Goal: Task Accomplishment & Management: Use online tool/utility

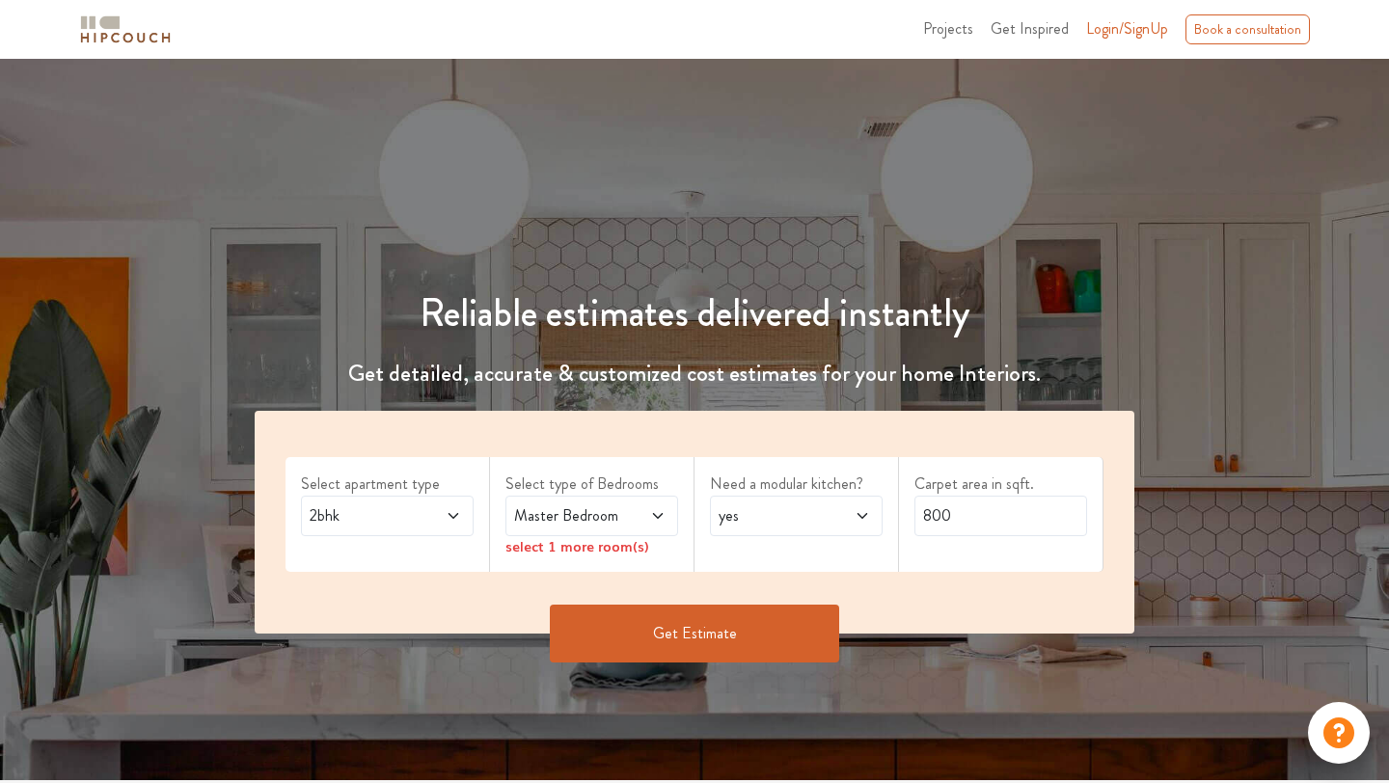
click at [419, 506] on span "2bhk" at bounding box center [364, 516] width 117 height 23
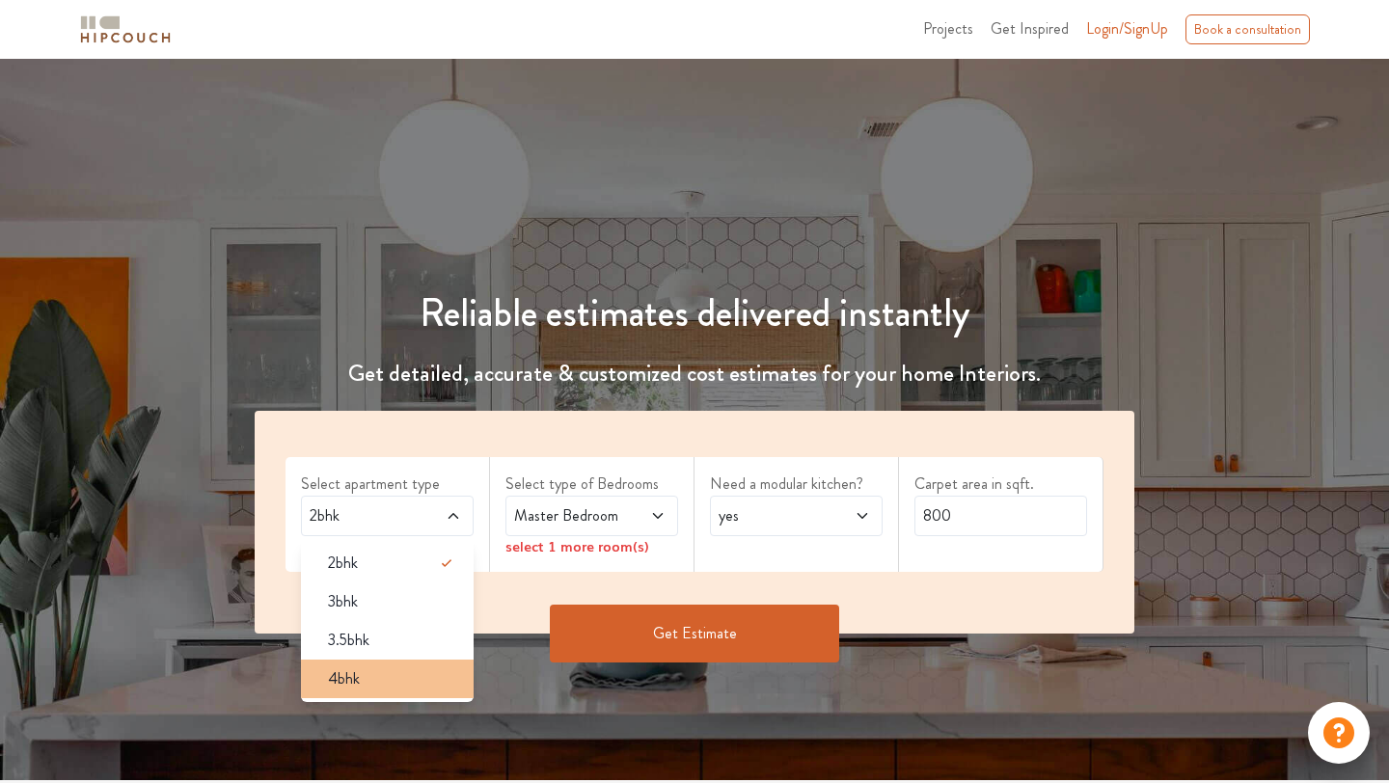
click at [392, 685] on div "4bhk" at bounding box center [393, 679] width 161 height 23
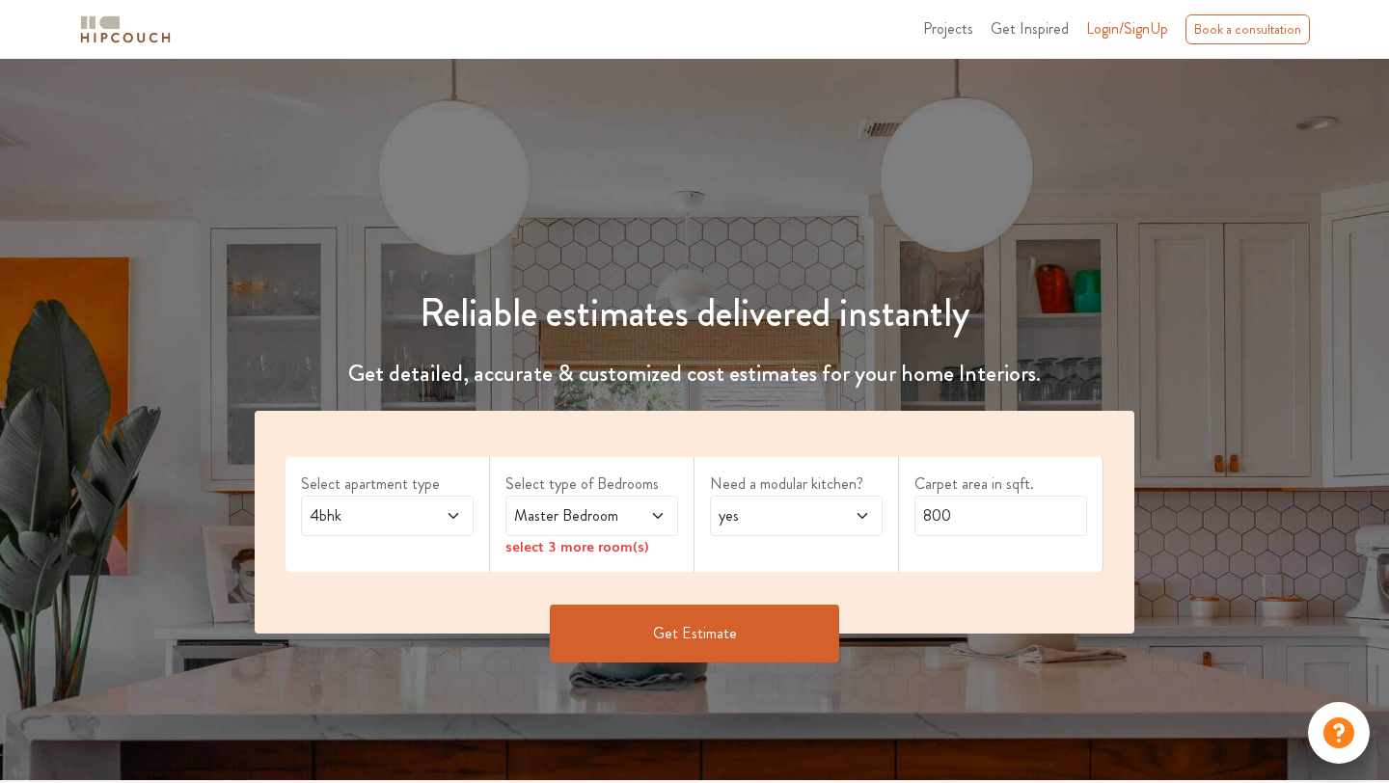
click at [599, 515] on span "Master Bedroom" at bounding box center [568, 516] width 117 height 23
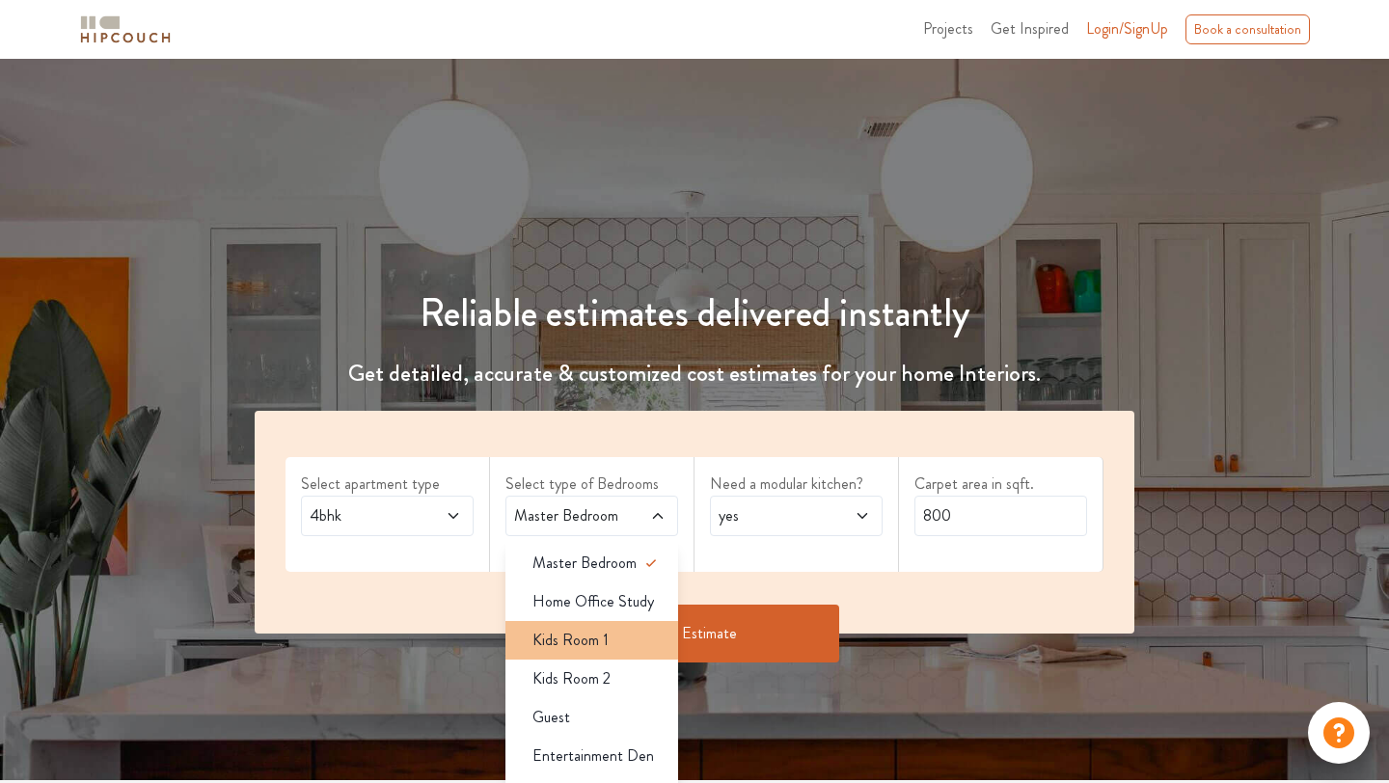
click at [617, 642] on div "Kids Room 1" at bounding box center [597, 640] width 161 height 23
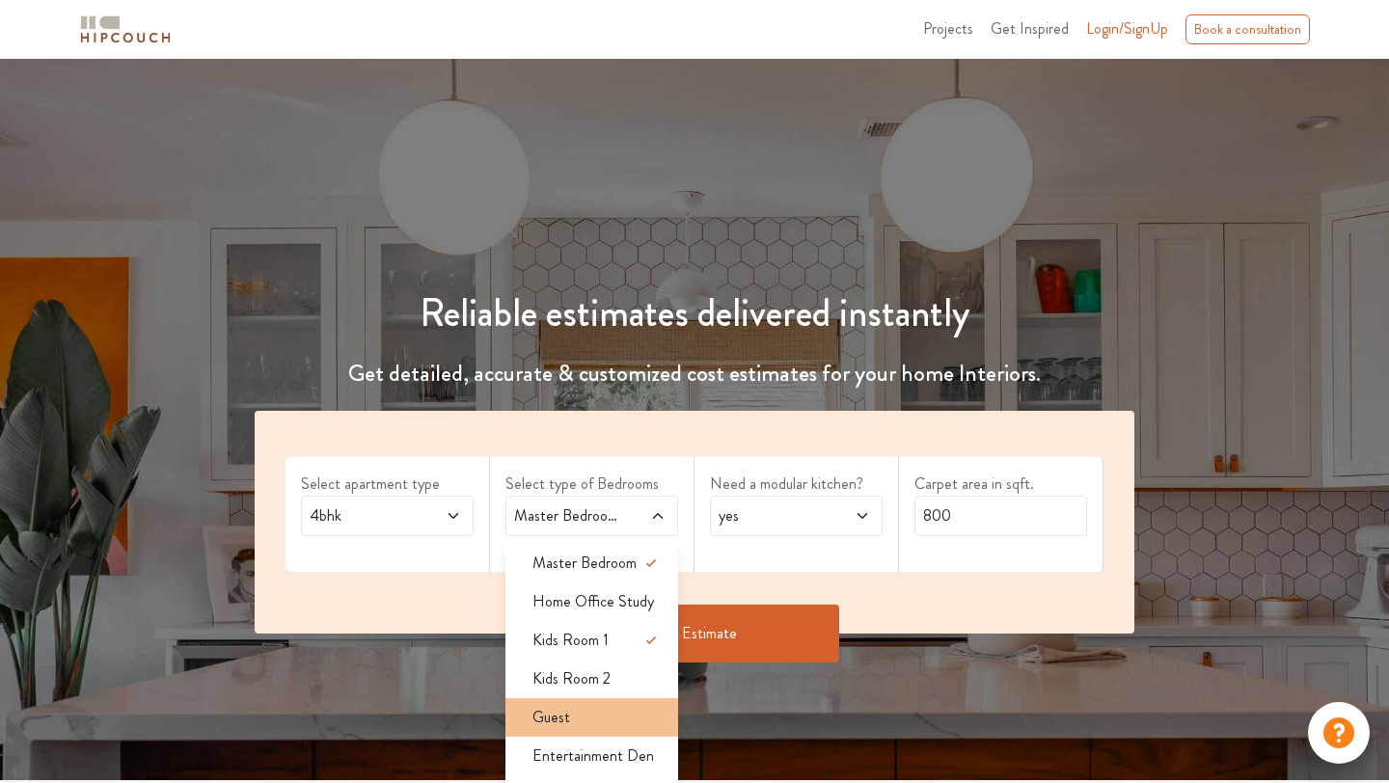
click at [619, 720] on div "Guest" at bounding box center [597, 717] width 161 height 23
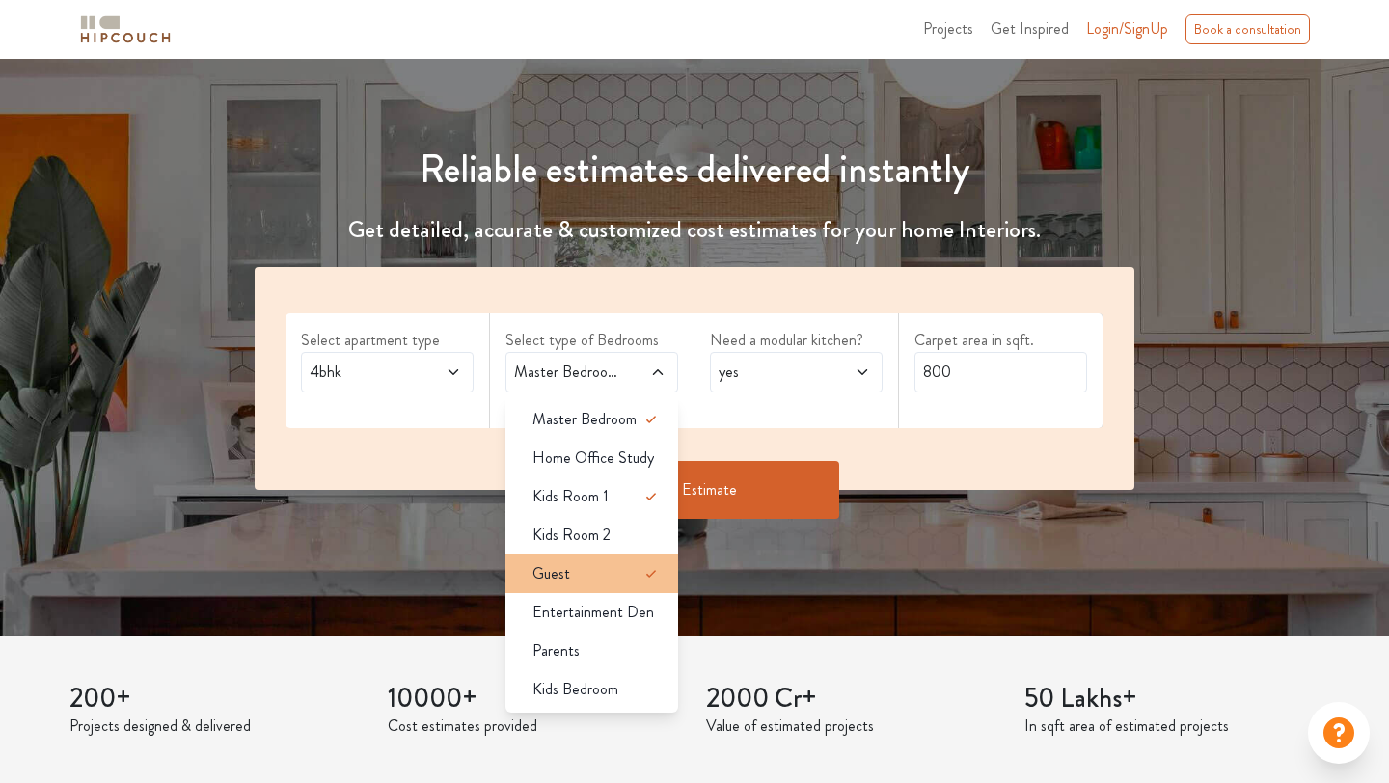
scroll to position [159, 0]
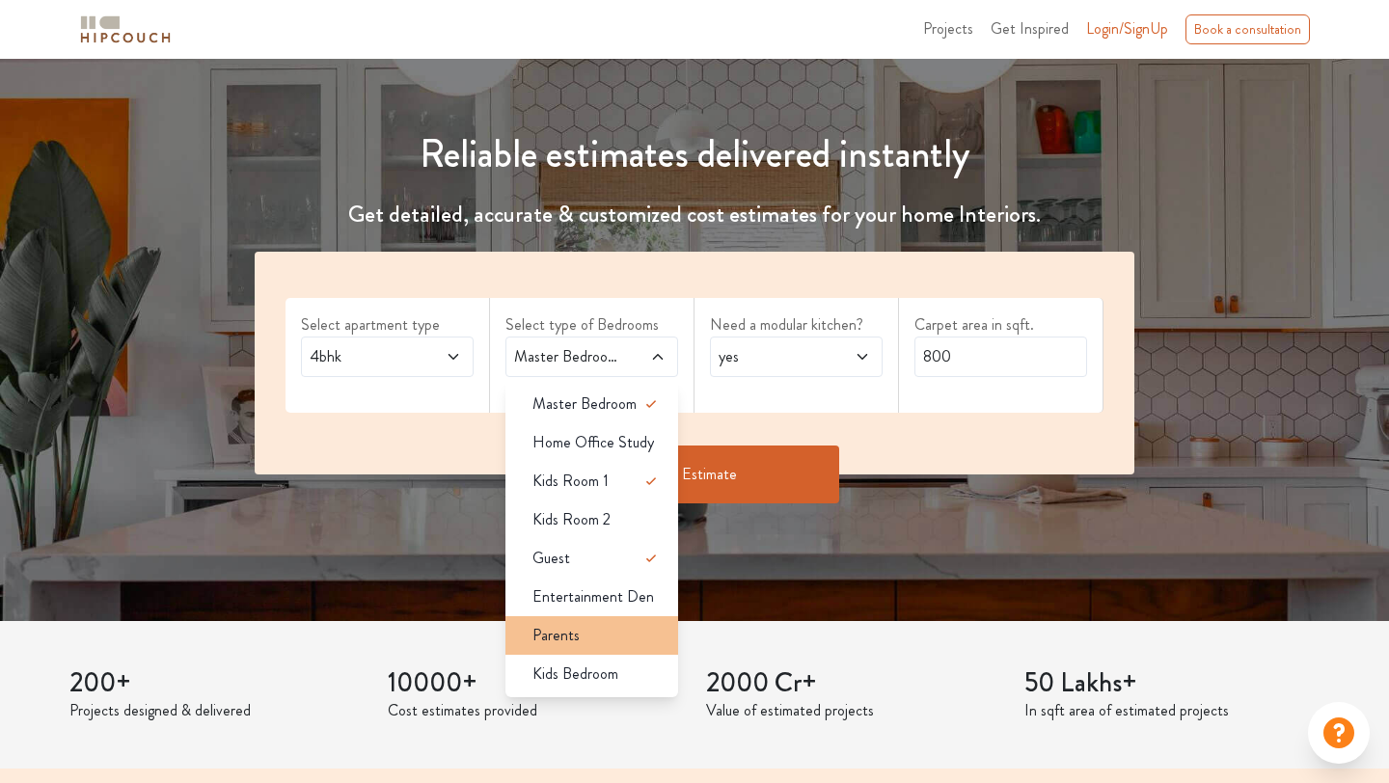
click at [615, 630] on div "Parents" at bounding box center [597, 635] width 161 height 23
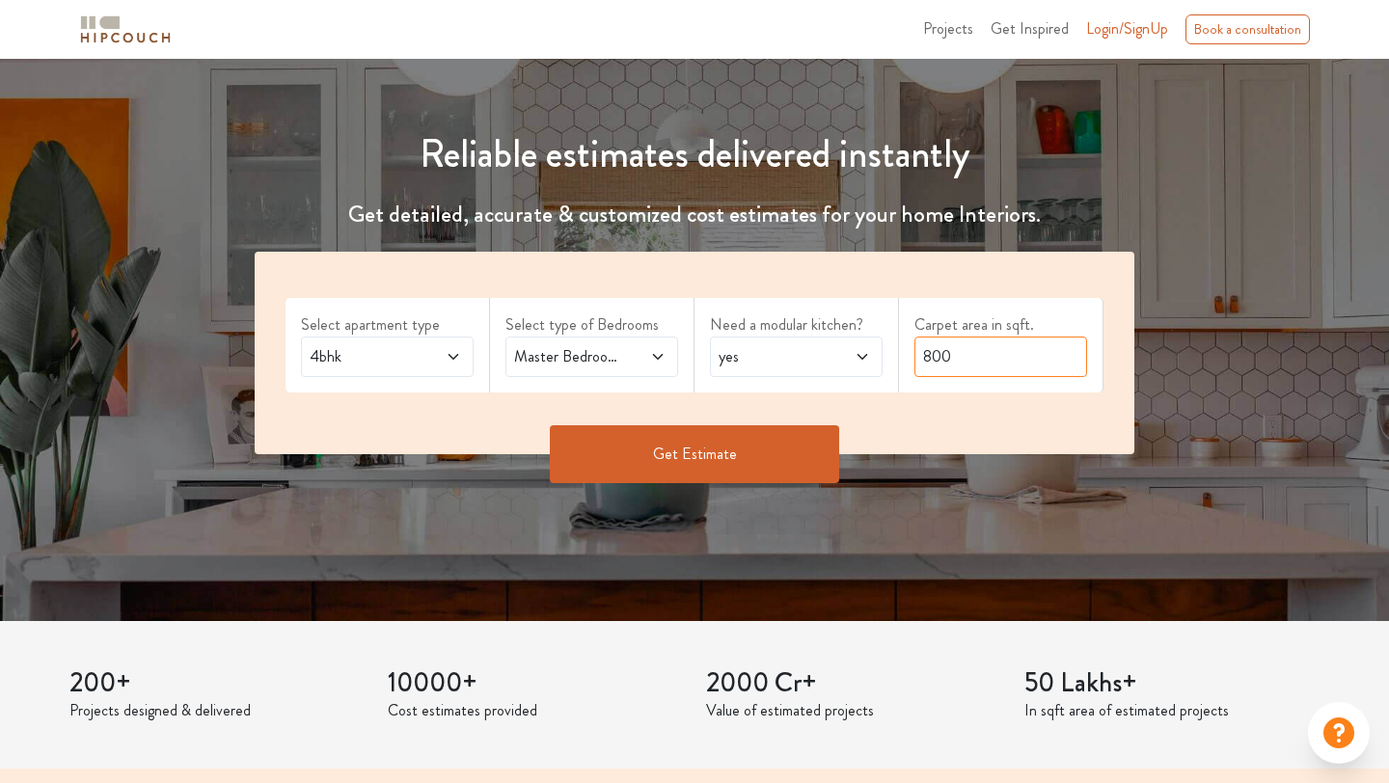
drag, startPoint x: 962, startPoint y: 356, endPoint x: 890, endPoint y: 356, distance: 71.4
click at [890, 356] on div "Select apartment type 4bhk Select type of Bedrooms Master Bedroom,Kids Room 1,G…" at bounding box center [695, 353] width 880 height 203
type input "2200"
click at [702, 460] on button "Get Estimate" at bounding box center [694, 454] width 289 height 58
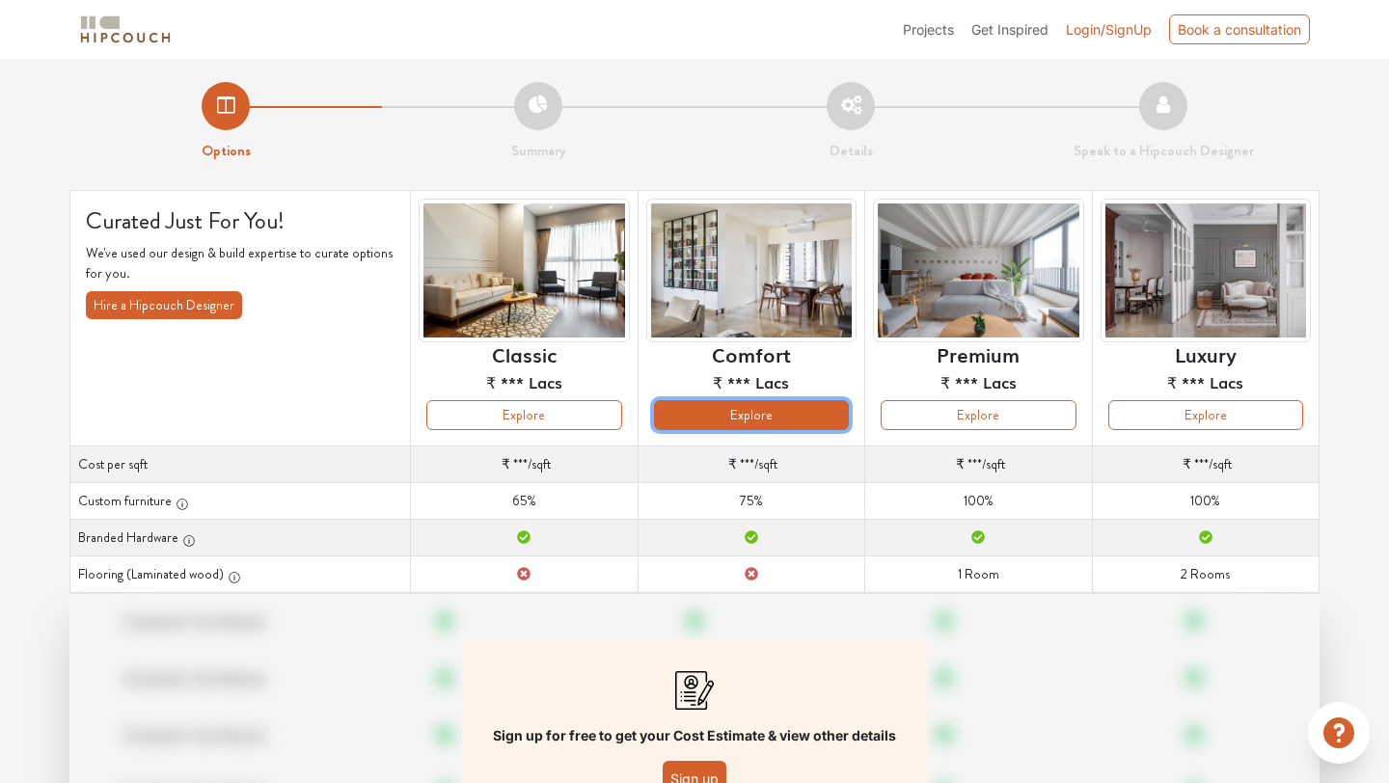
click at [756, 411] on button "Explore" at bounding box center [751, 415] width 195 height 30
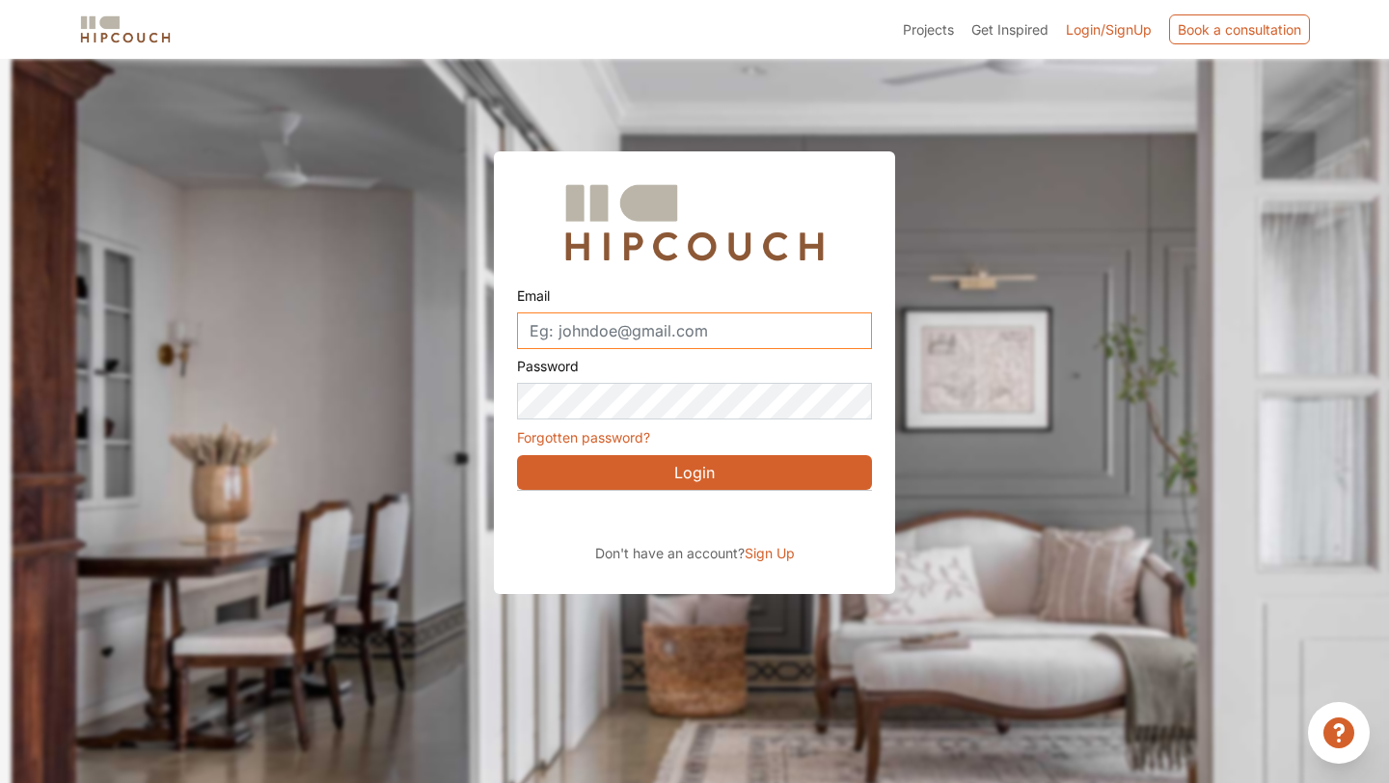
click at [720, 329] on input "Email" at bounding box center [694, 331] width 355 height 37
type input "[PERSON_NAME][EMAIL_ADDRESS][DOMAIN_NAME]"
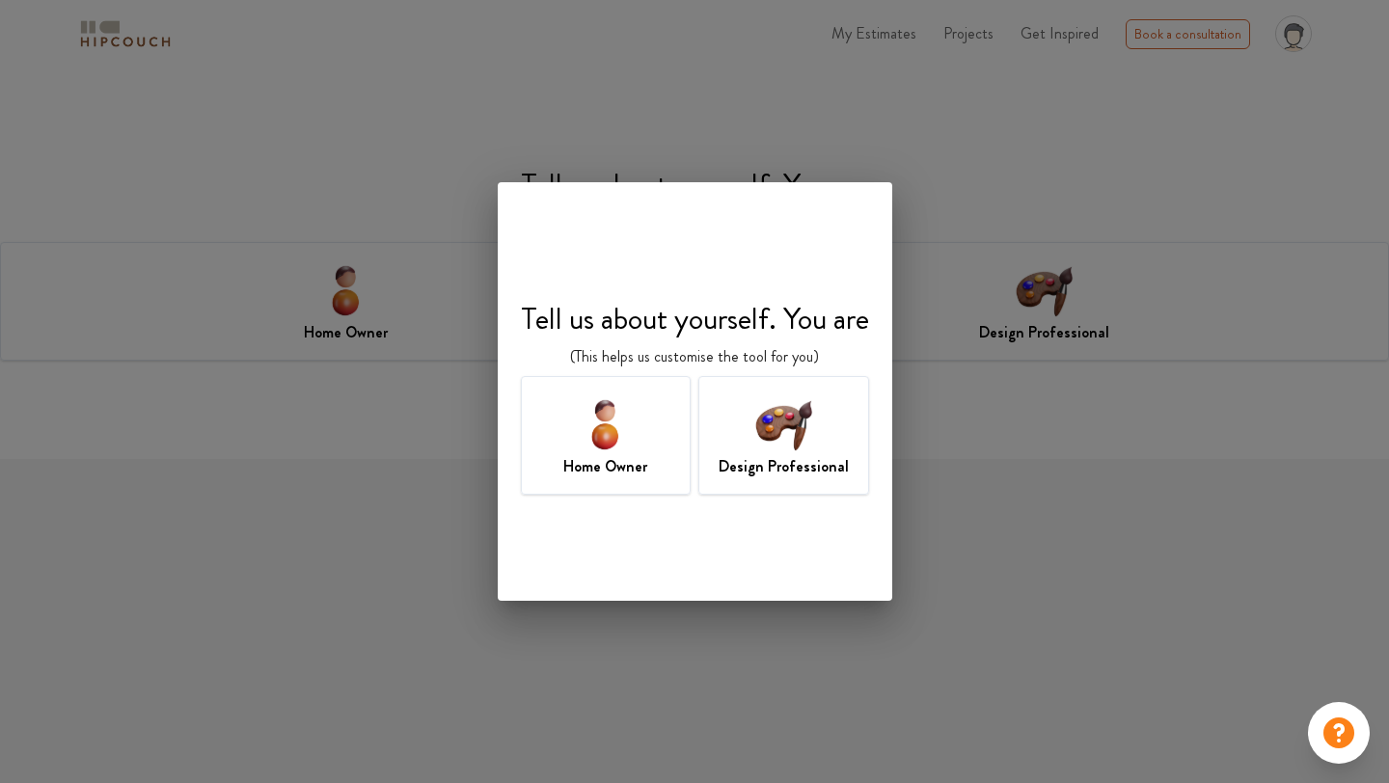
click at [778, 460] on h7 "Design Professional" at bounding box center [784, 466] width 130 height 23
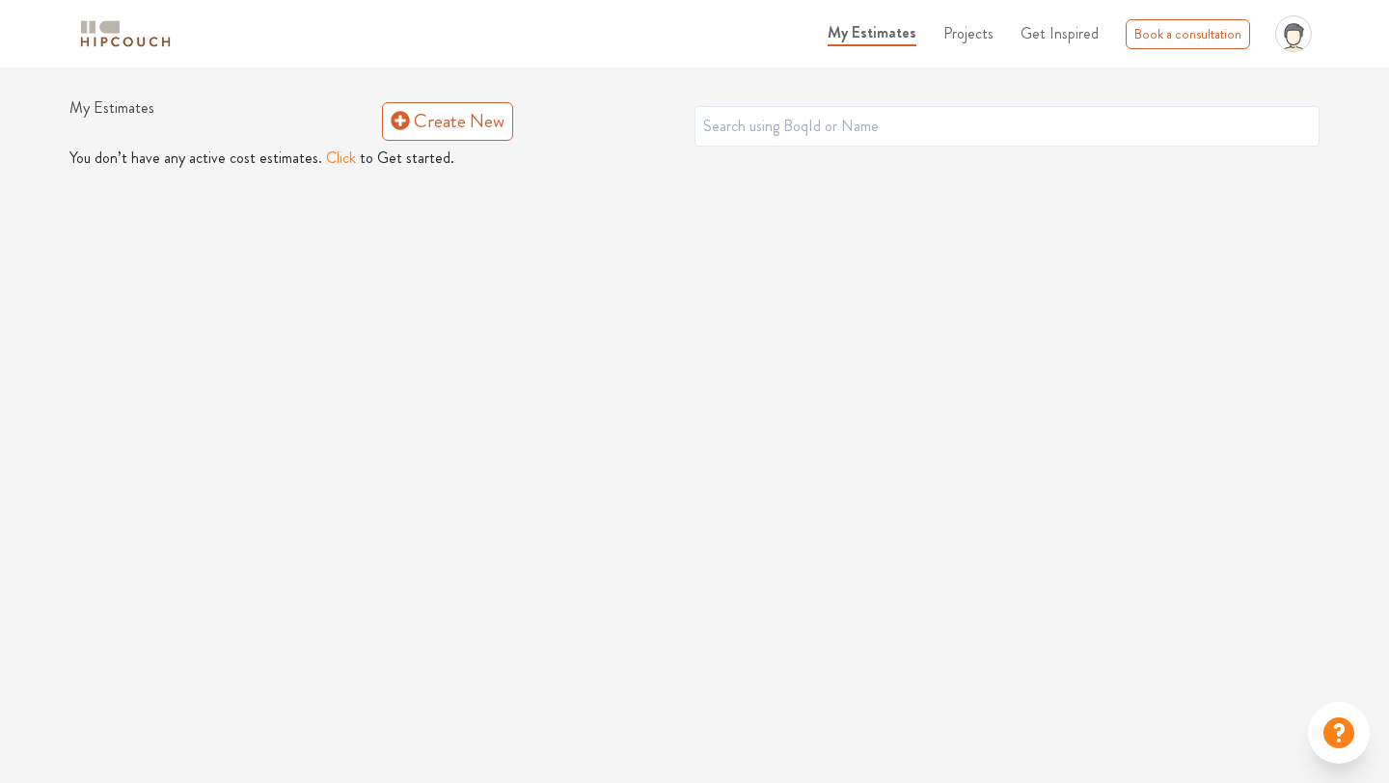
click at [333, 156] on button "Click" at bounding box center [341, 158] width 30 height 23
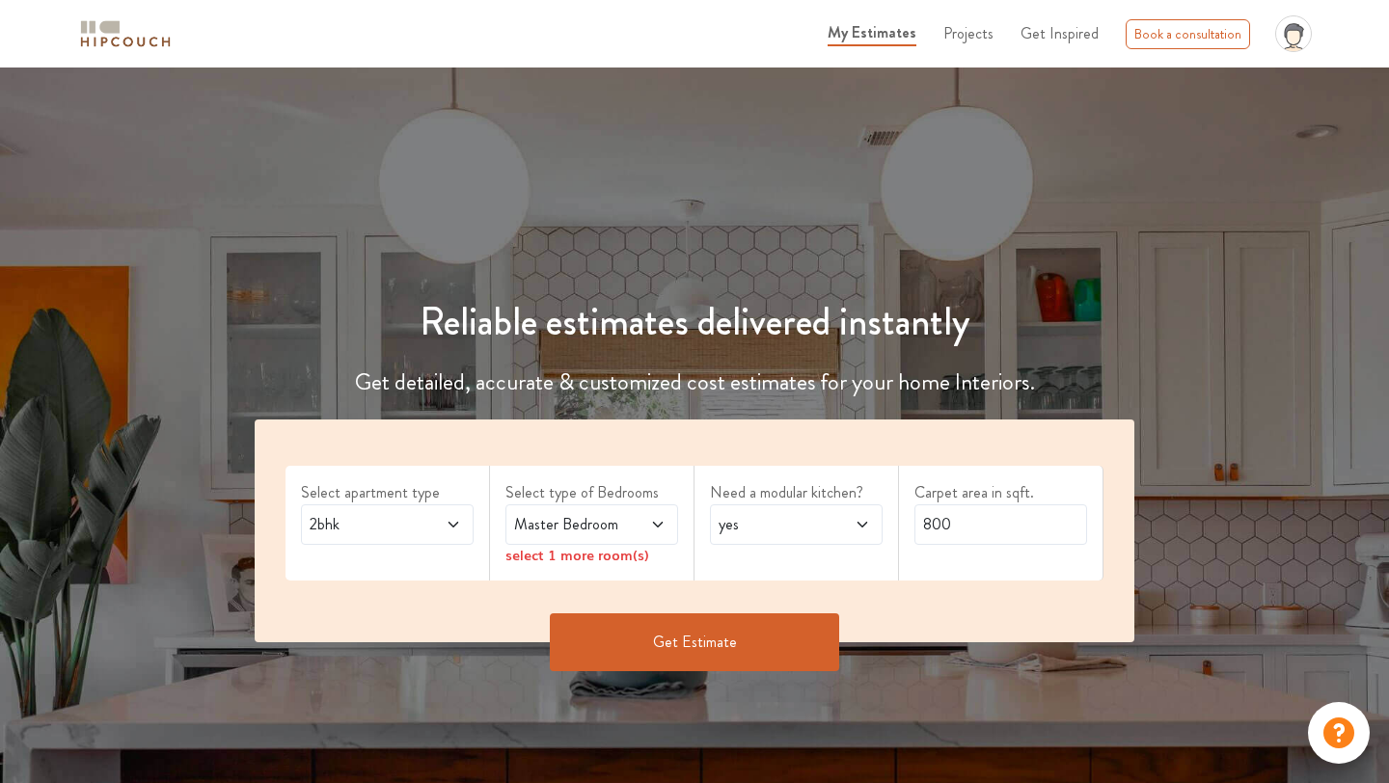
click at [442, 515] on span at bounding box center [442, 524] width 39 height 23
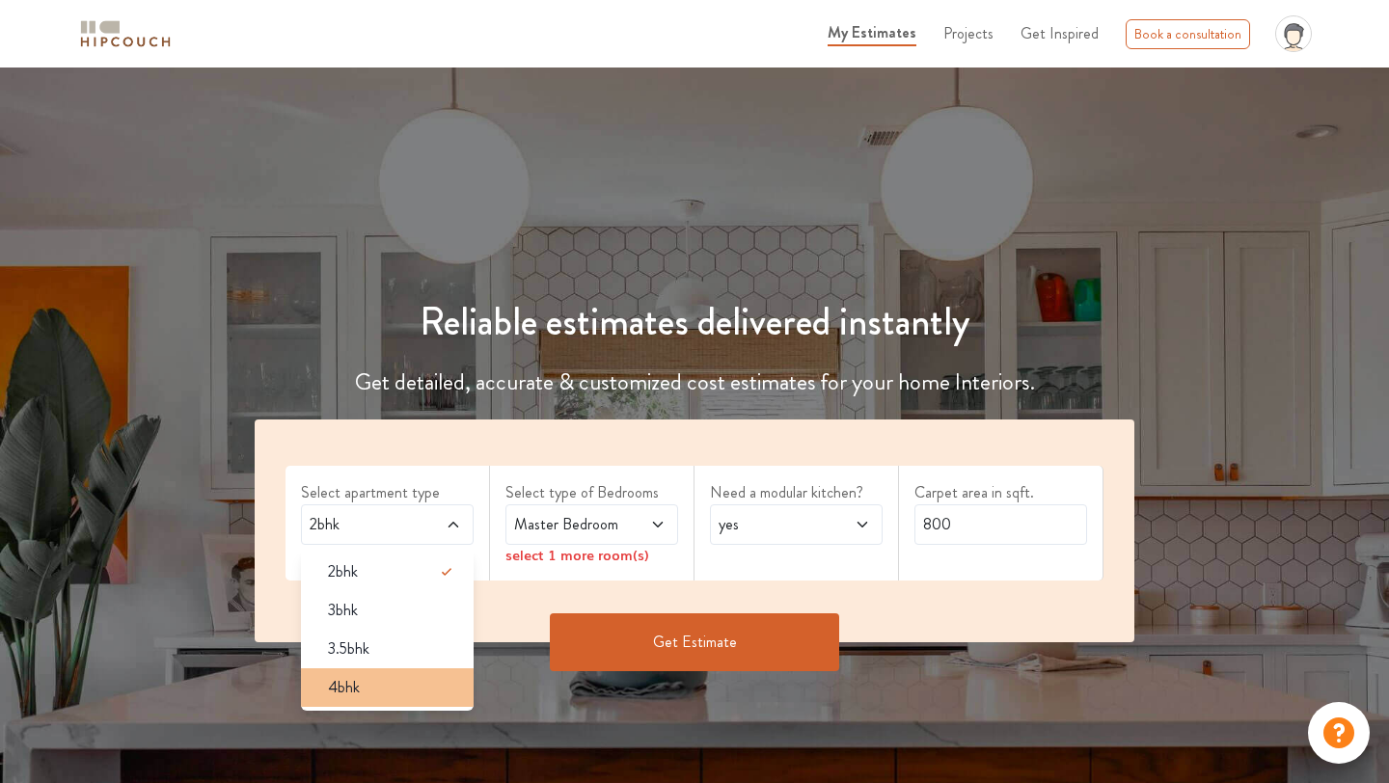
click at [408, 686] on div "4bhk" at bounding box center [393, 687] width 161 height 23
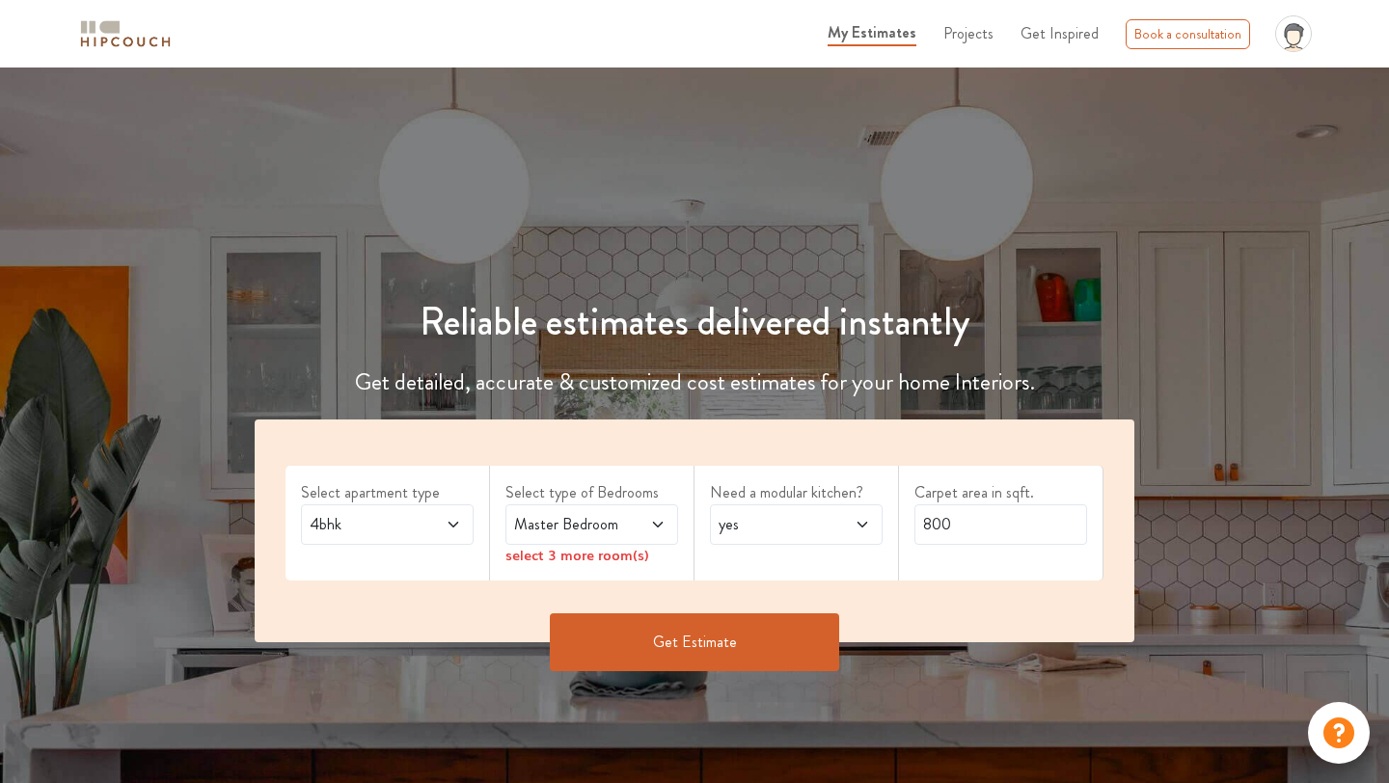
click at [585, 523] on span "Master Bedroom" at bounding box center [568, 524] width 117 height 23
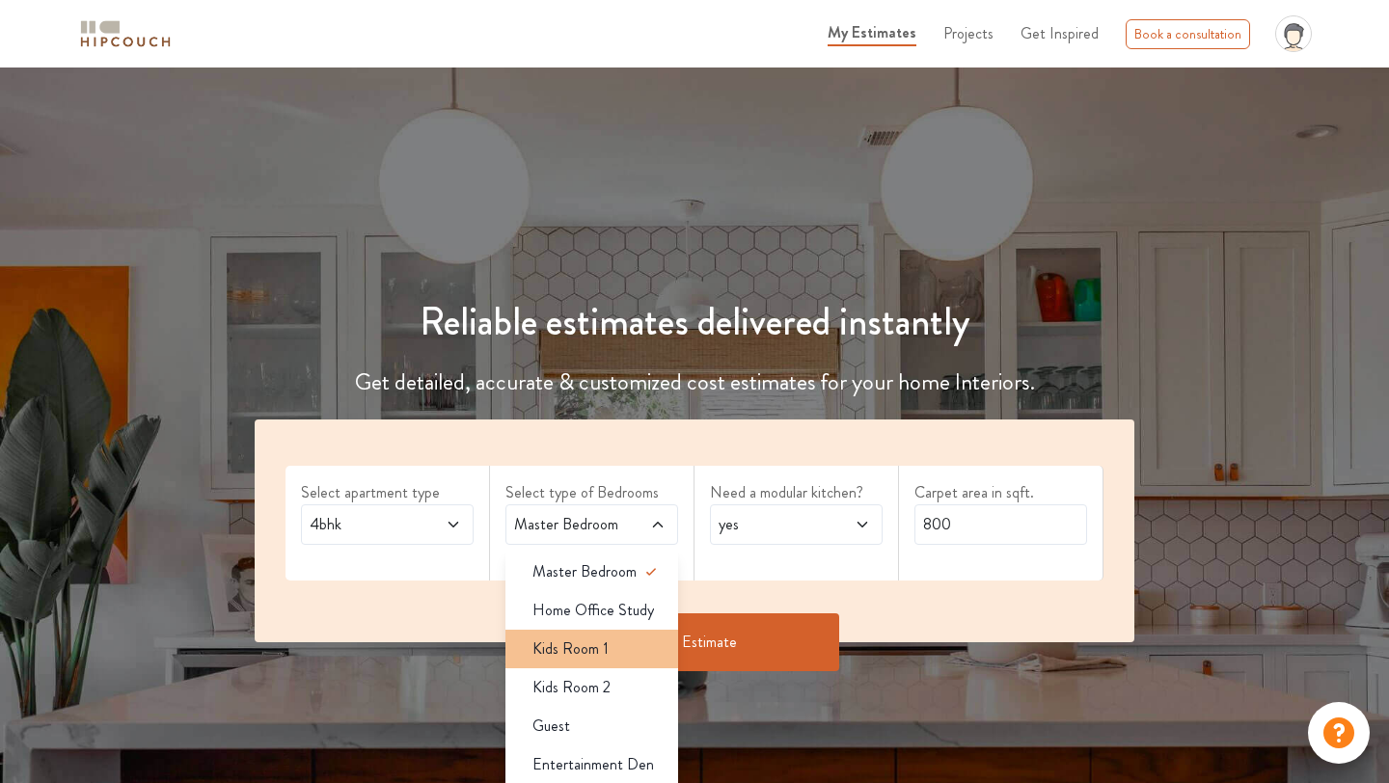
click at [608, 649] on div "Kids Room 1" at bounding box center [597, 649] width 161 height 23
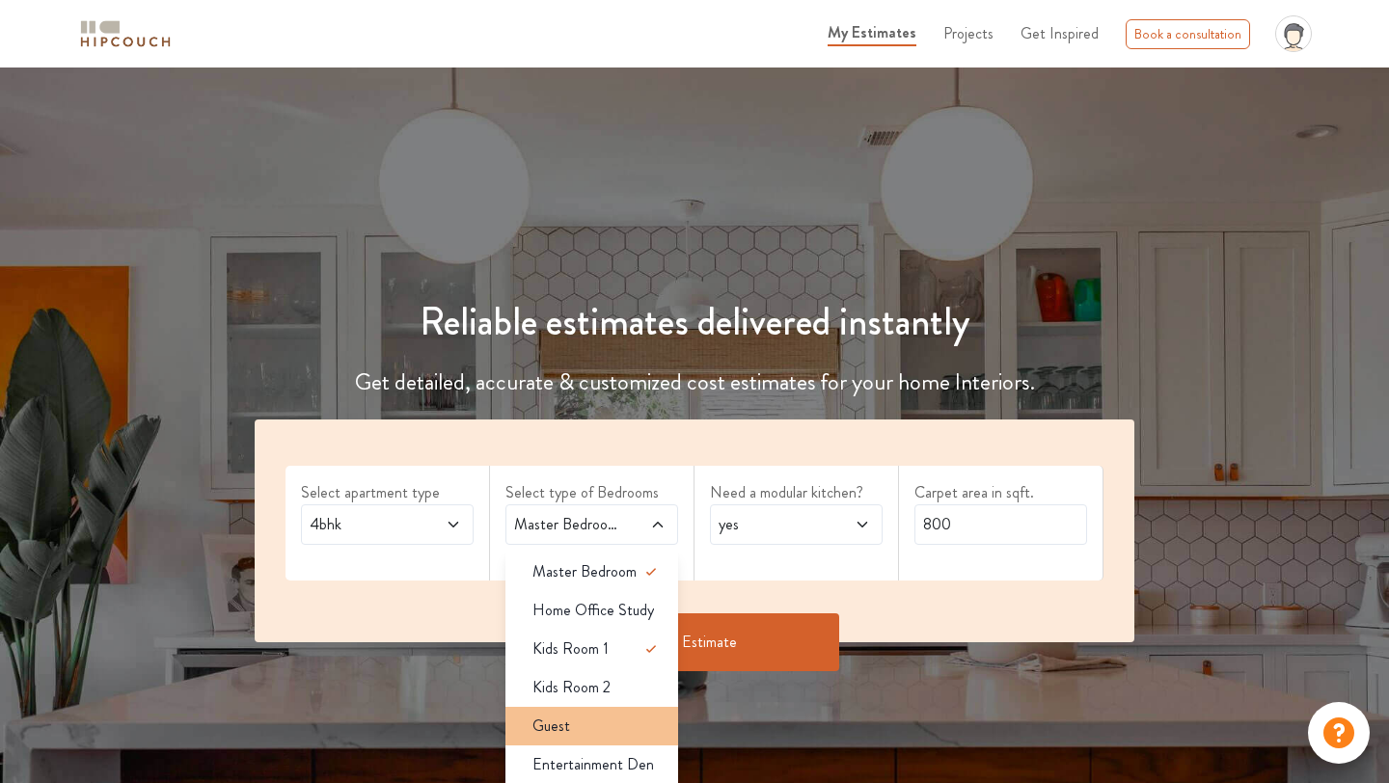
click at [614, 730] on div "Guest" at bounding box center [597, 726] width 161 height 23
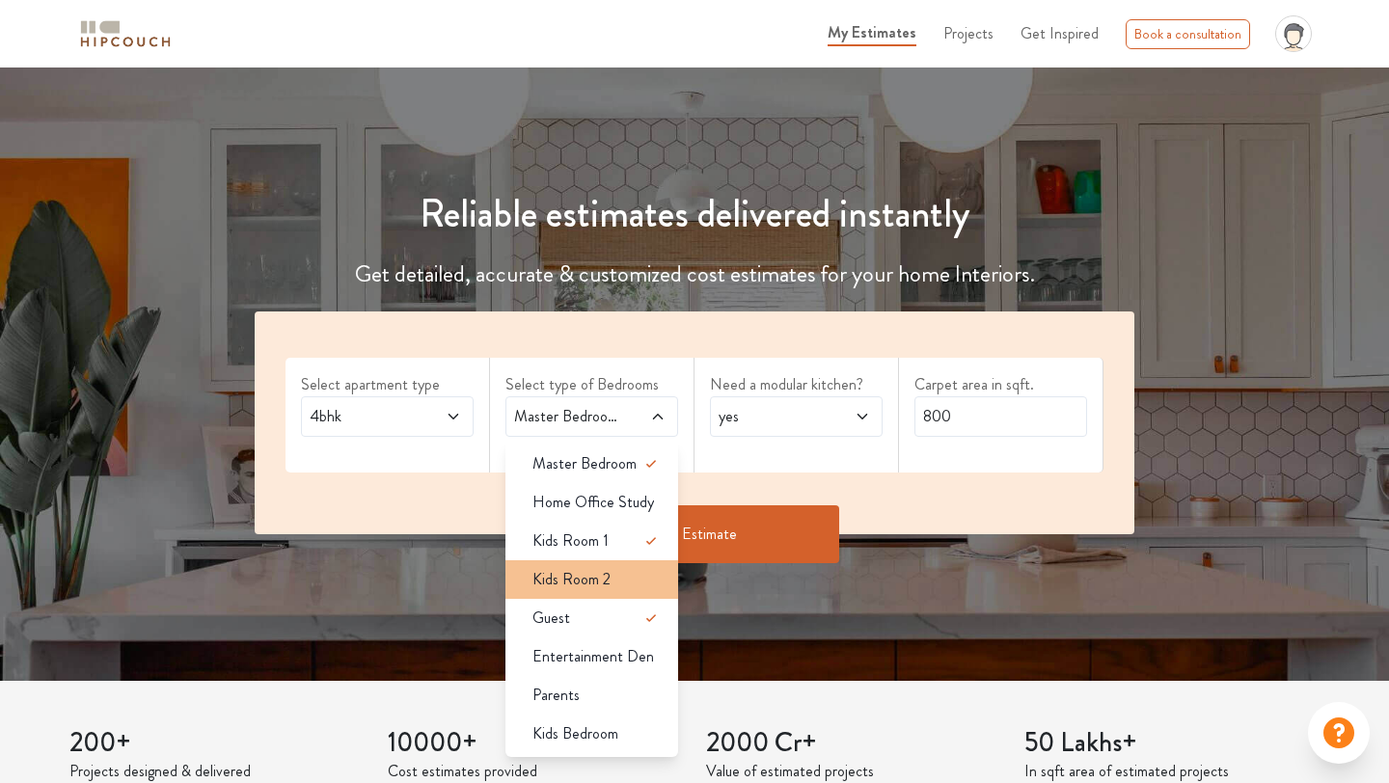
scroll to position [144, 0]
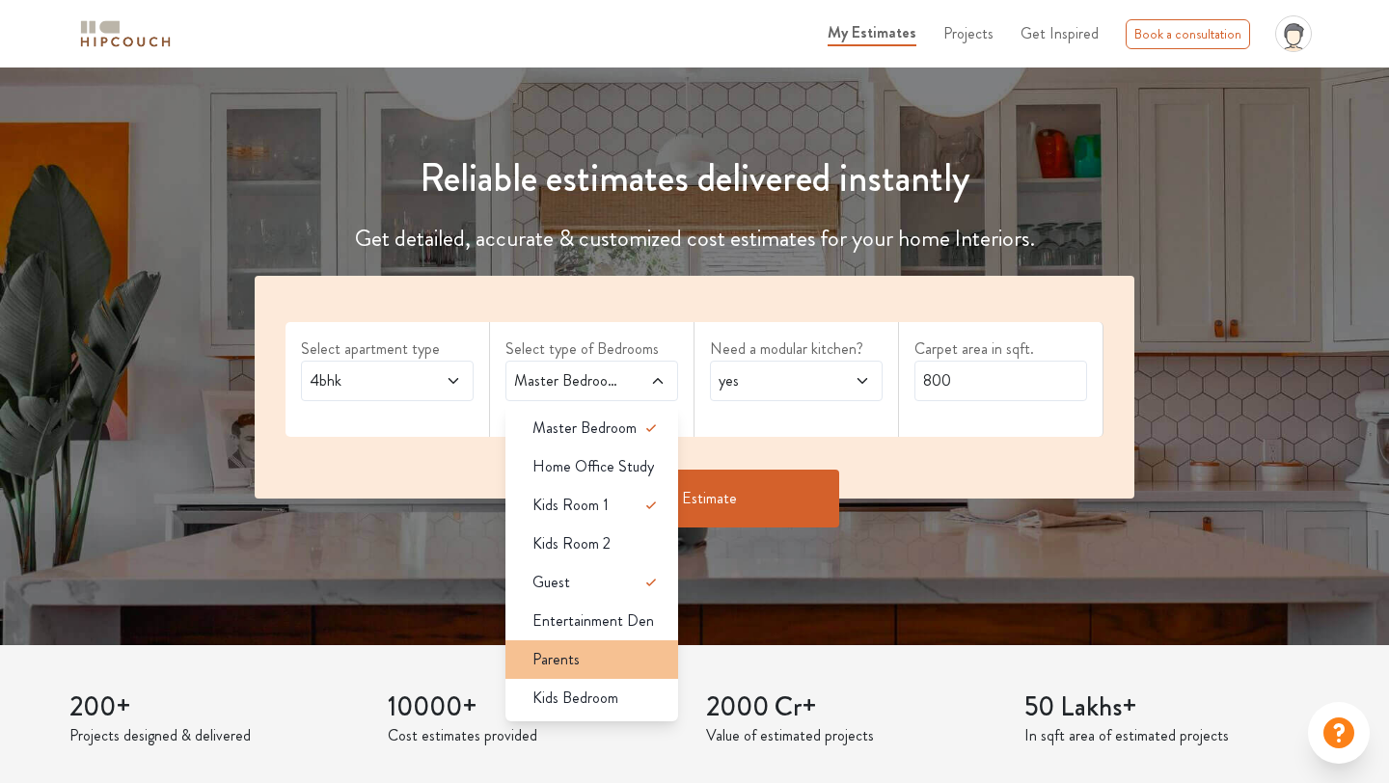
click at [598, 672] on li "Parents" at bounding box center [591, 660] width 173 height 39
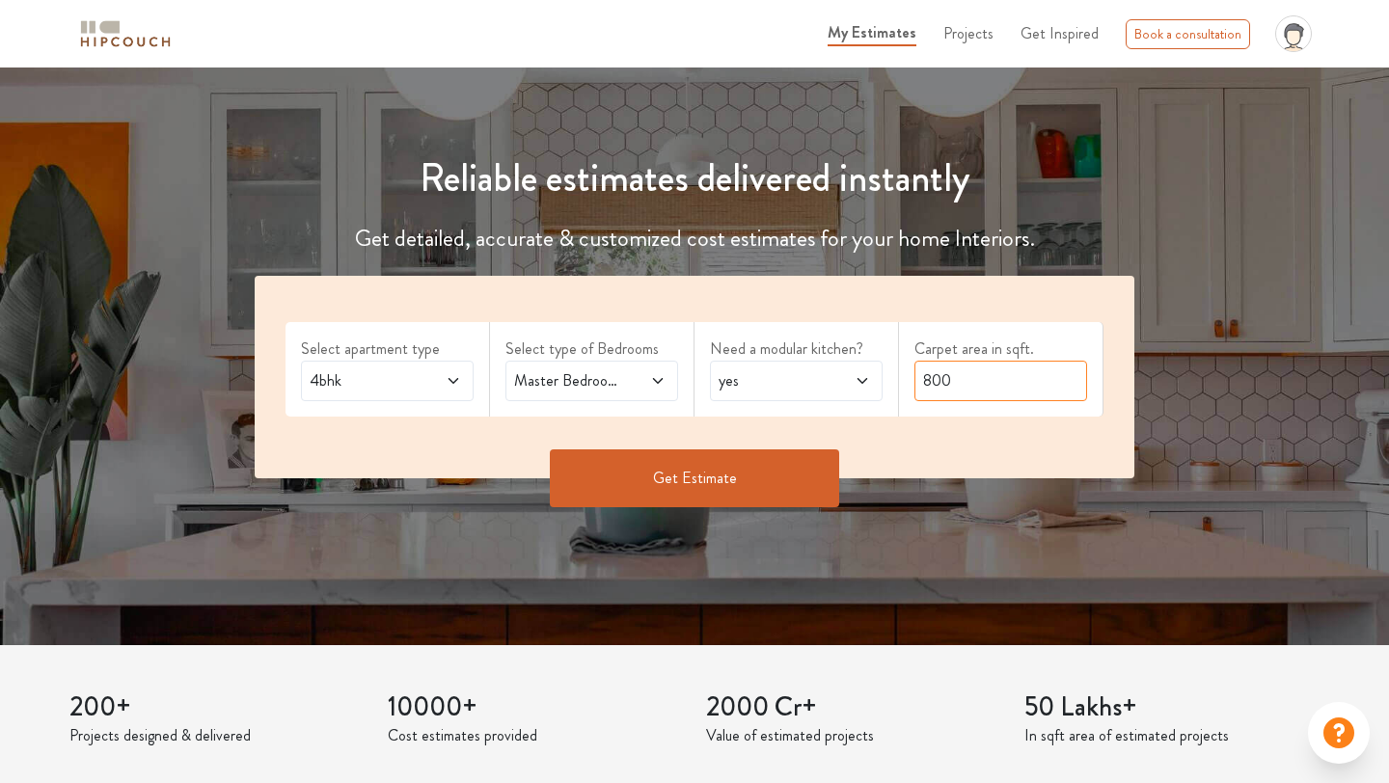
drag, startPoint x: 968, startPoint y: 389, endPoint x: 859, endPoint y: 389, distance: 109.0
click at [859, 389] on div "Select apartment type 4bhk Select type of Bedrooms Master Bedroom,Kids Room 1,G…" at bounding box center [695, 377] width 880 height 203
type input "2200"
click at [721, 486] on button "Get Estimate" at bounding box center [694, 479] width 289 height 58
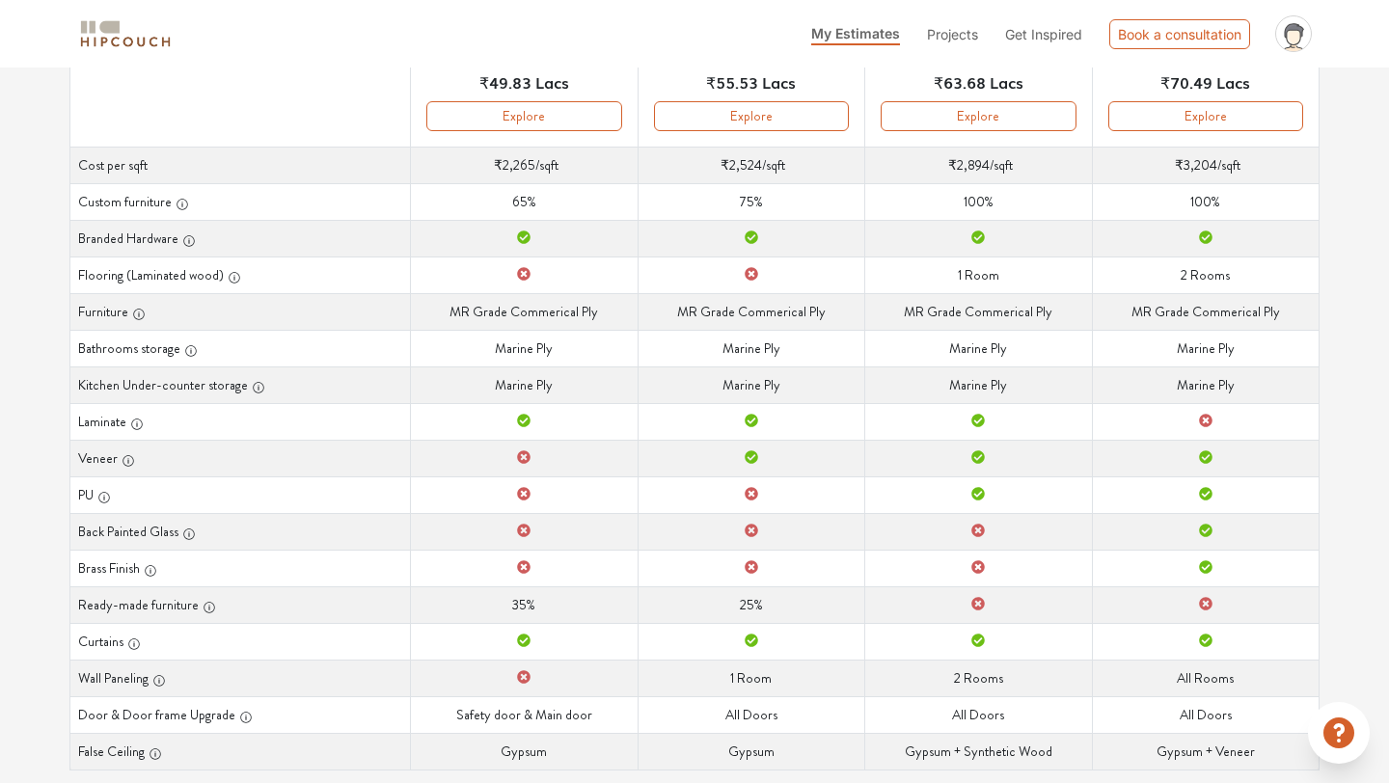
scroll to position [310, 0]
click at [752, 456] on icon at bounding box center [752, 457] width 14 height 14
click at [750, 455] on icon at bounding box center [752, 457] width 14 height 14
click at [751, 123] on button "Explore" at bounding box center [751, 115] width 195 height 30
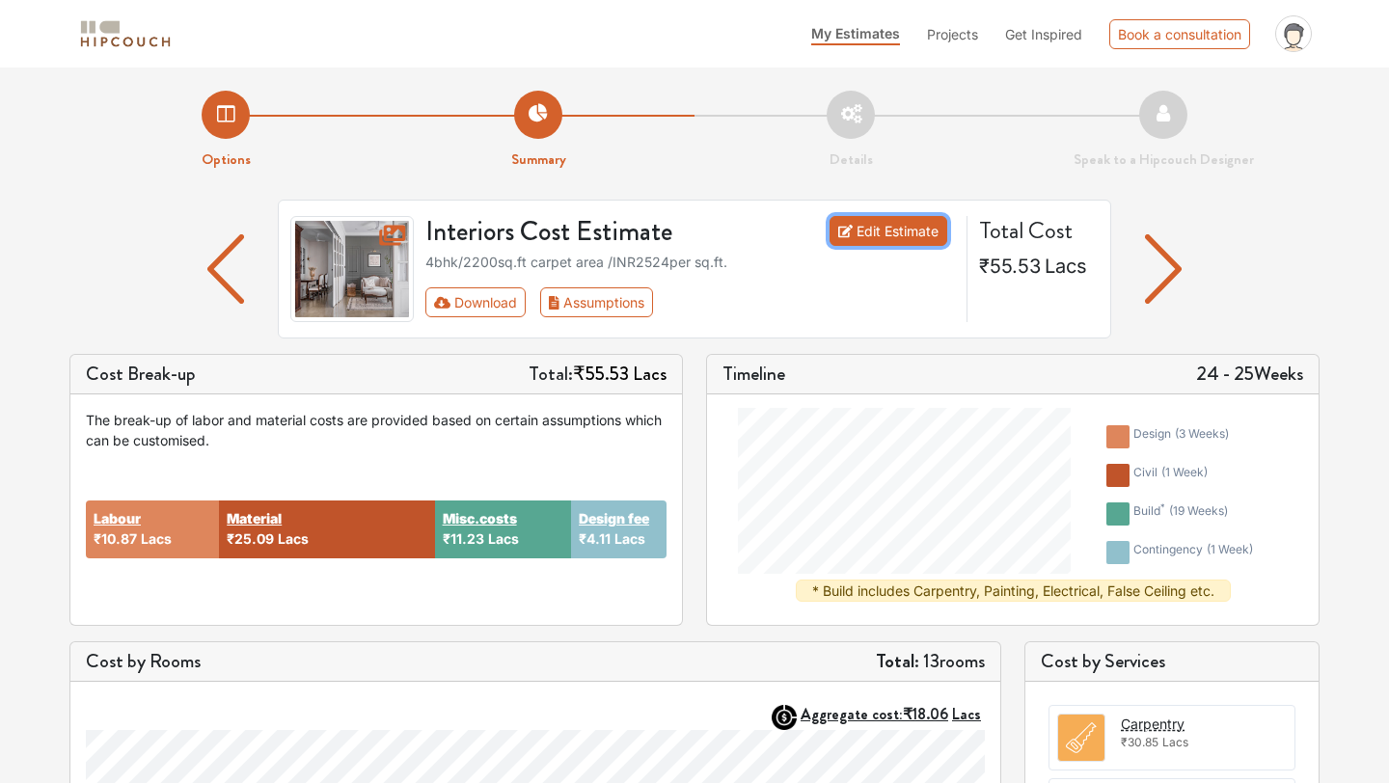
click at [876, 226] on link "Edit Estimate" at bounding box center [889, 231] width 119 height 30
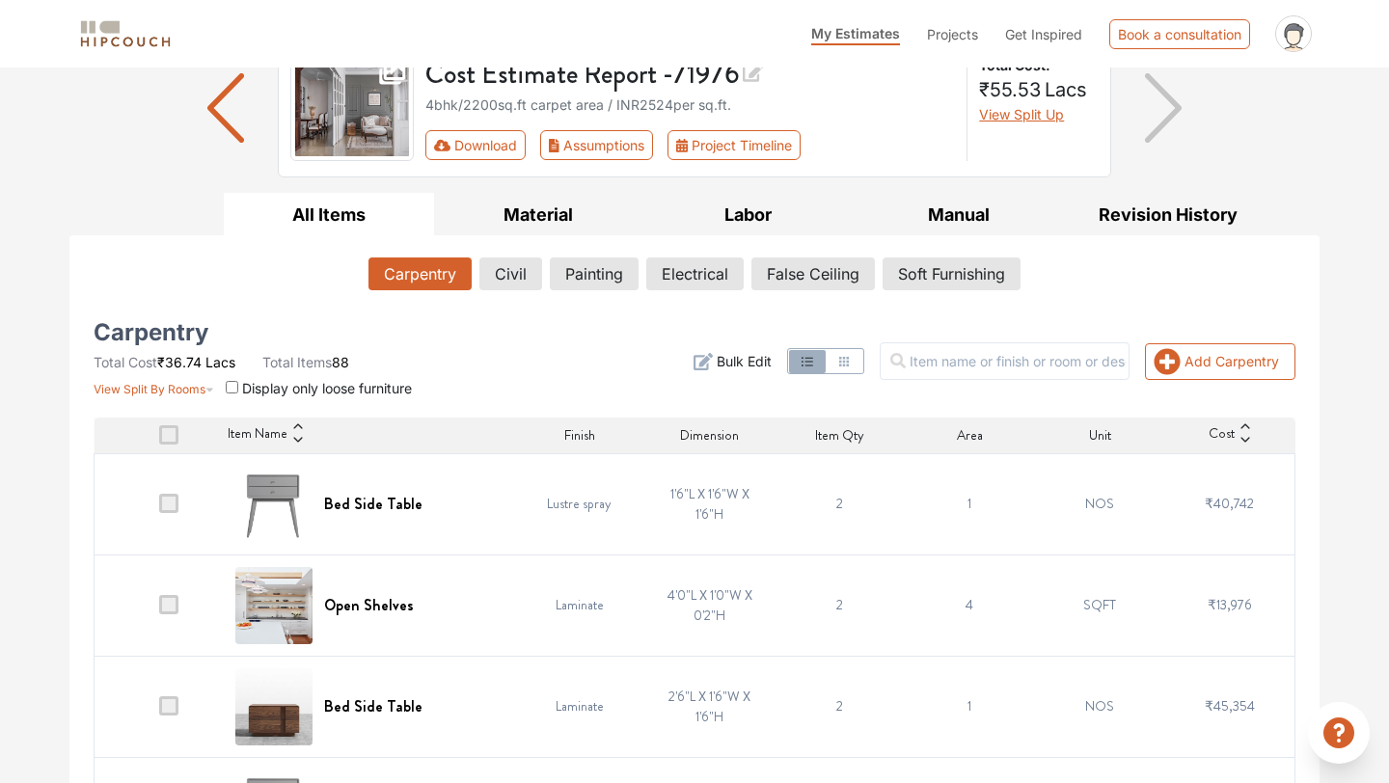
scroll to position [162, 0]
click at [505, 267] on button "Civil" at bounding box center [510, 273] width 61 height 33
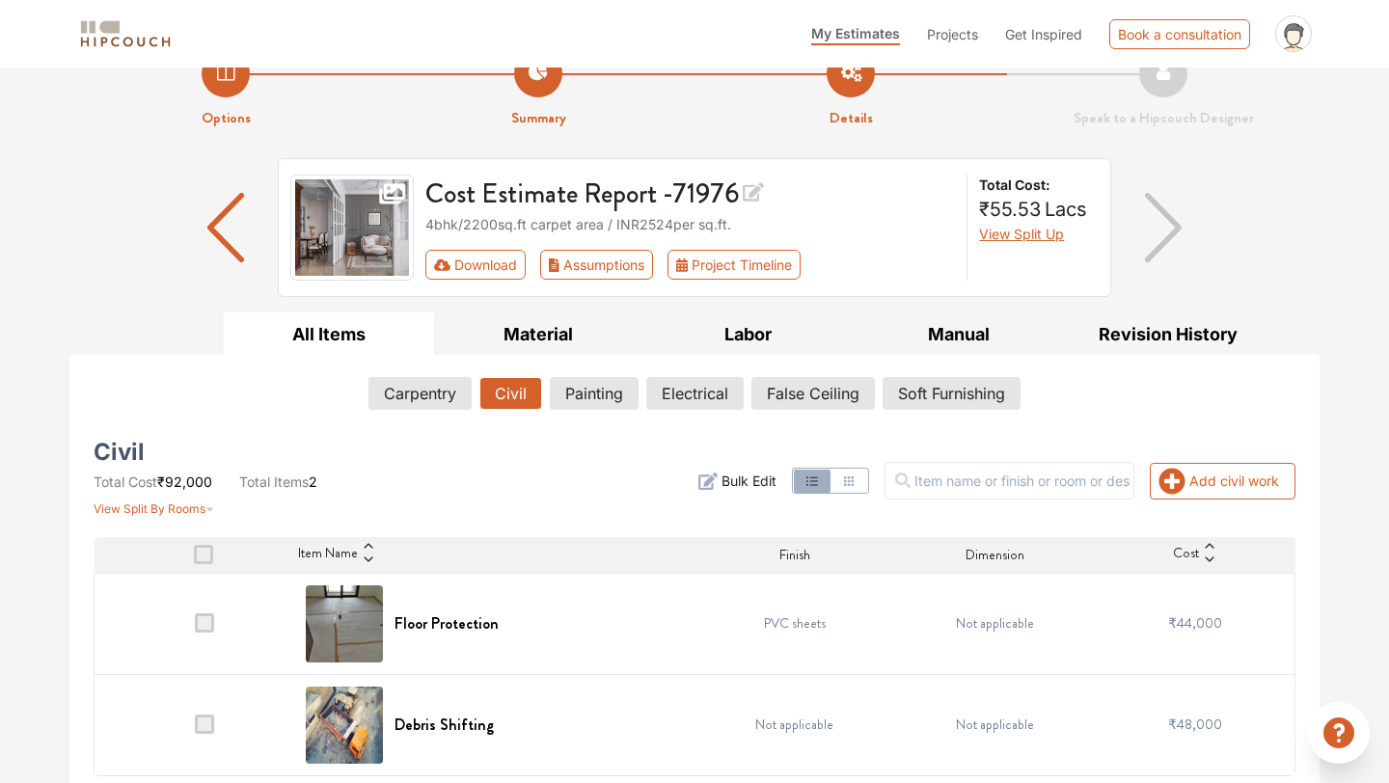
scroll to position [0, 0]
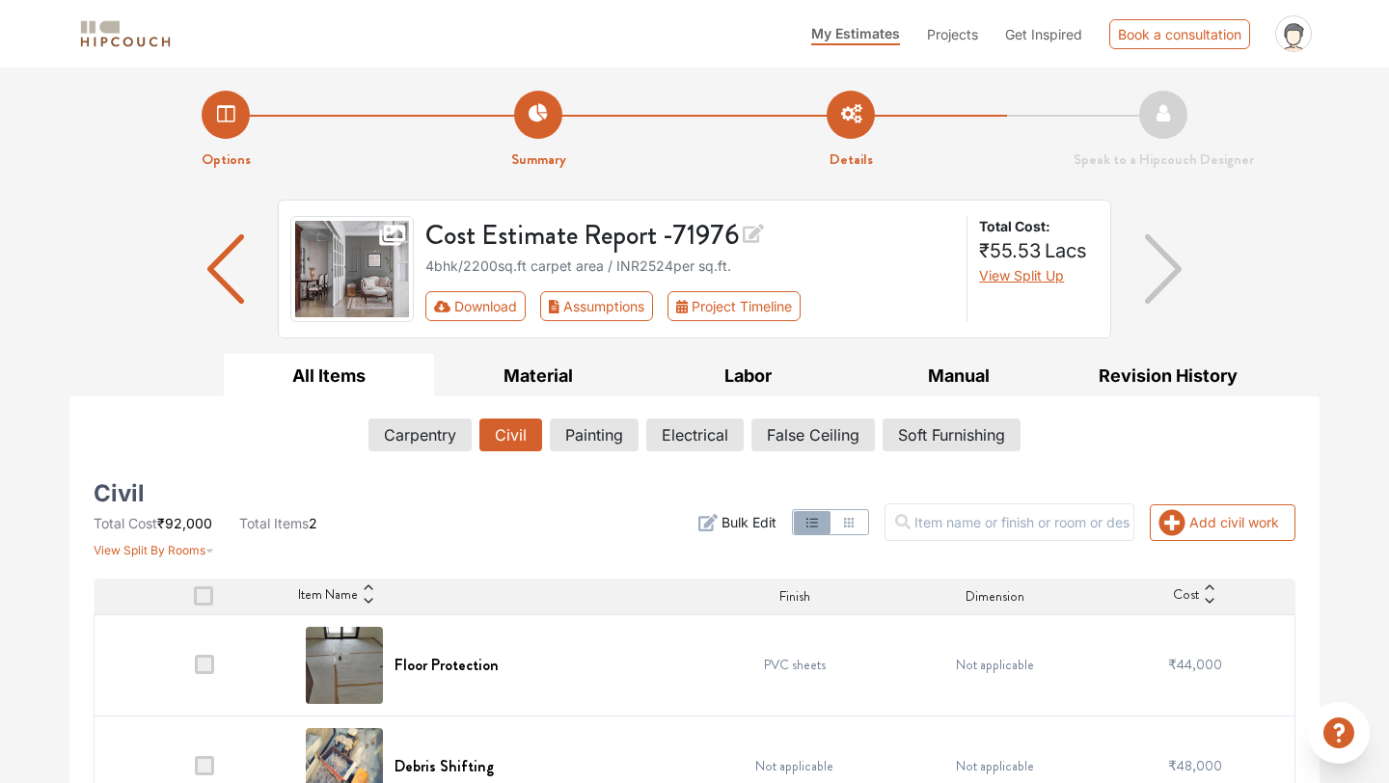
click at [207, 666] on span at bounding box center [204, 664] width 19 height 19
click at [195, 669] on input "checkbox" at bounding box center [195, 669] width 0 height 0
click at [205, 663] on span at bounding box center [204, 664] width 19 height 19
click at [195, 669] on input "checkbox" at bounding box center [195, 669] width 0 height 0
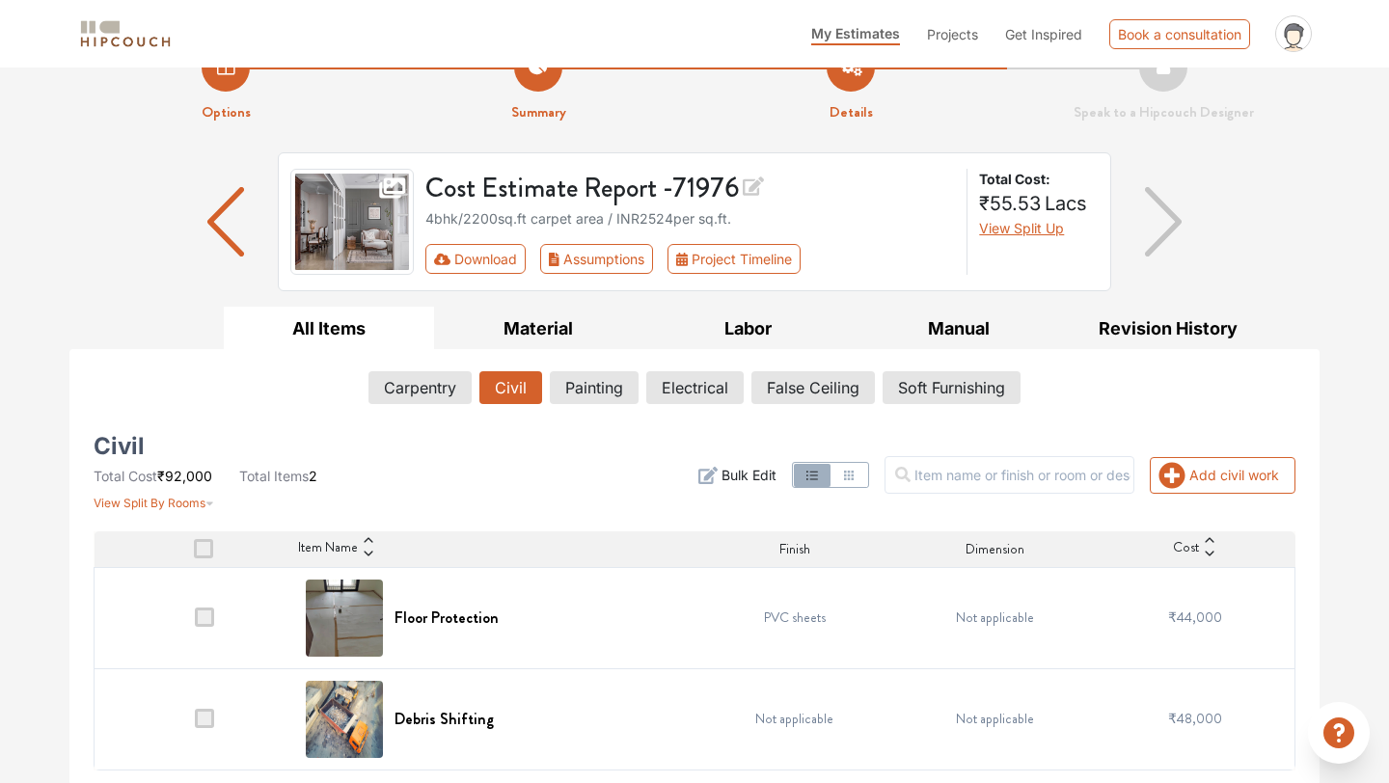
scroll to position [50, 0]
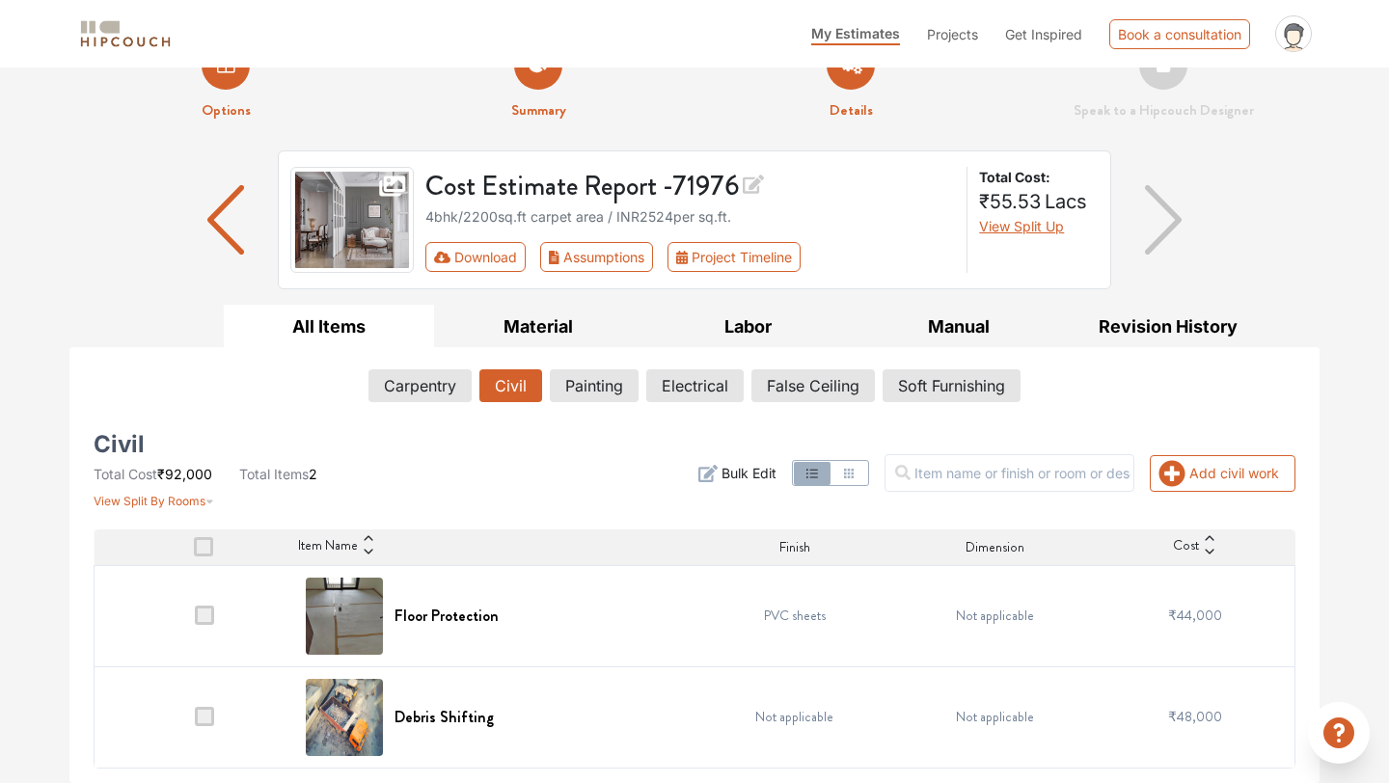
click at [206, 722] on span at bounding box center [204, 716] width 19 height 19
click at [195, 722] on input "checkbox" at bounding box center [195, 722] width 0 height 0
click at [601, 381] on button "Painting" at bounding box center [594, 385] width 87 height 33
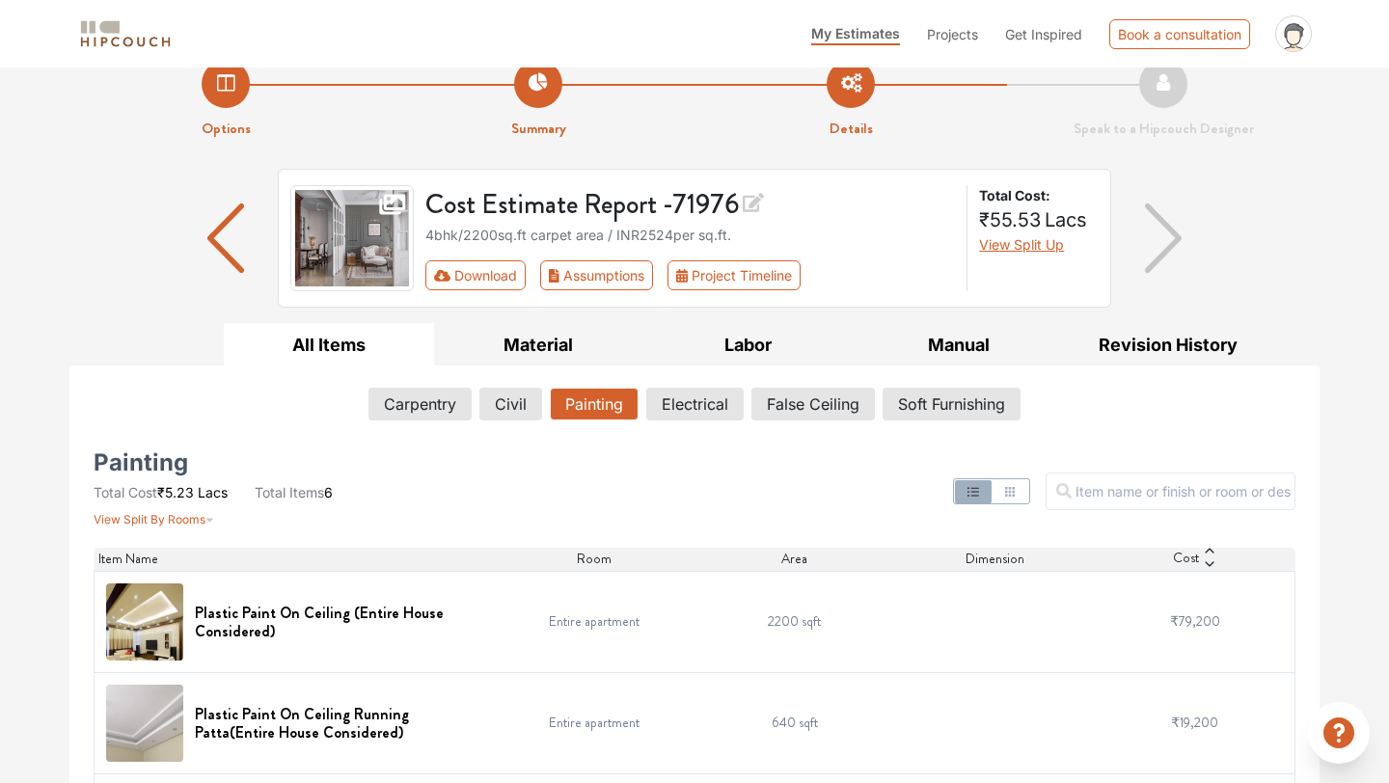
scroll to position [0, 0]
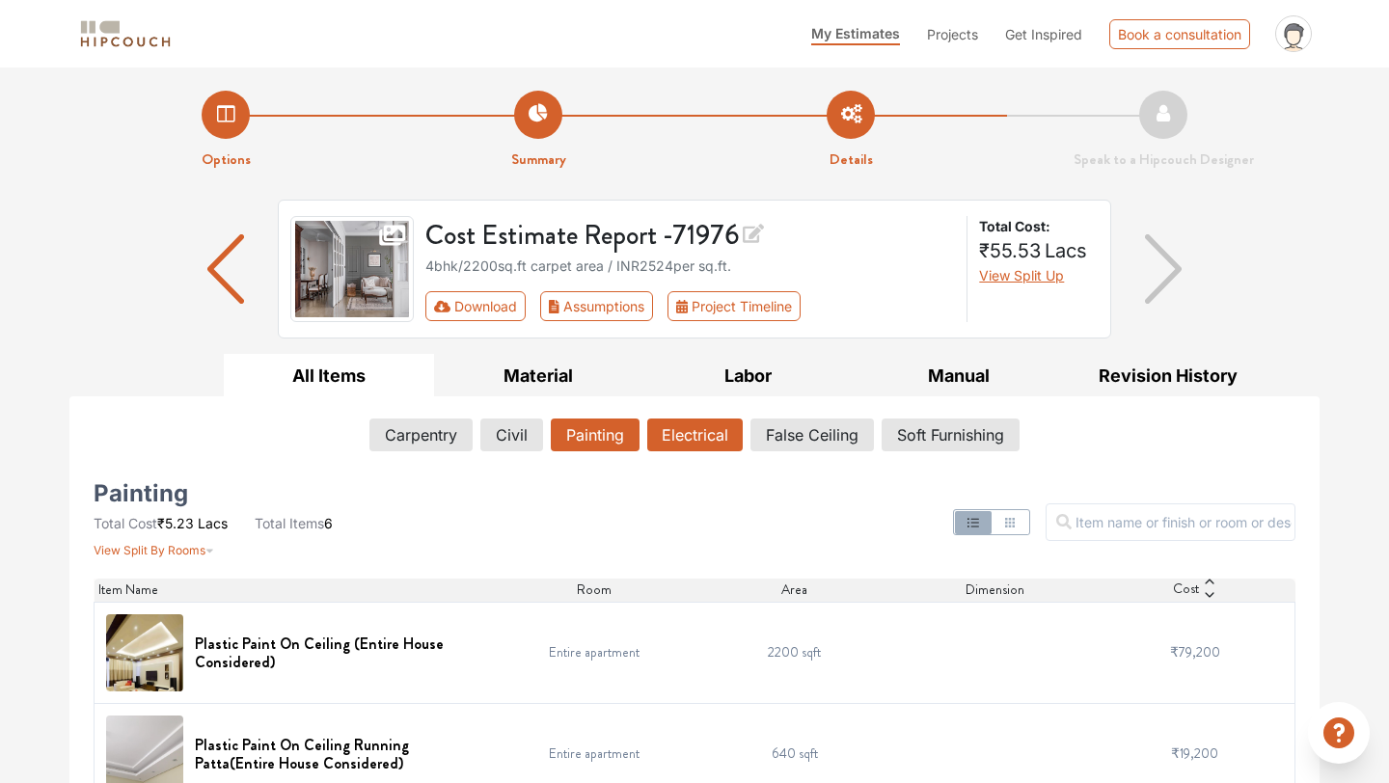
click at [709, 437] on button "Electrical" at bounding box center [695, 435] width 96 height 33
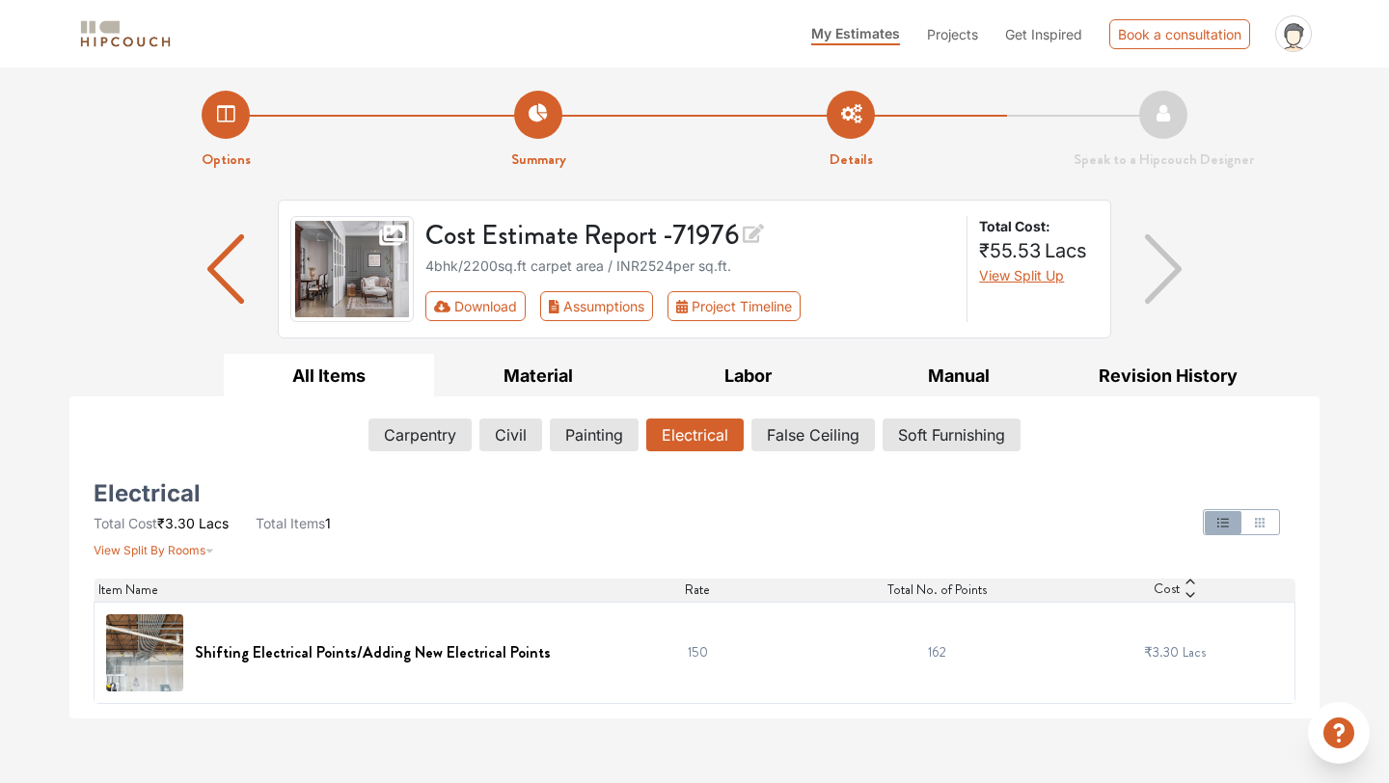
click at [223, 113] on li "Options" at bounding box center [225, 131] width 313 height 80
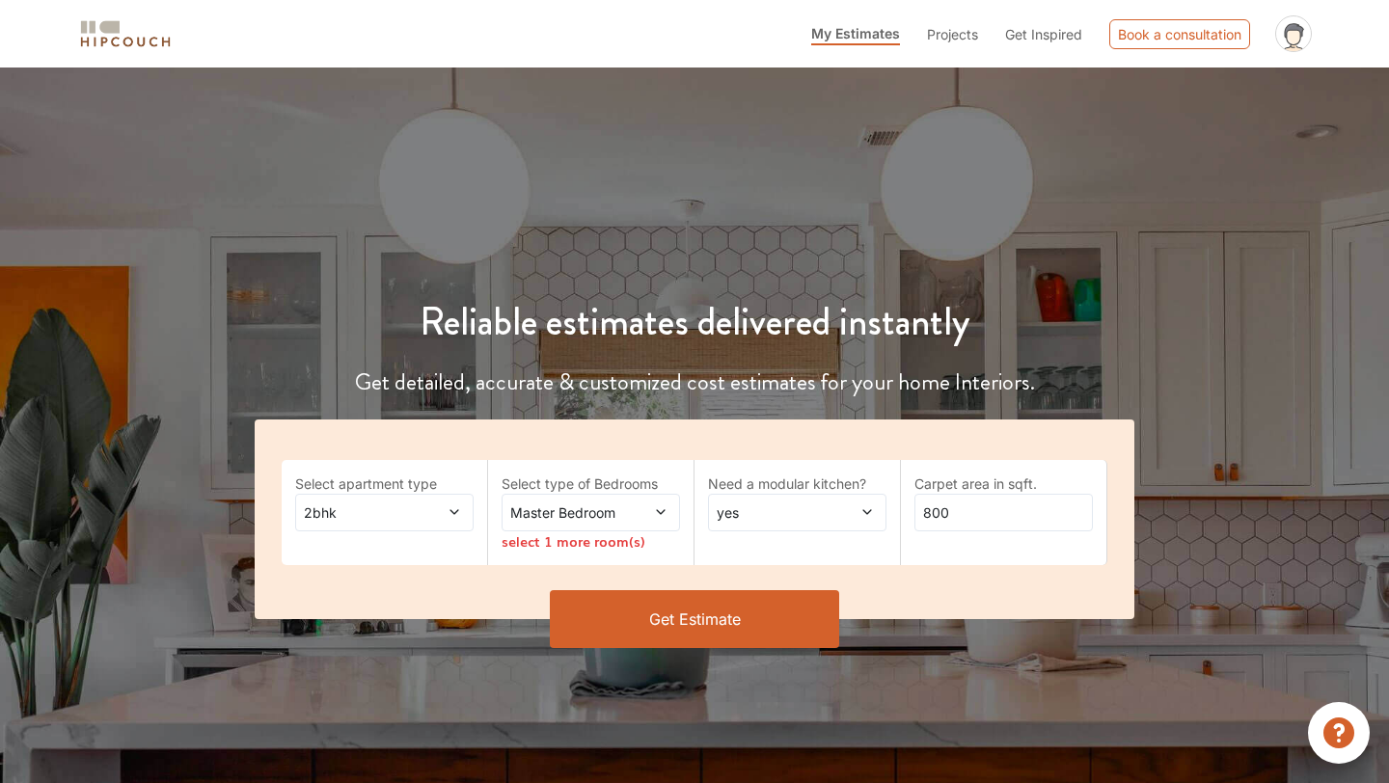
click at [439, 509] on span at bounding box center [441, 513] width 41 height 20
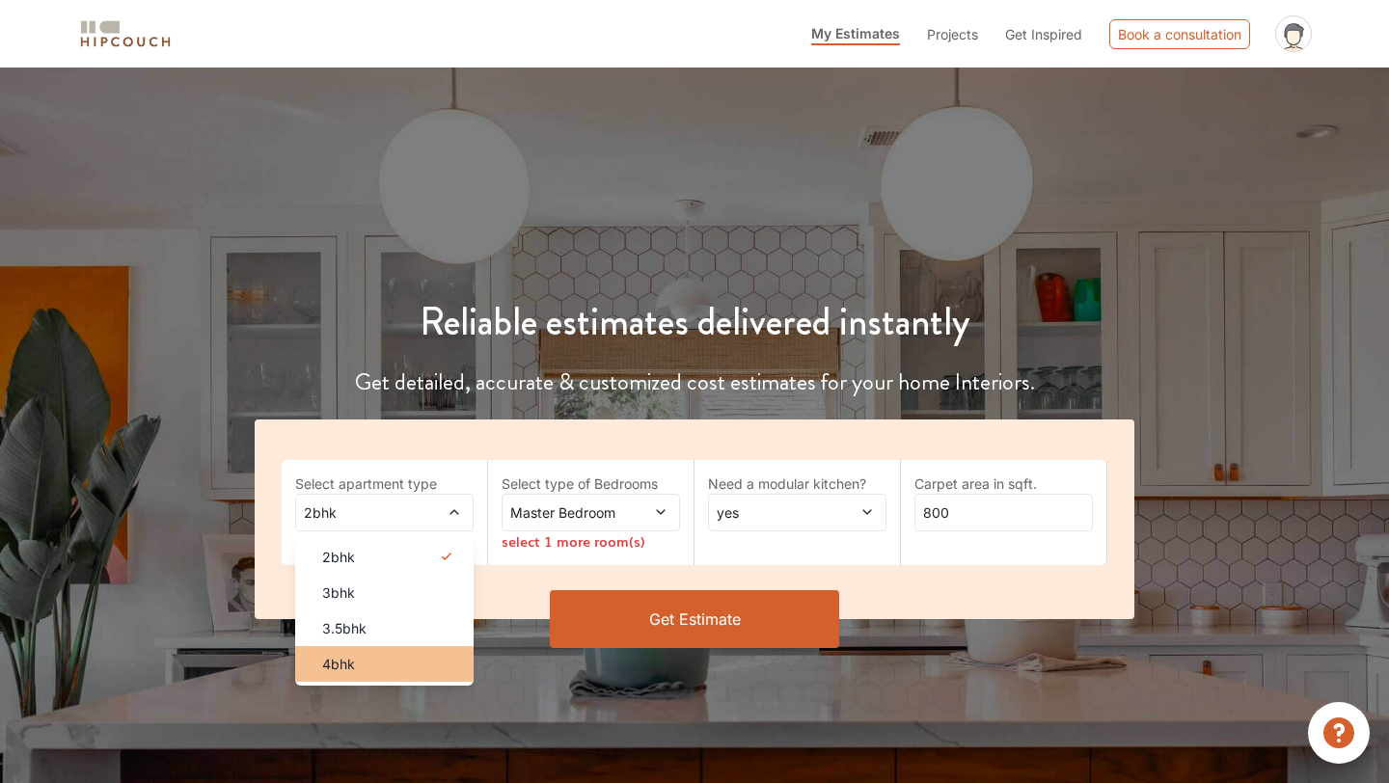
click at [431, 663] on div "4bhk" at bounding box center [390, 664] width 167 height 20
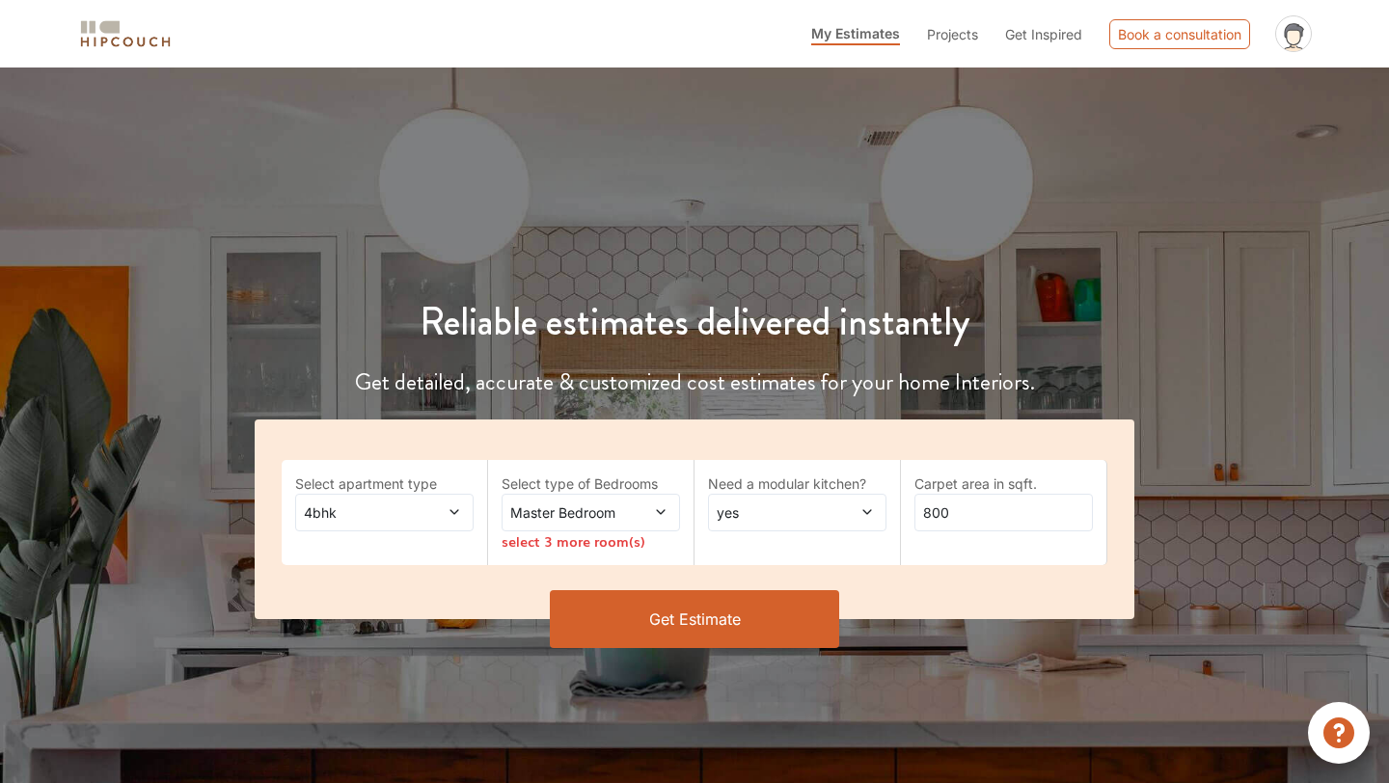
click at [600, 508] on span "Master Bedroom" at bounding box center [566, 513] width 121 height 20
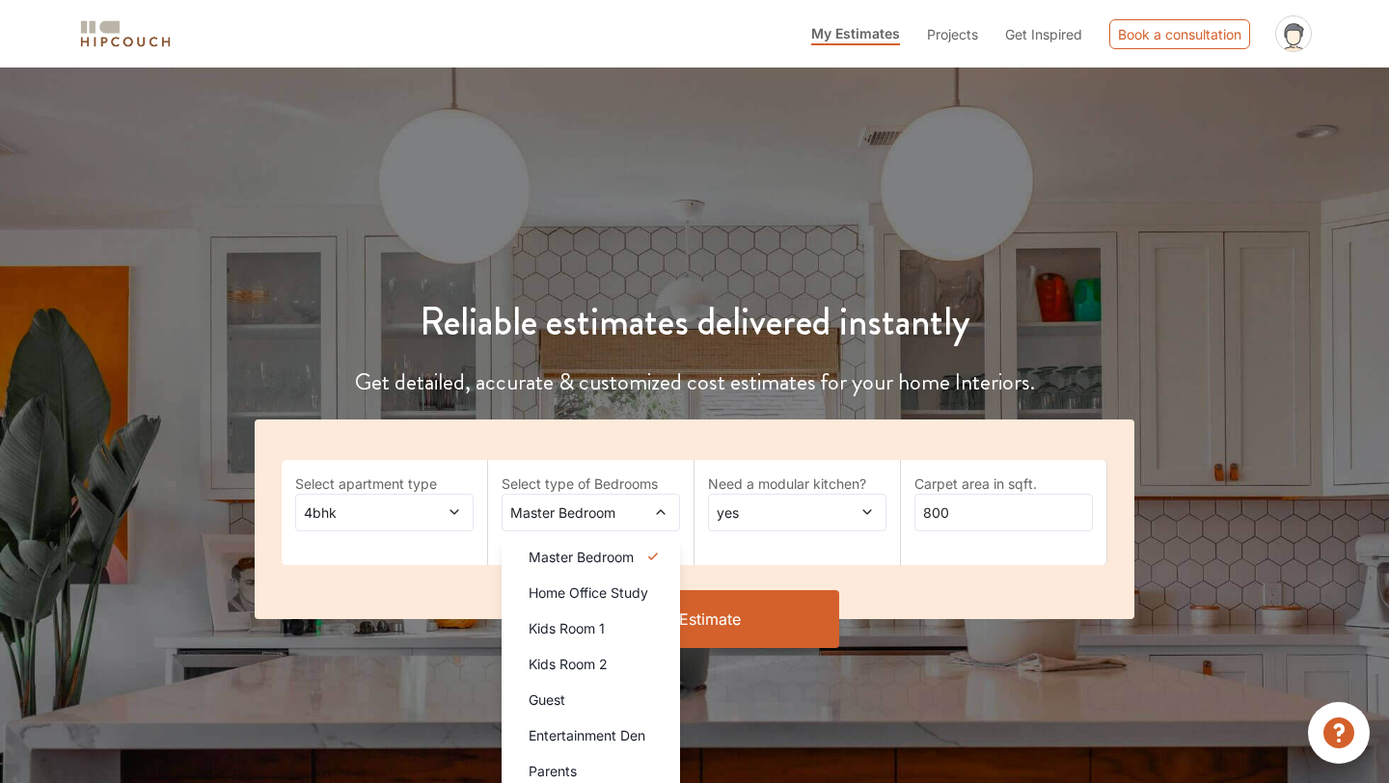
scroll to position [109, 0]
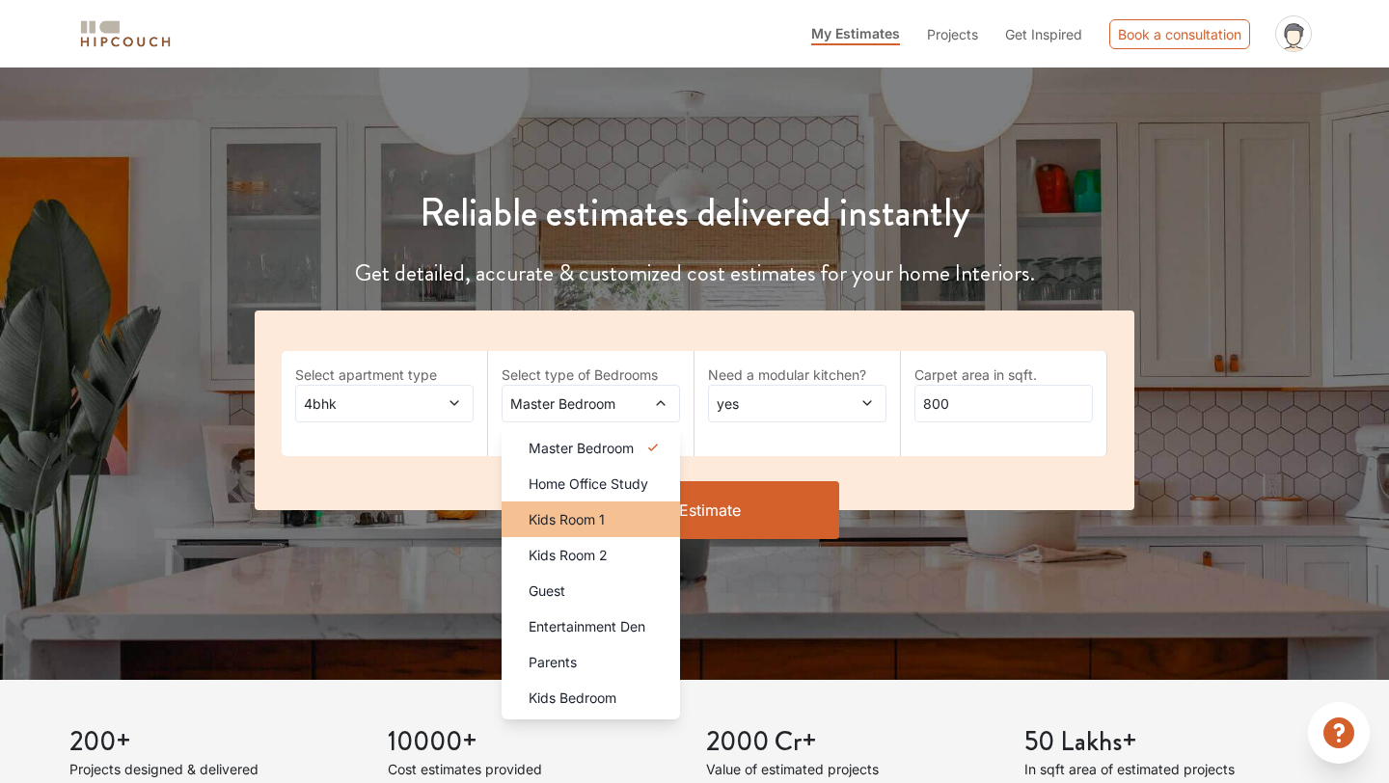
click at [600, 527] on span "Kids Room 1" at bounding box center [567, 519] width 76 height 20
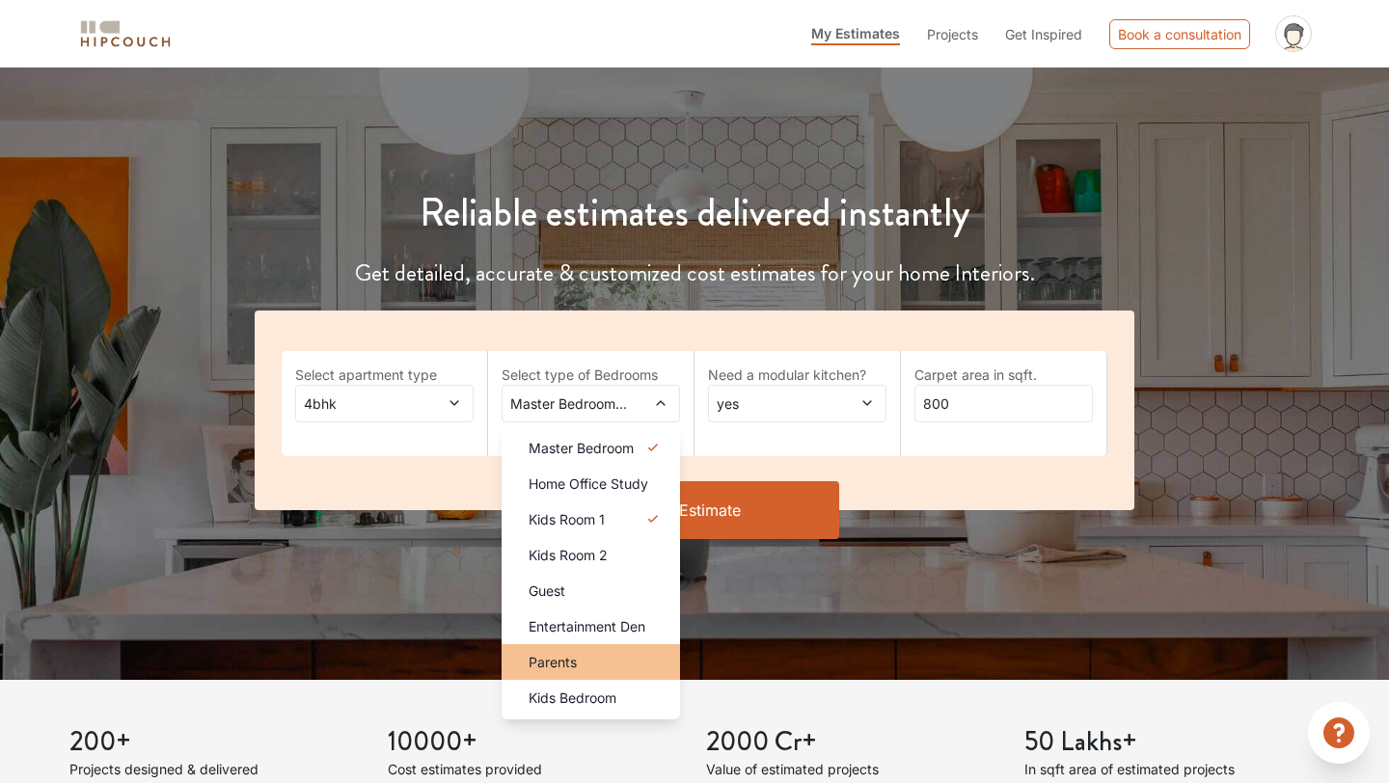
click at [593, 654] on div "Parents" at bounding box center [596, 662] width 167 height 20
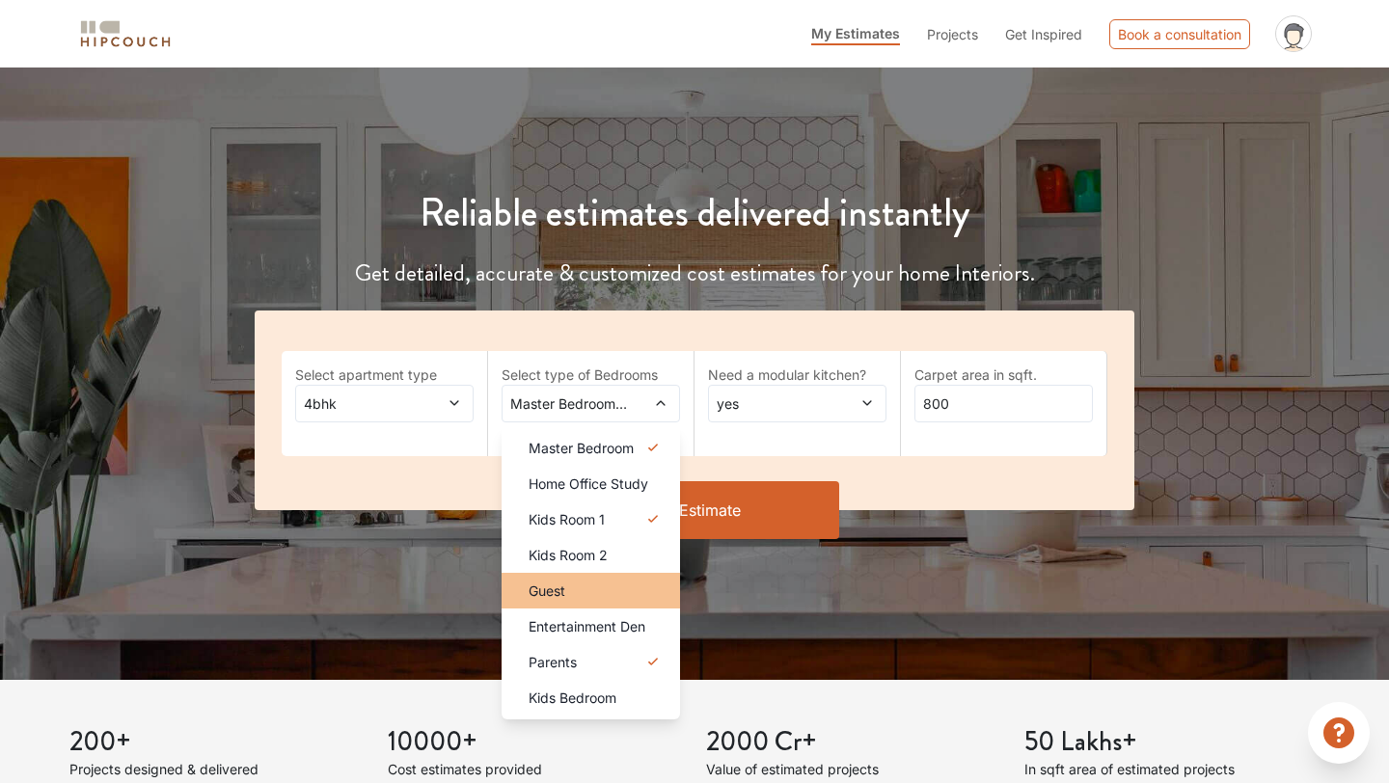
click at [574, 597] on div "Guest" at bounding box center [596, 591] width 167 height 20
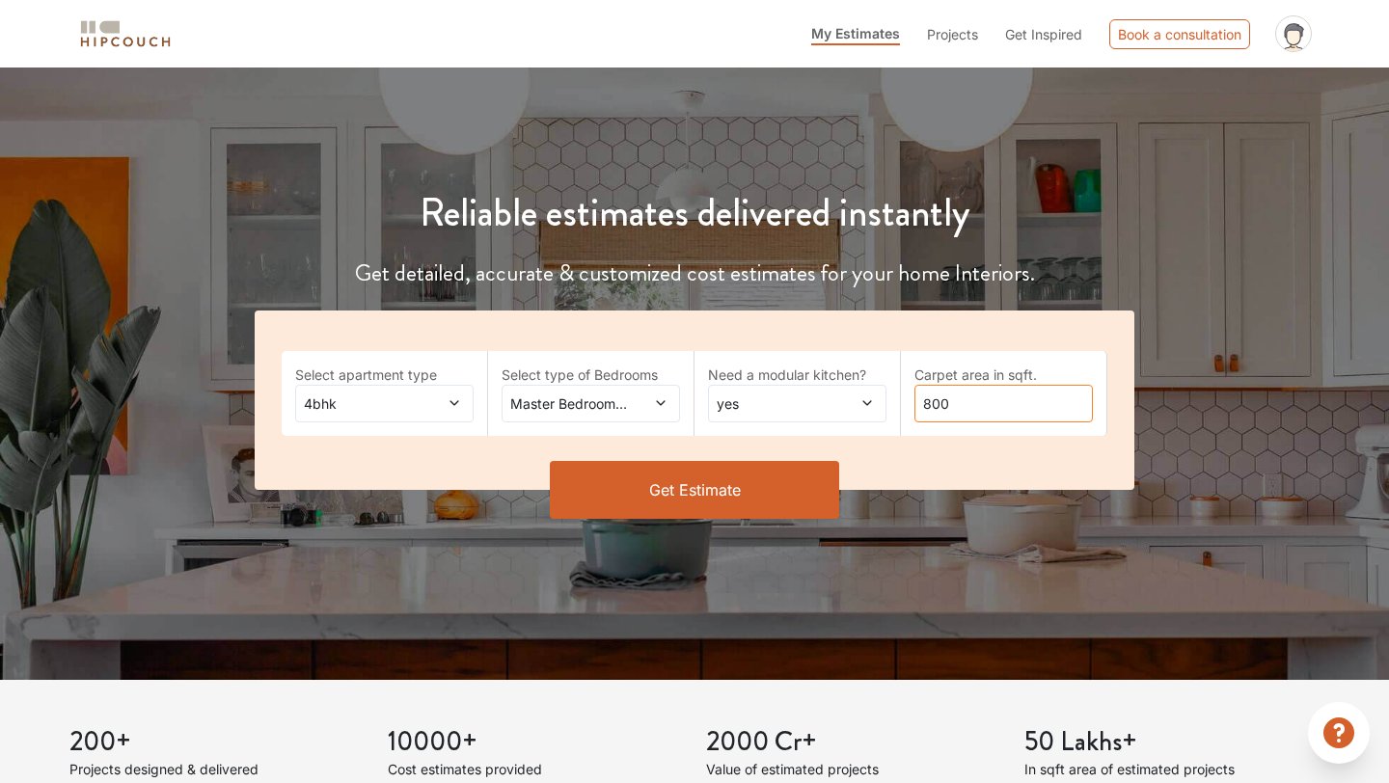
drag, startPoint x: 996, startPoint y: 404, endPoint x: 805, endPoint y: 398, distance: 191.1
click at [805, 398] on div "Select apartment type 4bhk Select type of Bedrooms Master Bedroom,Kids Room 1,G…" at bounding box center [695, 400] width 880 height 179
type input "2200"
click at [659, 489] on button "Get Estimate" at bounding box center [694, 490] width 289 height 58
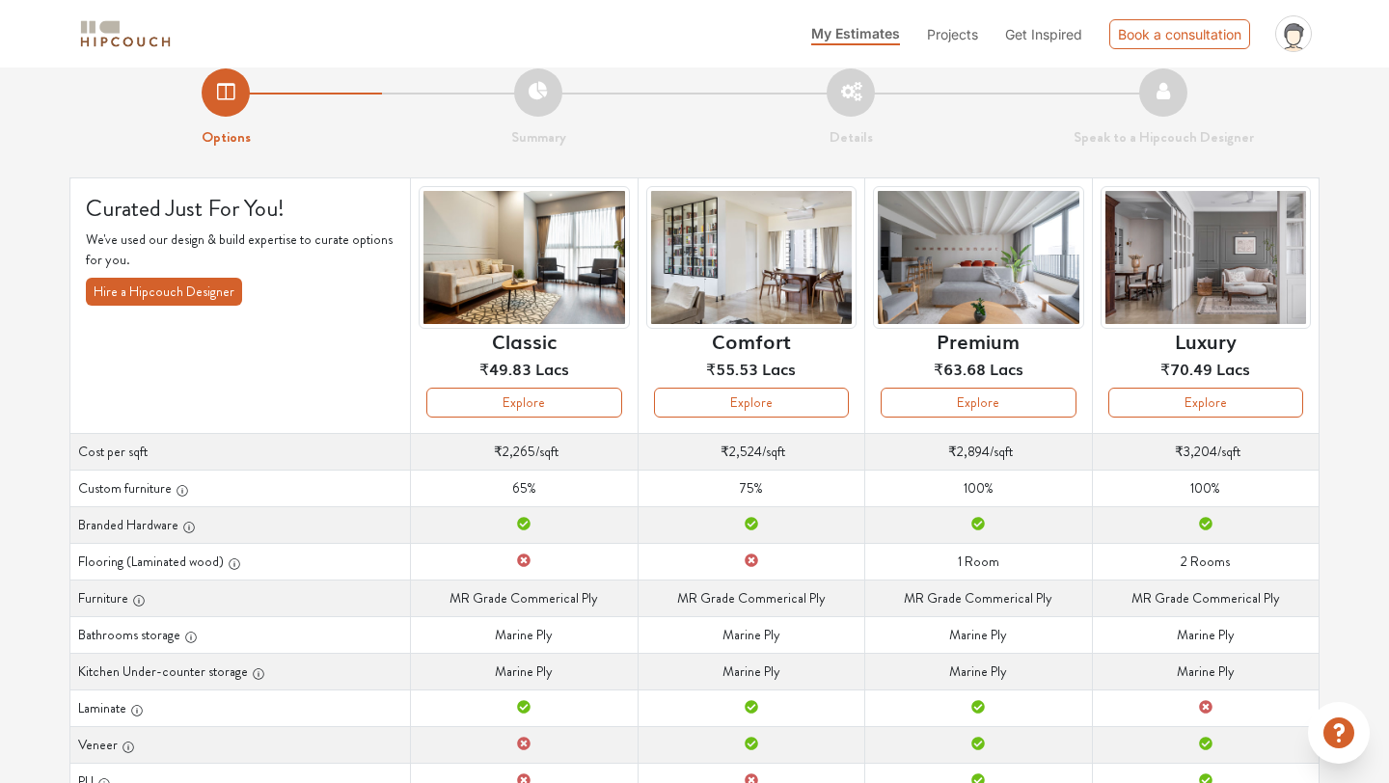
scroll to position [33, 0]
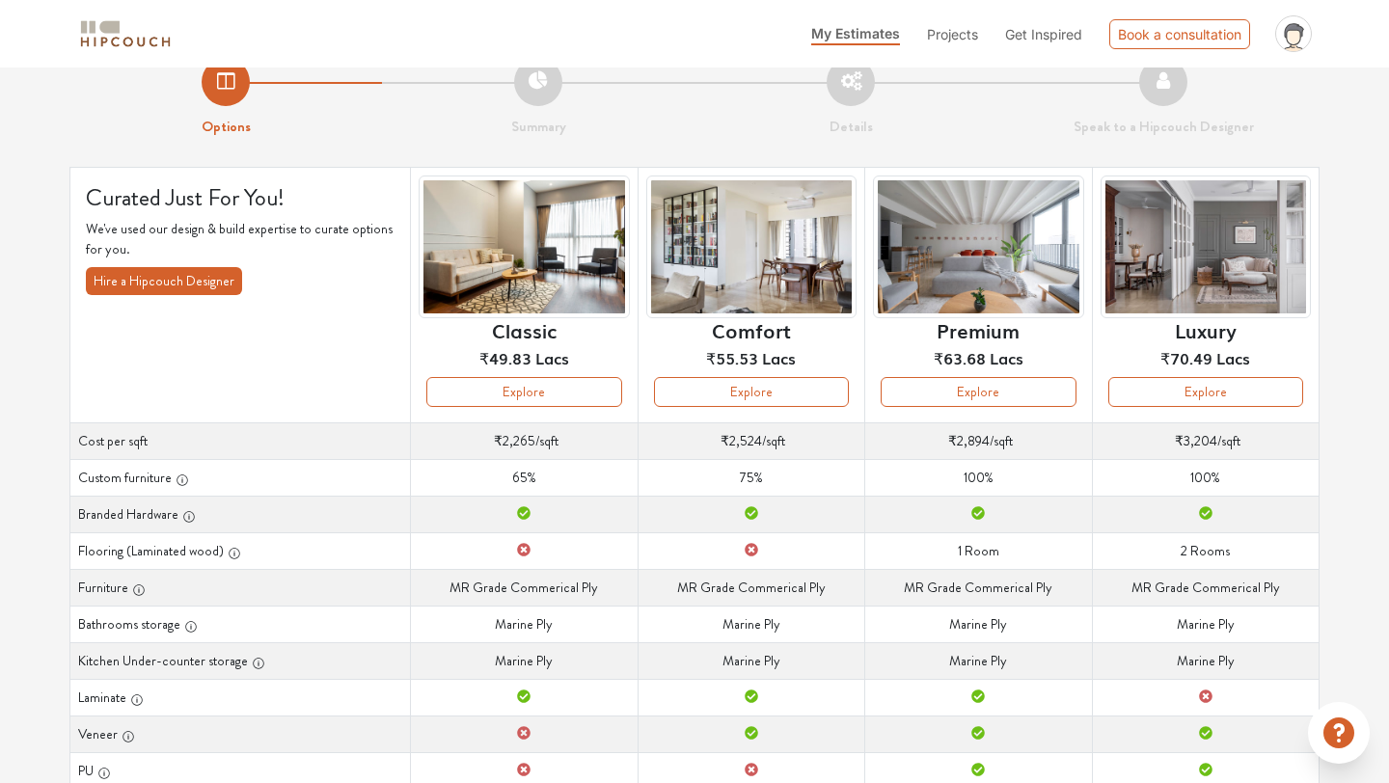
click at [754, 511] on icon at bounding box center [752, 513] width 14 height 14
click at [748, 550] on icon at bounding box center [752, 550] width 14 height 14
click at [766, 390] on button "Explore" at bounding box center [751, 392] width 195 height 30
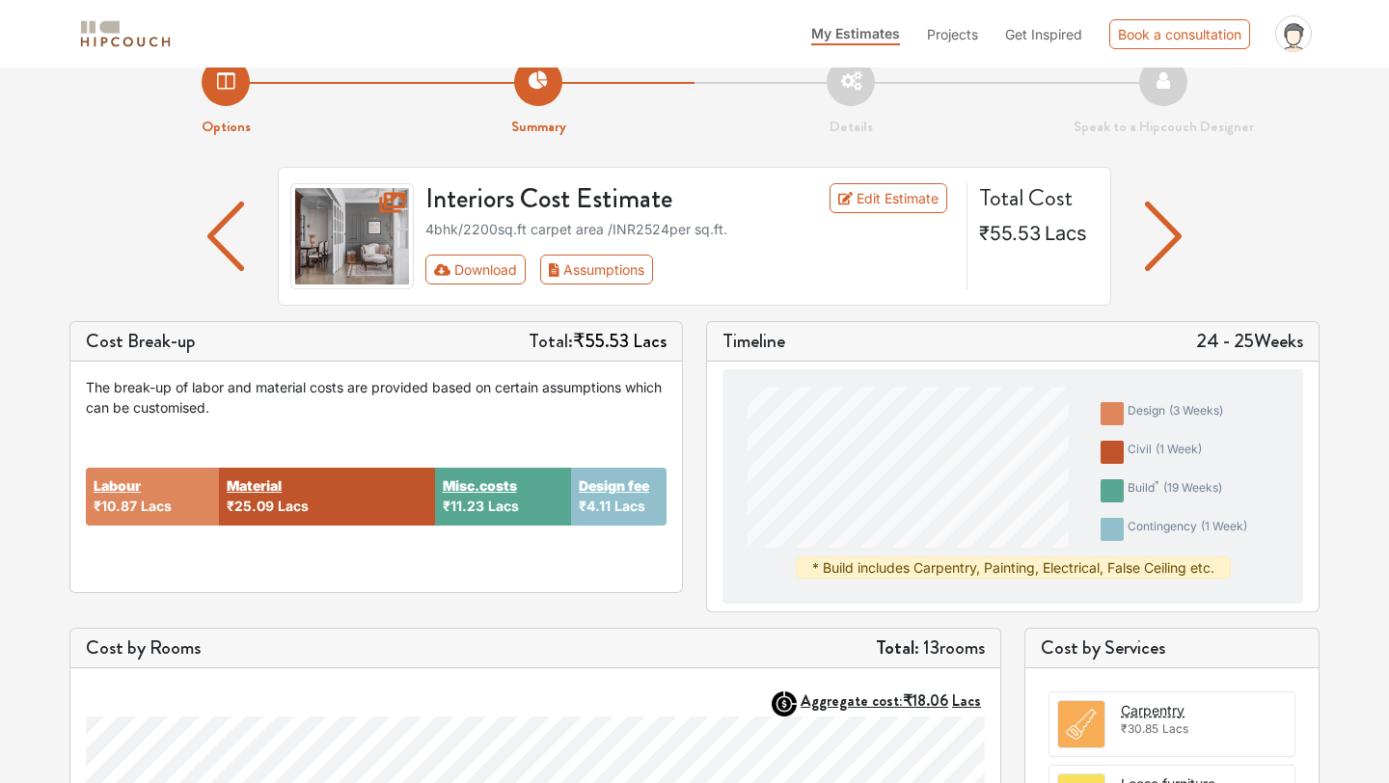
click at [237, 218] on img "button" at bounding box center [226, 236] width 38 height 69
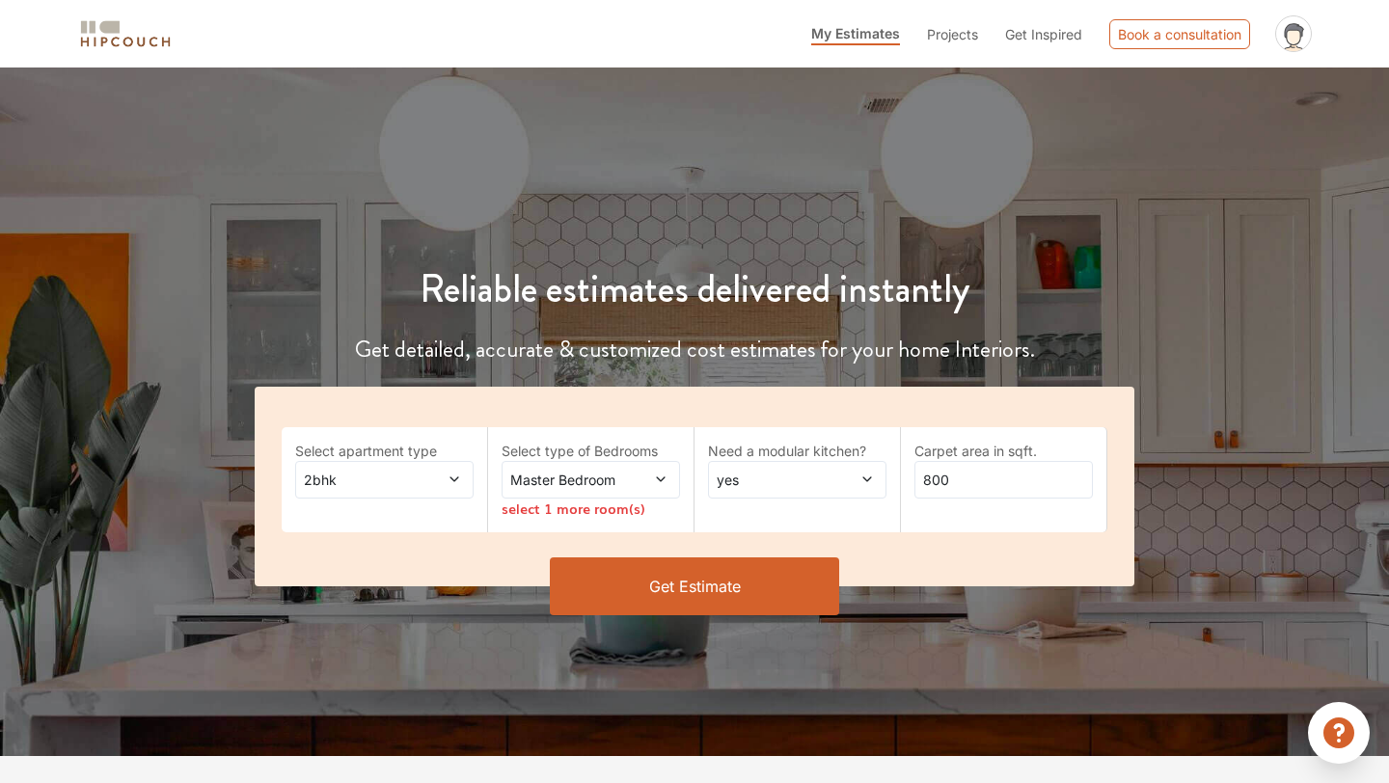
click at [423, 480] on span at bounding box center [441, 480] width 41 height 20
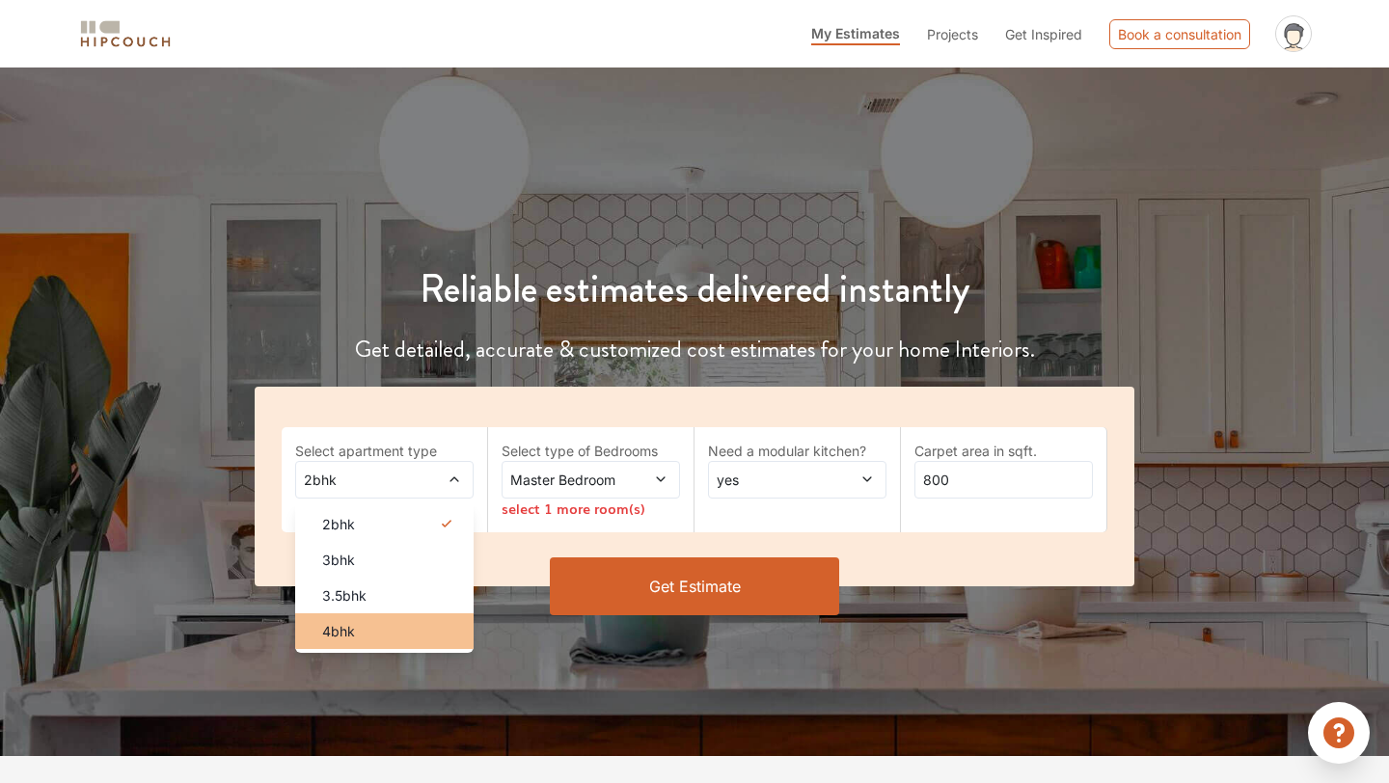
click at [425, 625] on div "4bhk" at bounding box center [390, 631] width 167 height 20
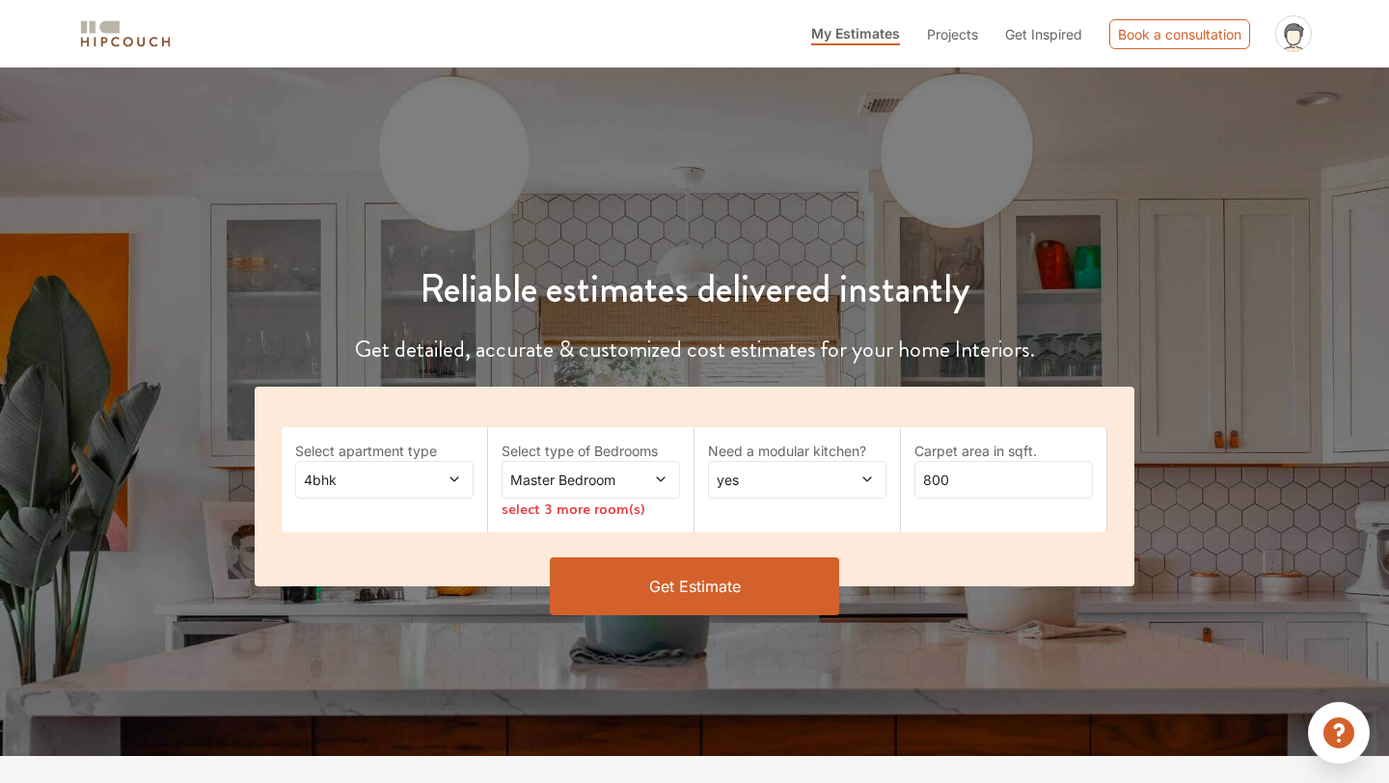
click at [613, 481] on span "Master Bedroom" at bounding box center [566, 480] width 121 height 20
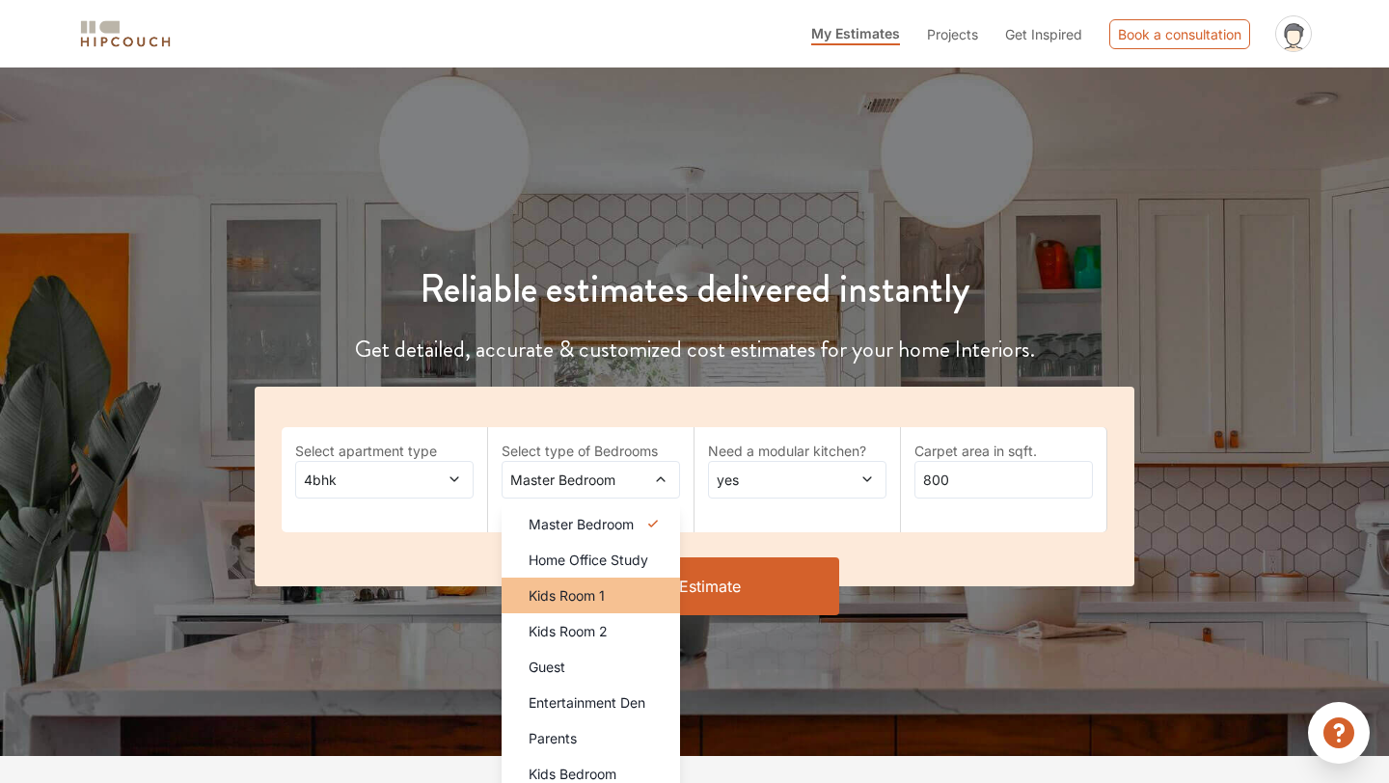
click at [615, 589] on div "Kids Room 1" at bounding box center [596, 596] width 167 height 20
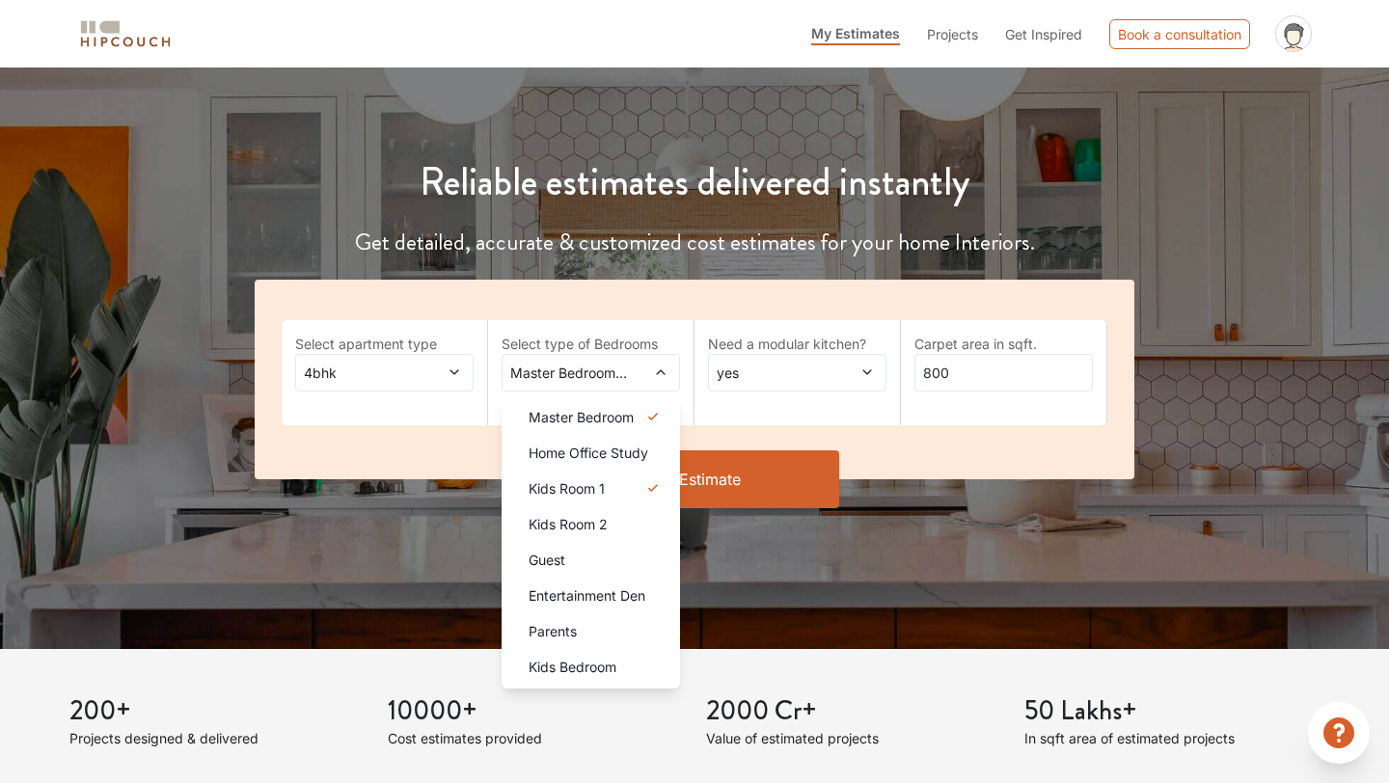
scroll to position [144, 0]
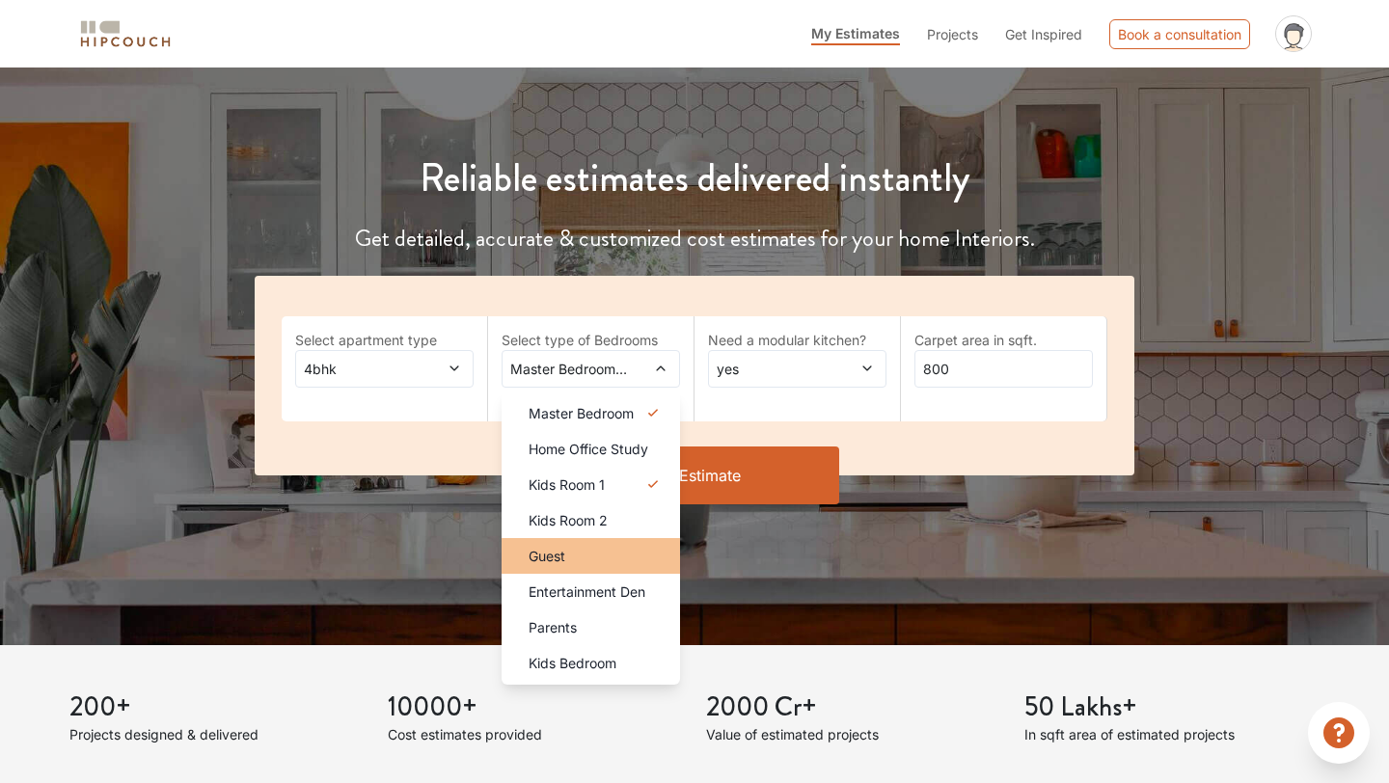
click at [602, 566] on li "Guest" at bounding box center [591, 556] width 178 height 36
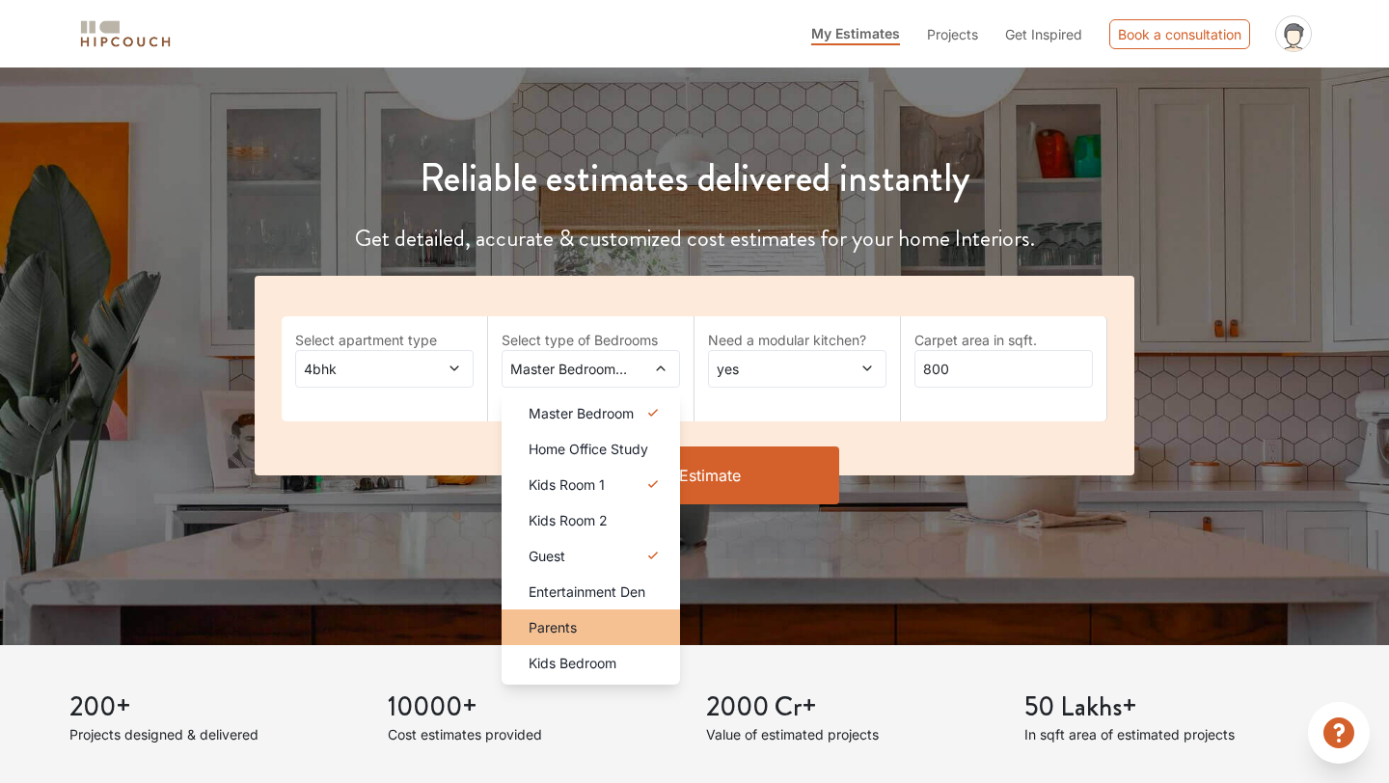
click at [602, 618] on div "Parents" at bounding box center [596, 627] width 167 height 20
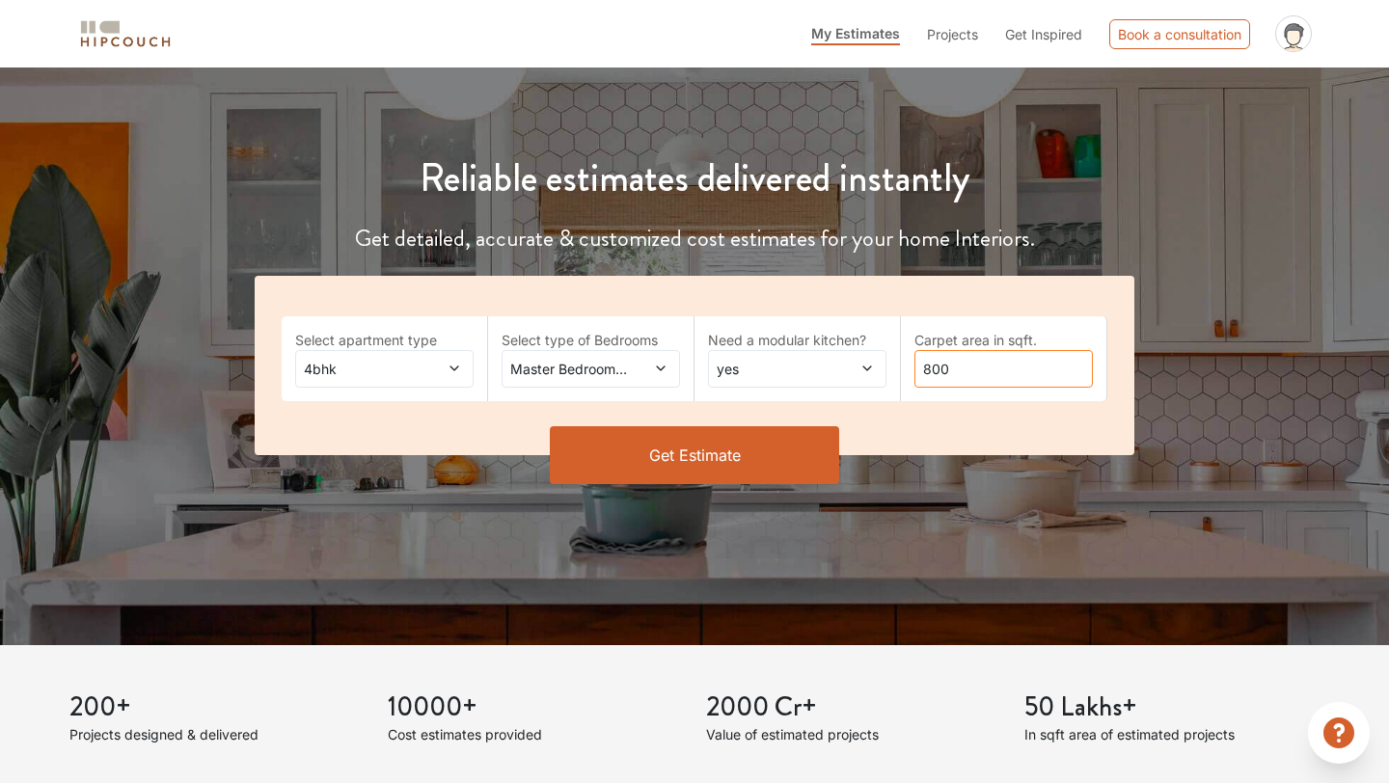
drag, startPoint x: 1002, startPoint y: 369, endPoint x: 840, endPoint y: 368, distance: 162.1
click at [840, 368] on div "Select apartment type 4bhk Select type of Bedrooms Master Bedroom,Kids Room 1,G…" at bounding box center [695, 365] width 880 height 179
type input "2200"
click at [798, 454] on button "Get Estimate" at bounding box center [694, 455] width 289 height 58
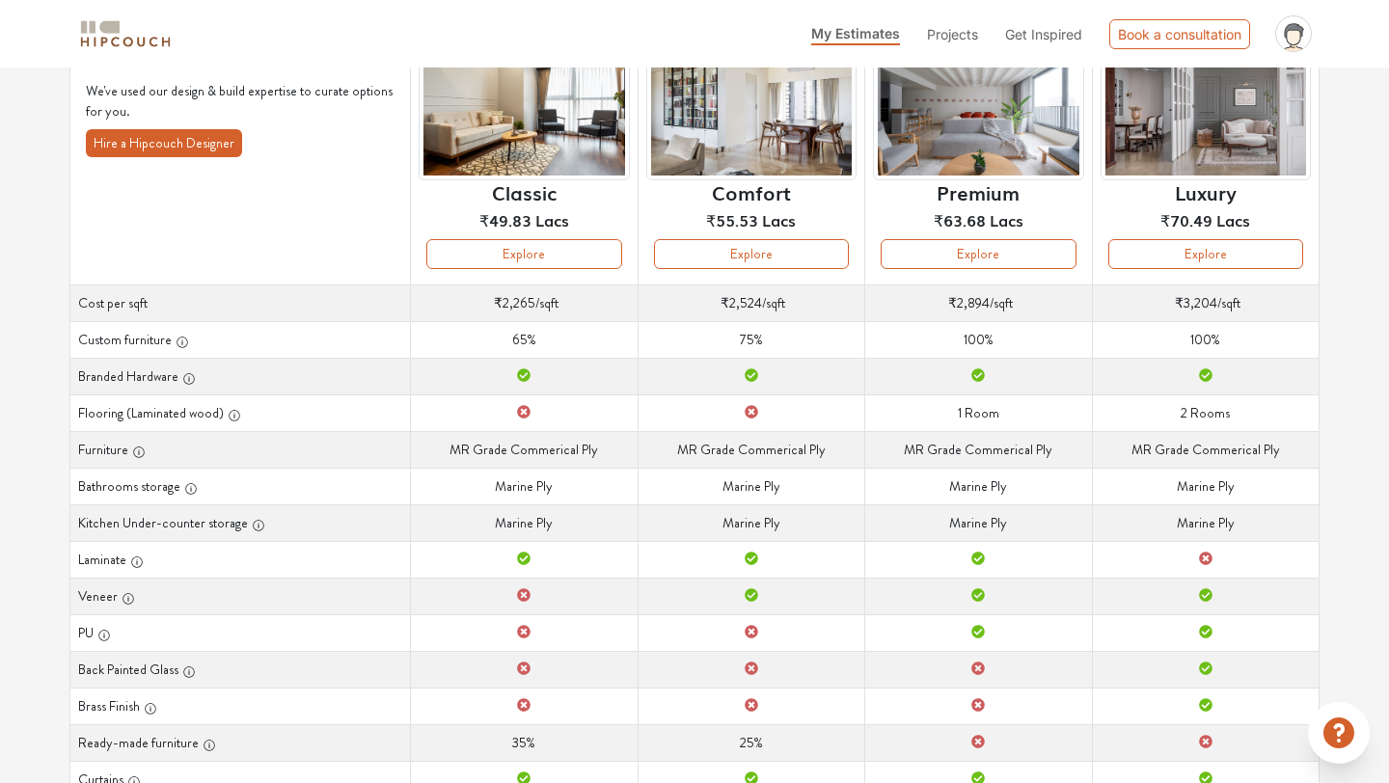
scroll to position [179, 0]
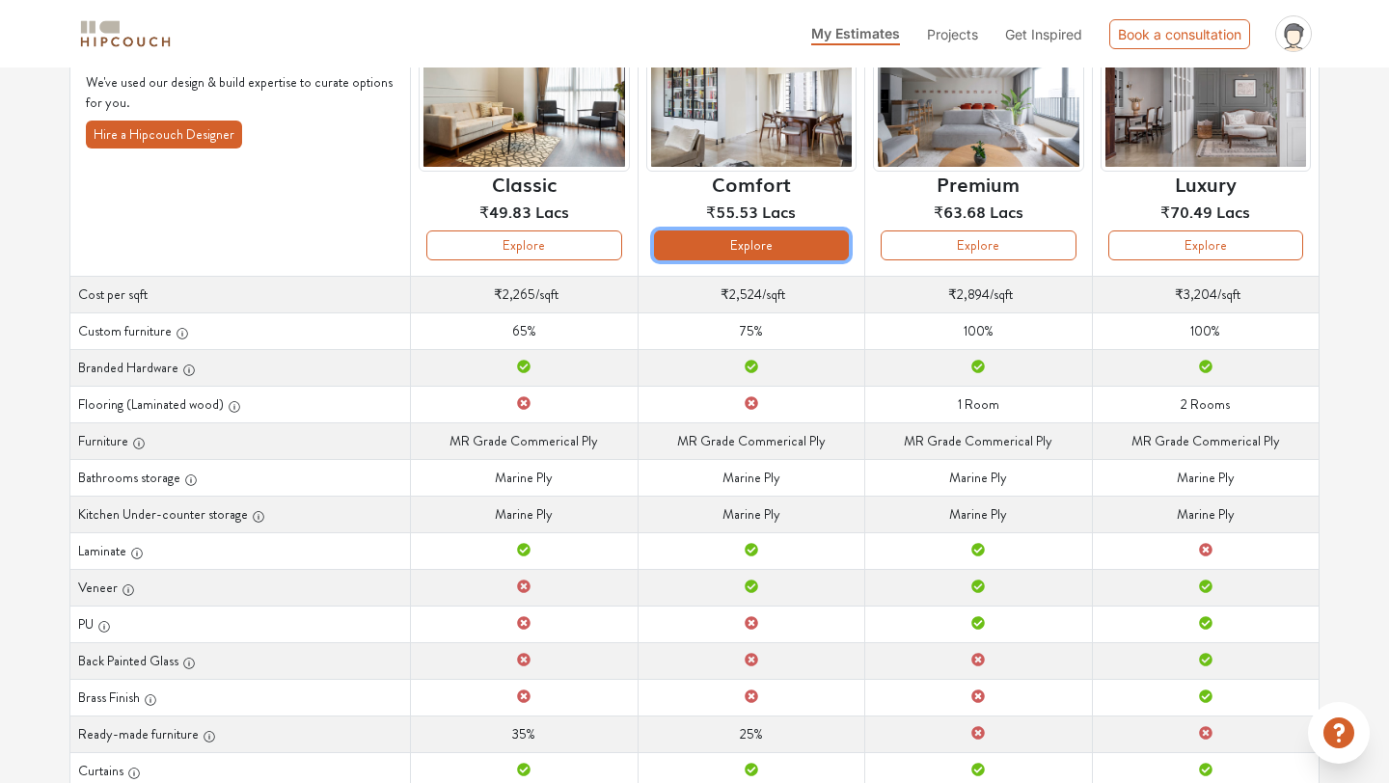
click at [804, 235] on button "Explore" at bounding box center [751, 246] width 195 height 30
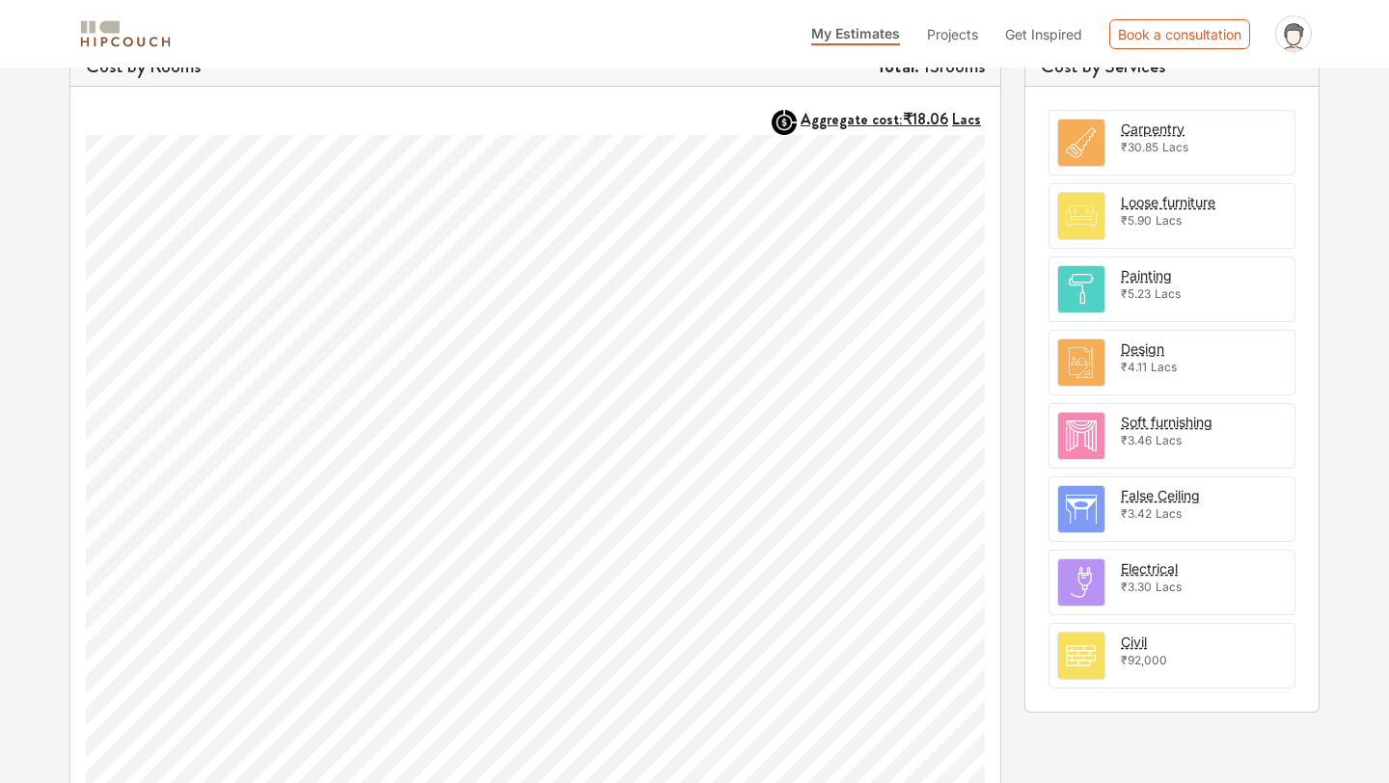
scroll to position [611, 0]
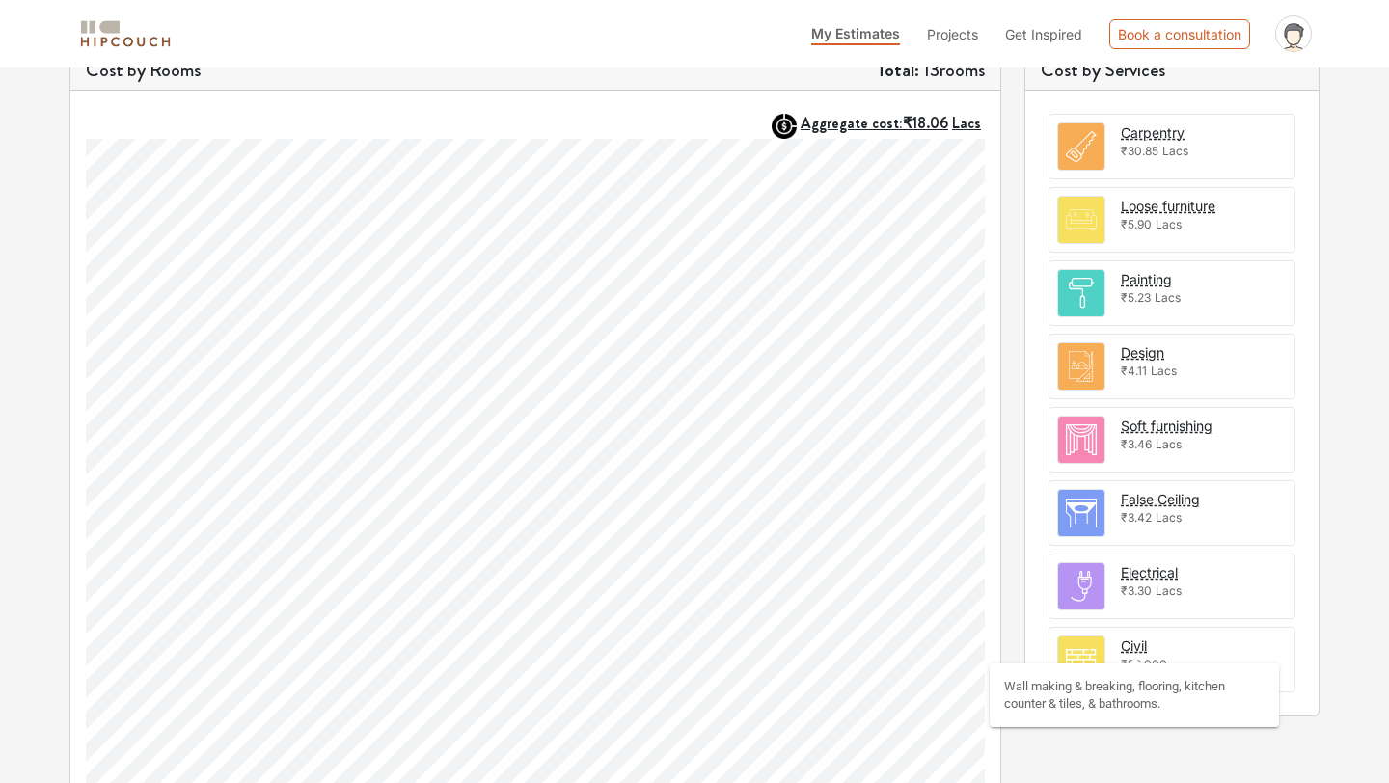
click at [1142, 648] on div "Civil" at bounding box center [1134, 646] width 26 height 20
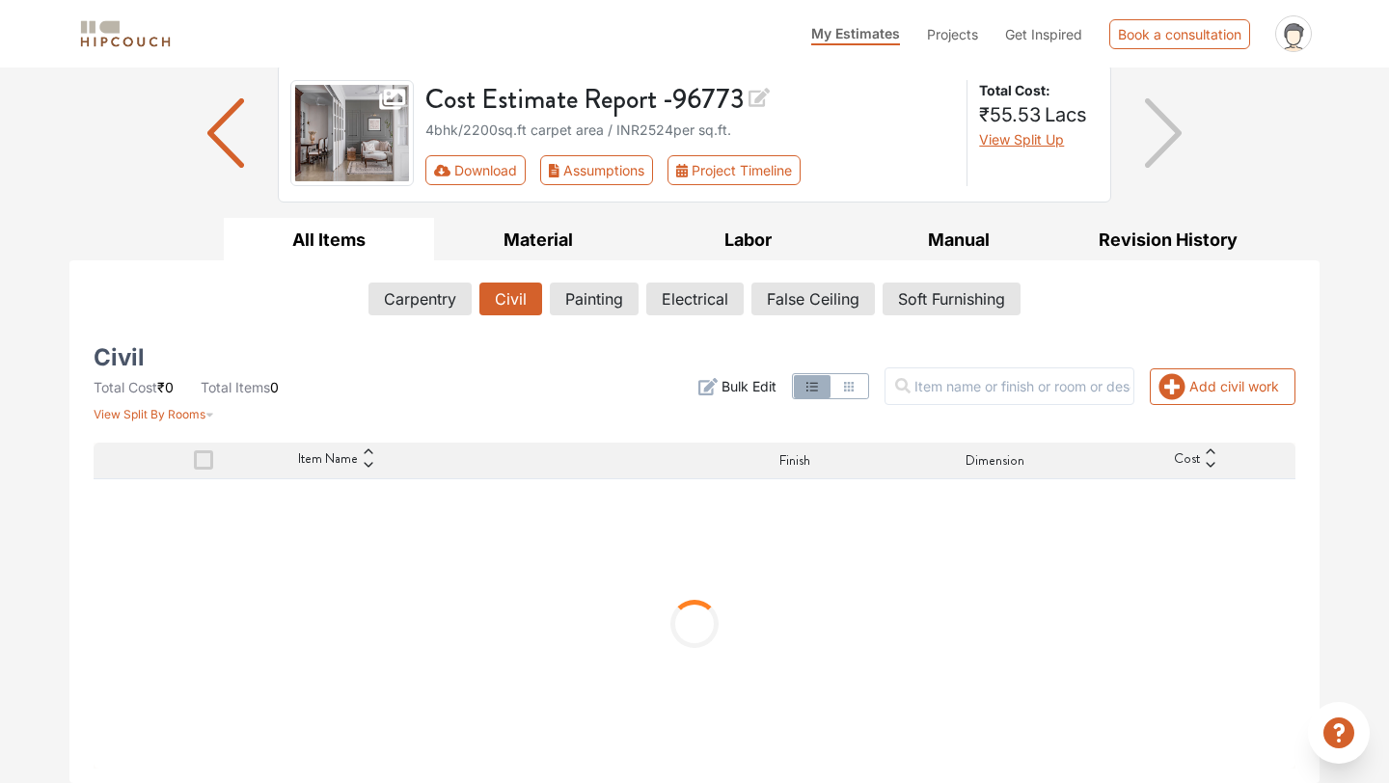
scroll to position [50, 0]
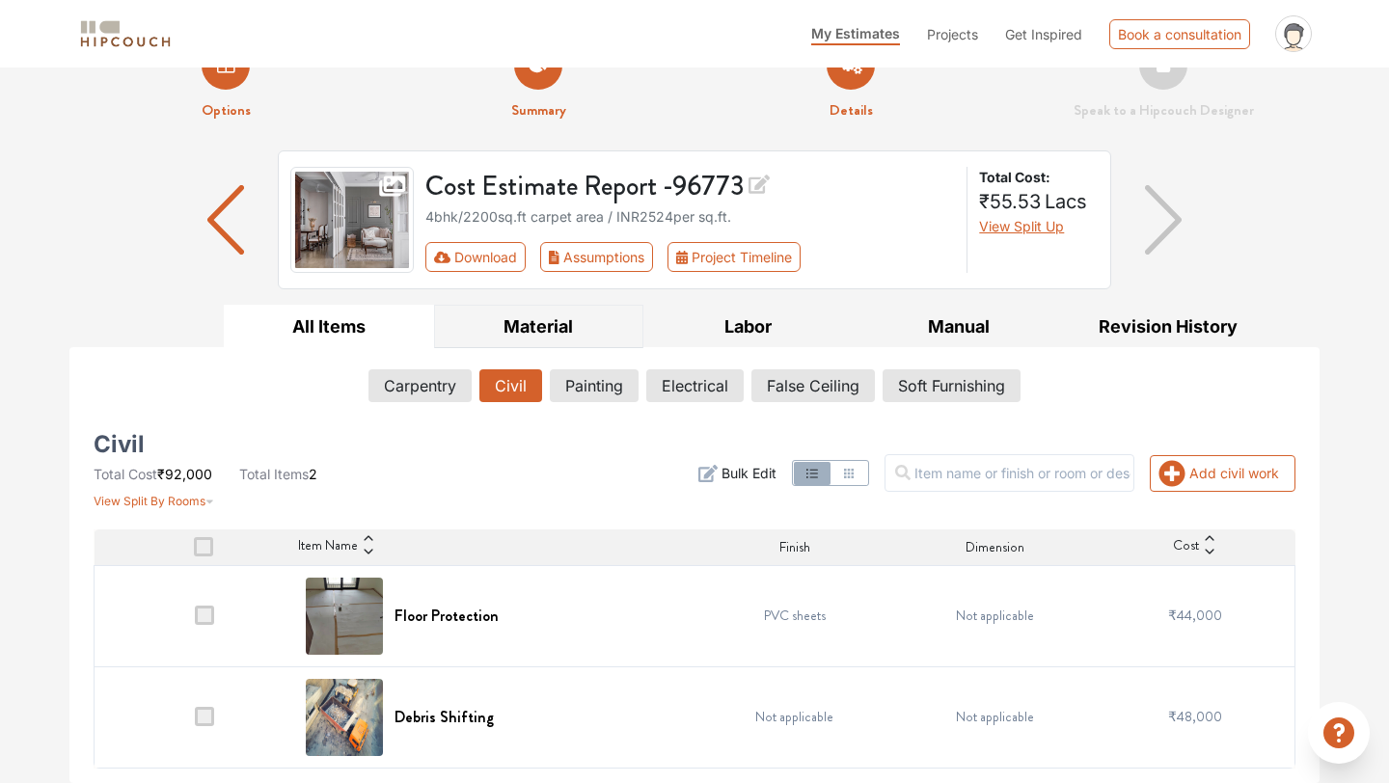
click at [564, 327] on button "Material" at bounding box center [539, 326] width 210 height 43
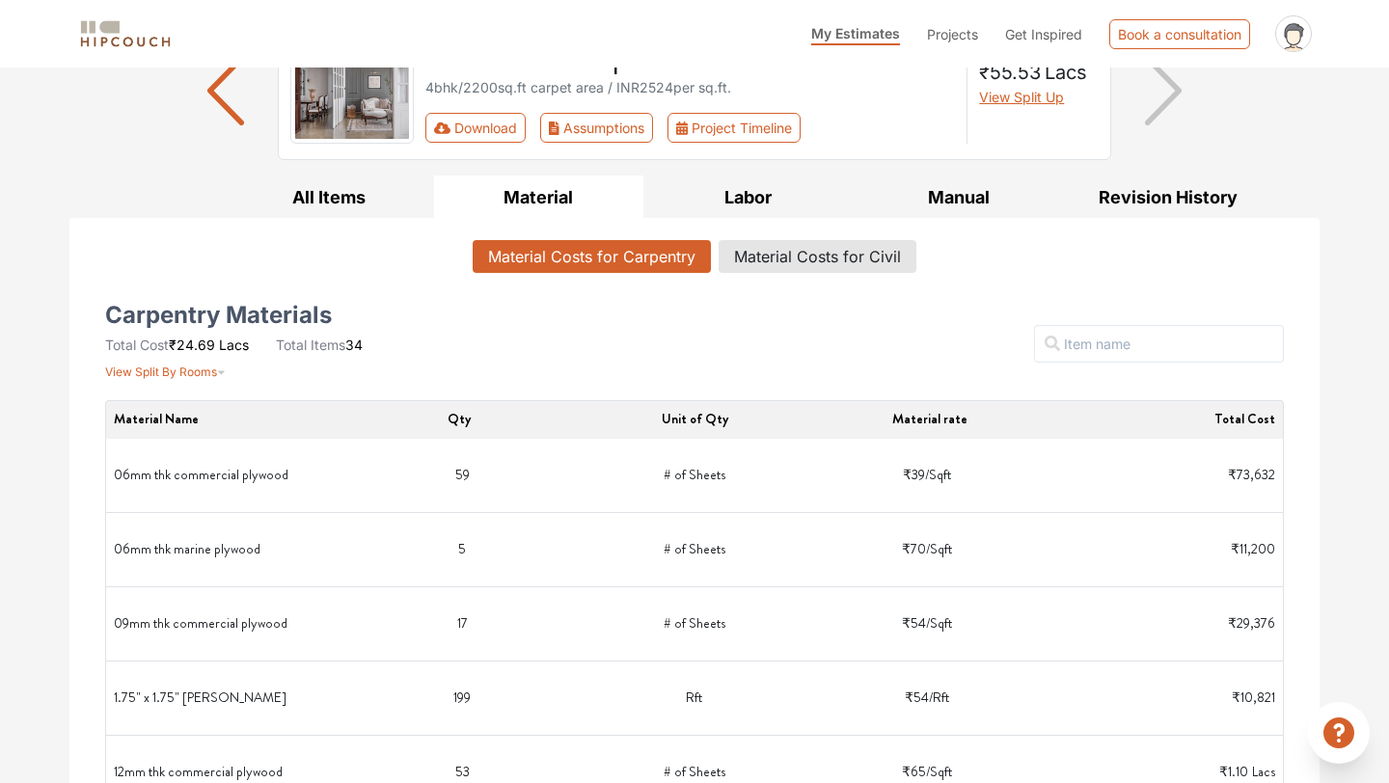
scroll to position [179, 0]
click at [764, 190] on button "Labor" at bounding box center [748, 196] width 210 height 43
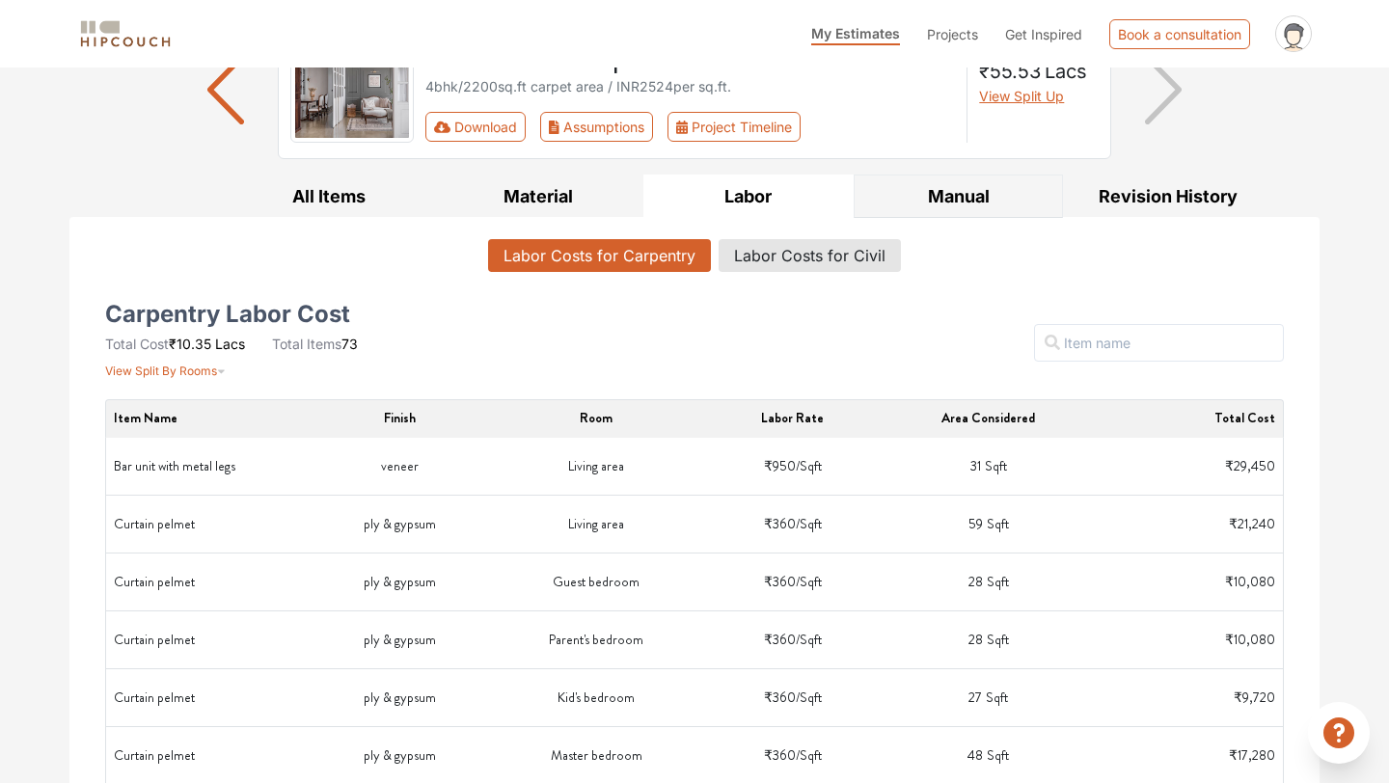
click at [971, 200] on button "Manual" at bounding box center [959, 196] width 210 height 43
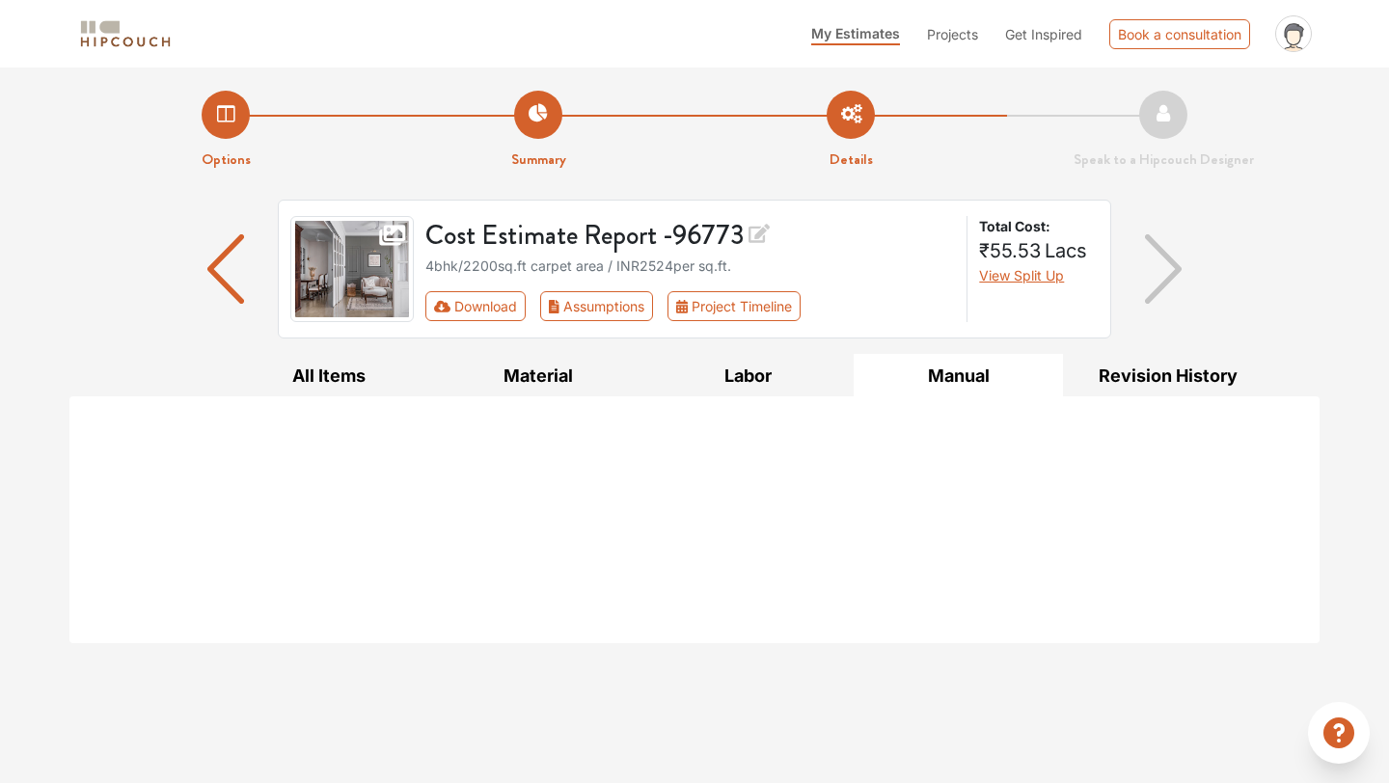
scroll to position [0, 0]
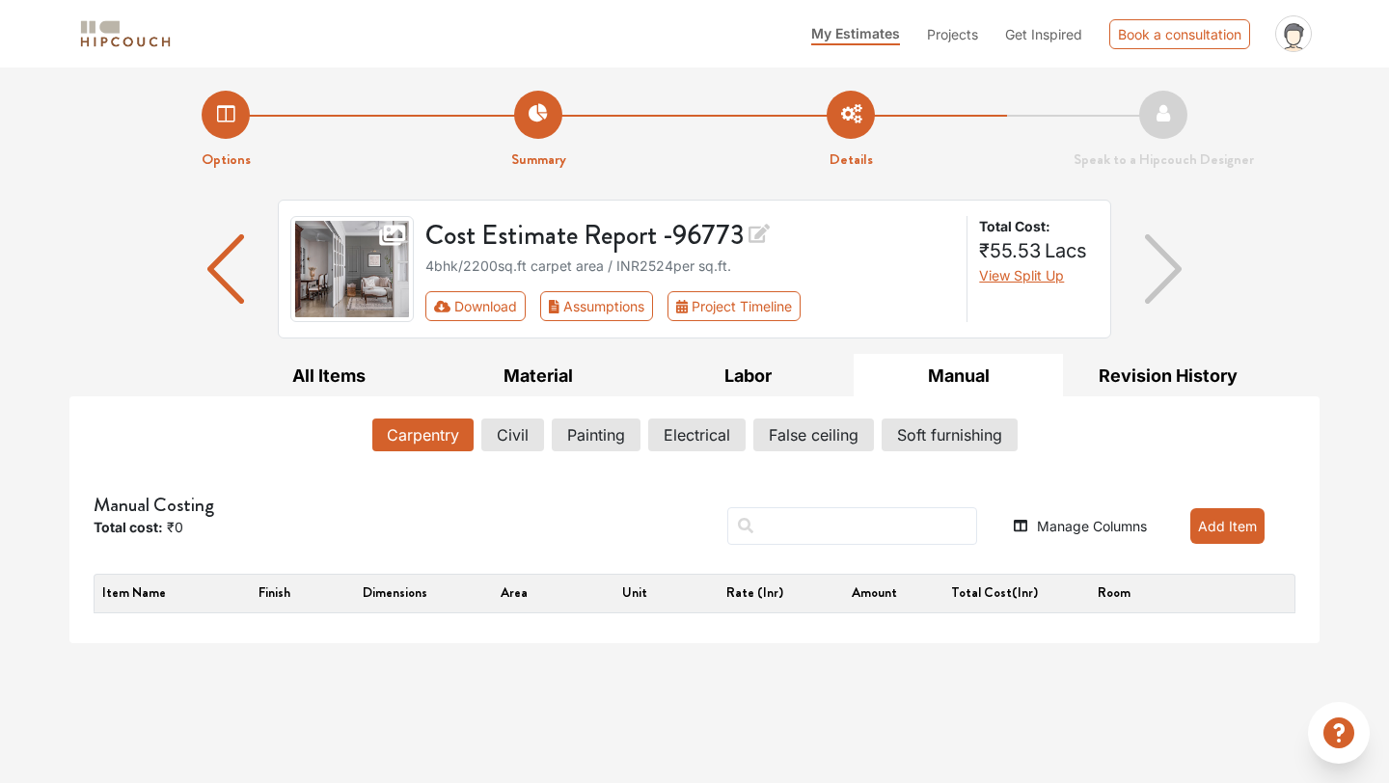
click at [441, 436] on button "Carpentry" at bounding box center [422, 435] width 101 height 33
click at [435, 436] on button "Carpentry" at bounding box center [422, 435] width 101 height 33
click at [418, 439] on button "Carpentry" at bounding box center [422, 435] width 101 height 33
click at [366, 376] on button "All Items" at bounding box center [329, 375] width 210 height 43
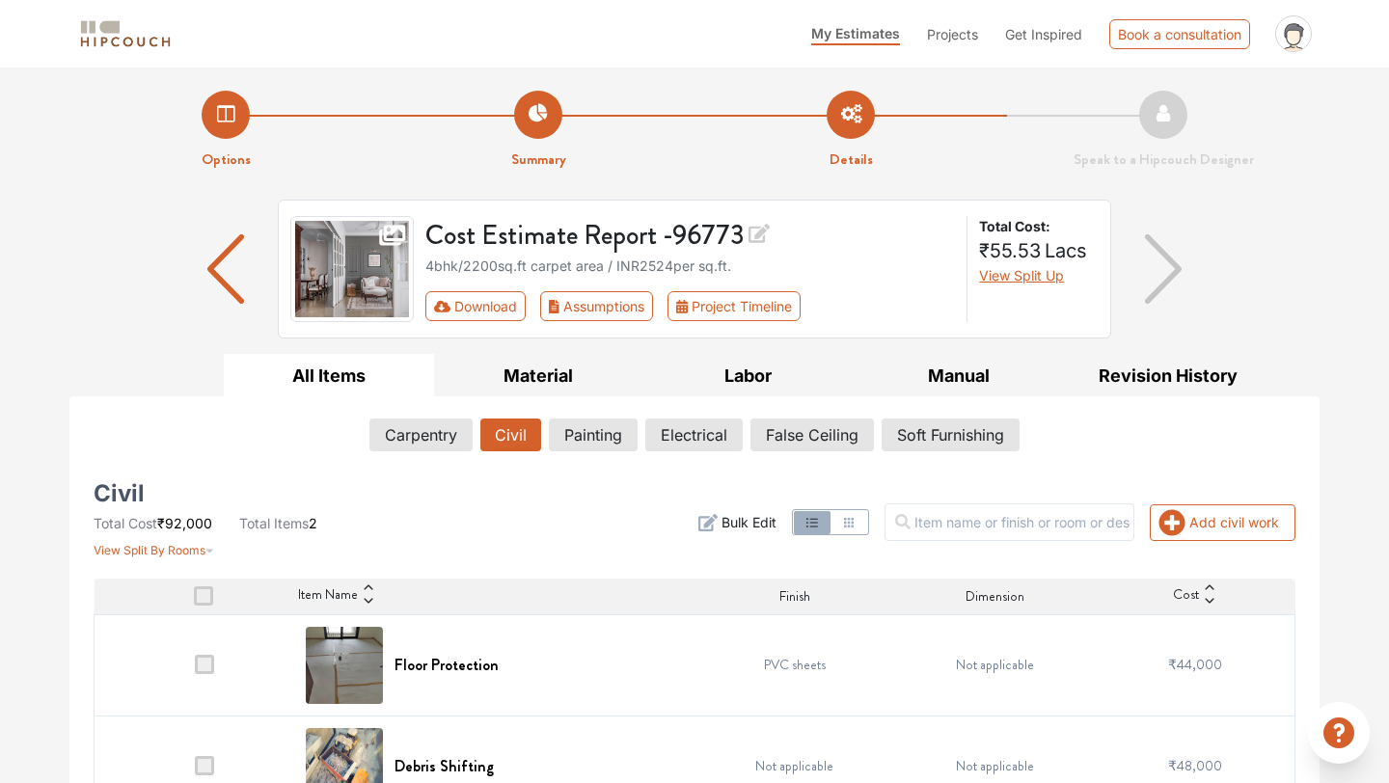
scroll to position [50, 0]
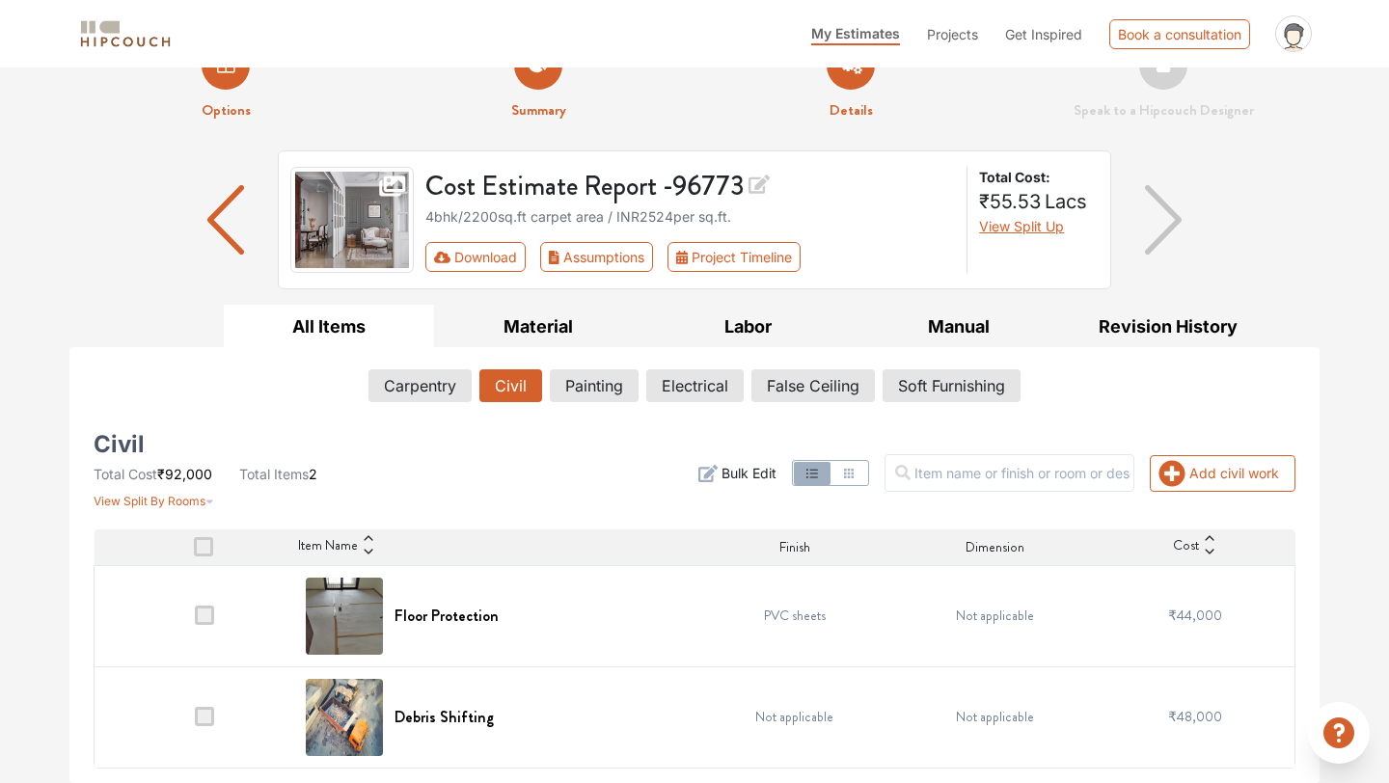
click at [777, 480] on span "Bulk Edit" at bounding box center [749, 473] width 55 height 20
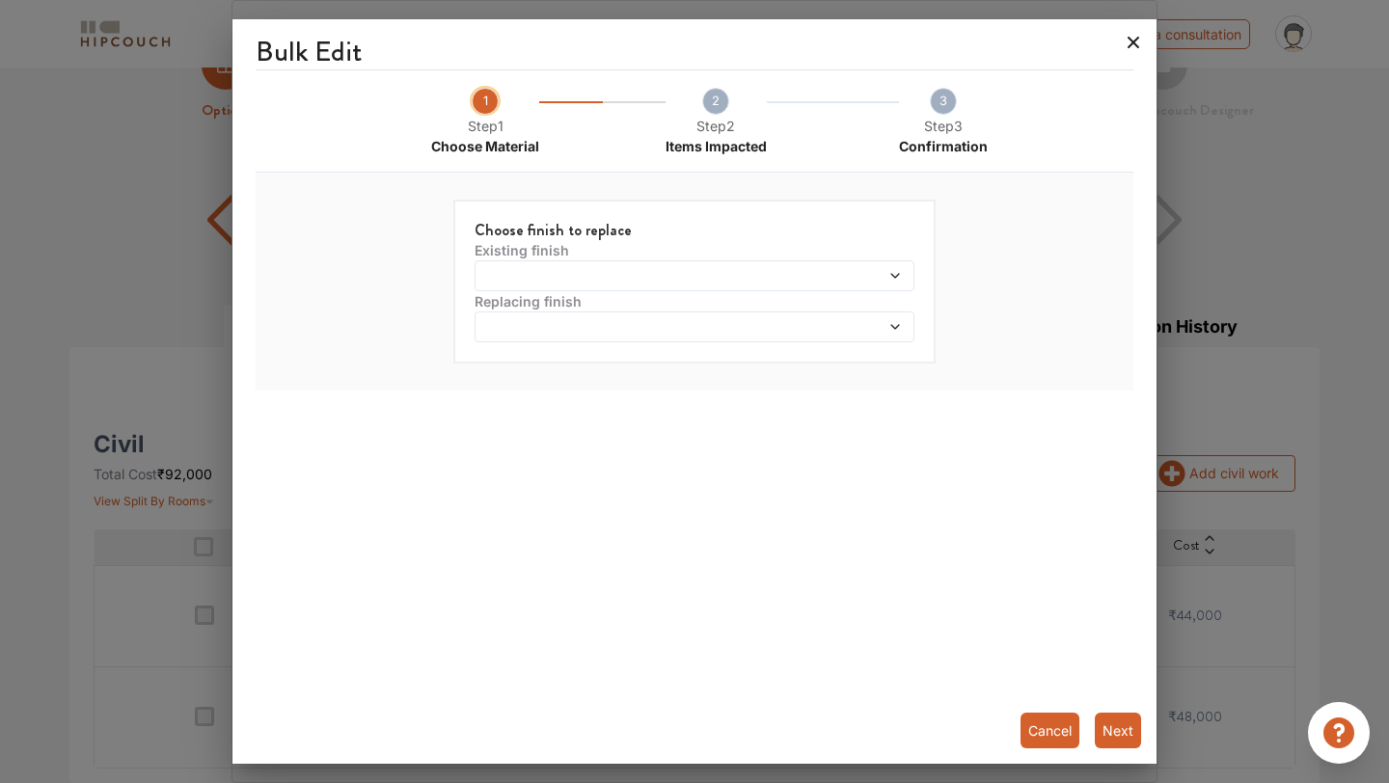
click at [1137, 39] on icon at bounding box center [1134, 43] width 12 height 12
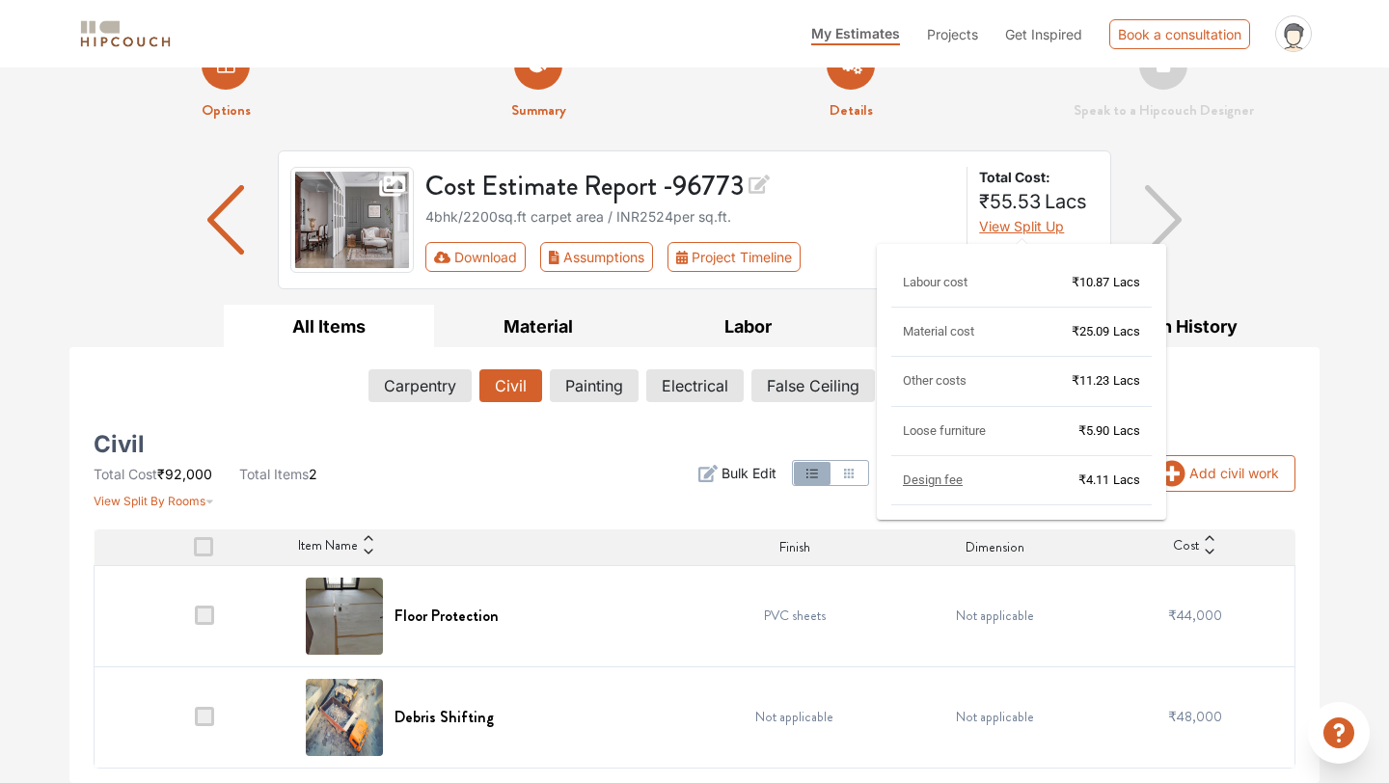
click at [1042, 222] on span "View Split Up" at bounding box center [1021, 226] width 85 height 16
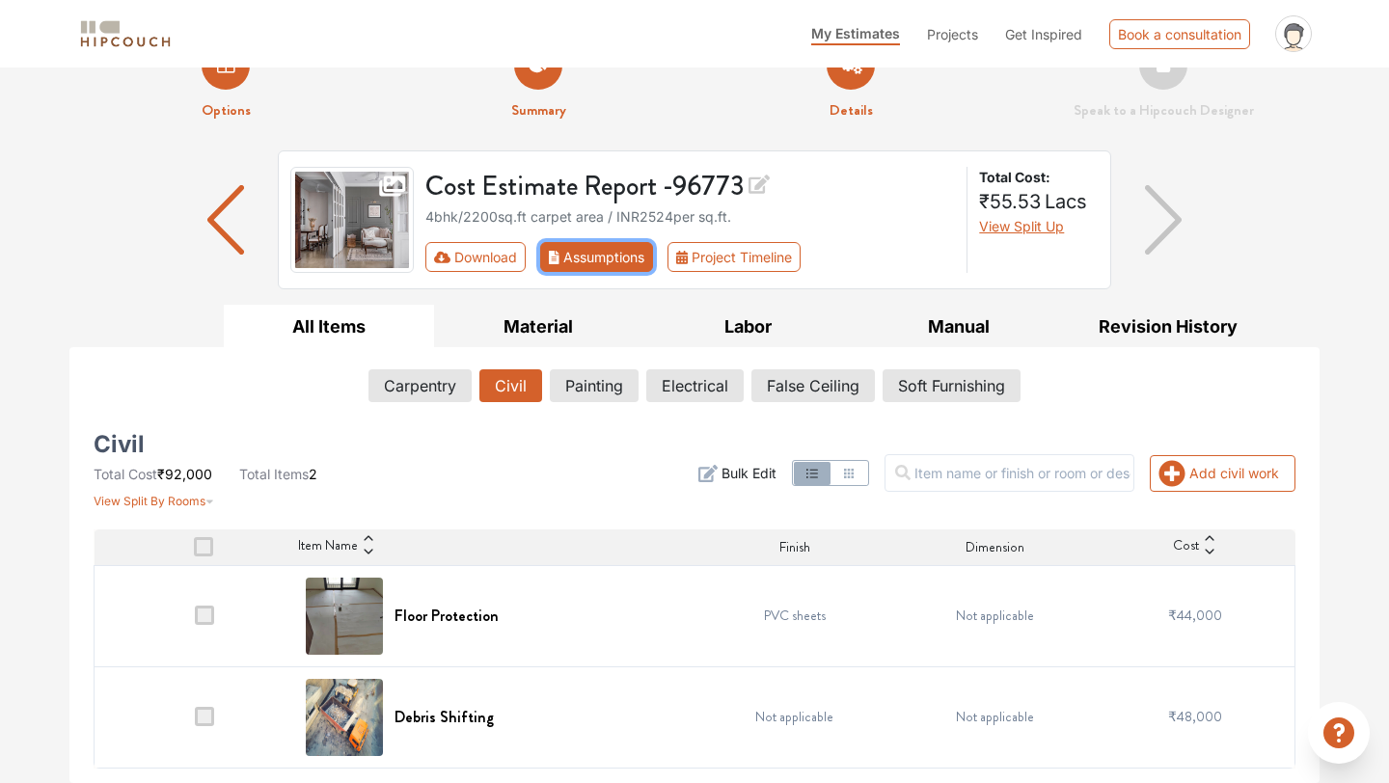
click at [596, 253] on button "Assumptions" at bounding box center [596, 257] width 113 height 30
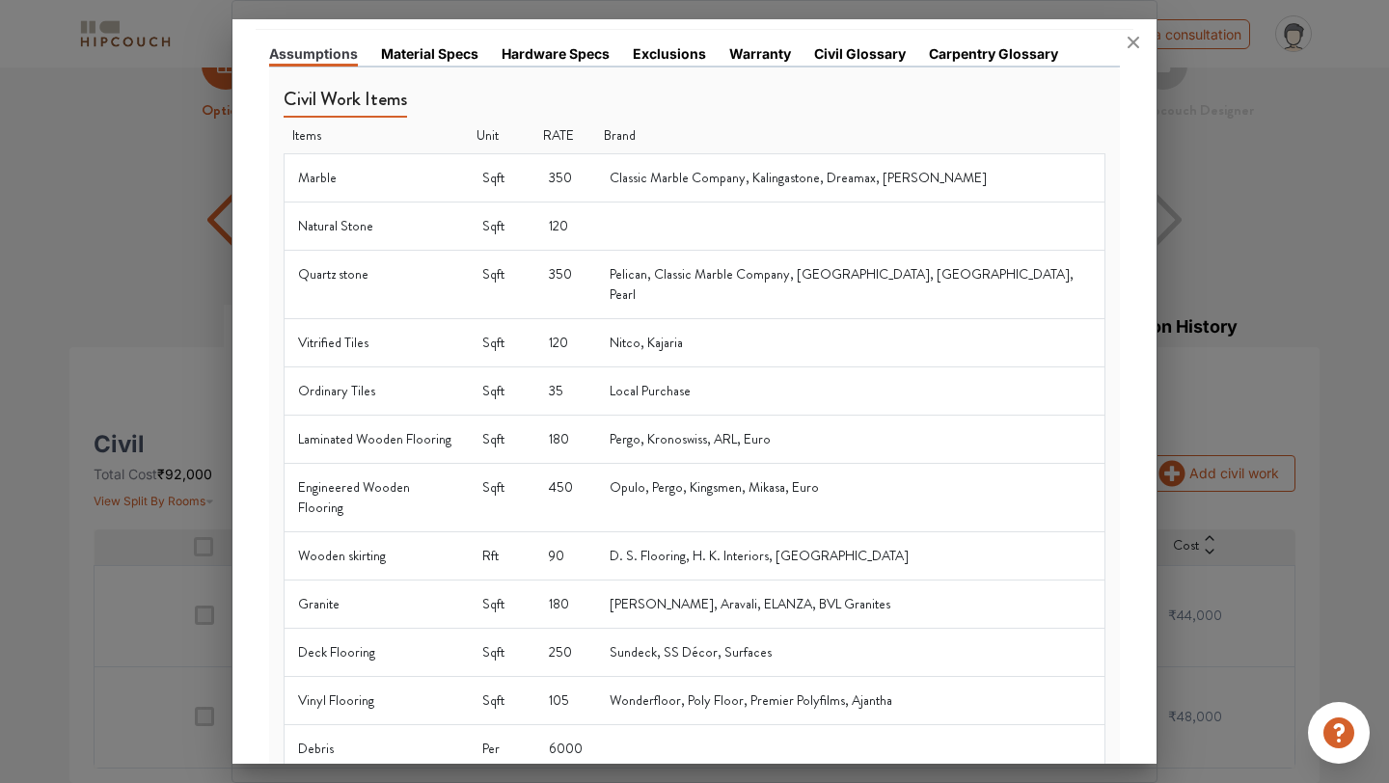
scroll to position [67, 0]
click at [319, 170] on td "Marble" at bounding box center [377, 176] width 184 height 48
click at [874, 171] on td "Classic Marble Company, Kalingastone, Dreamax, [PERSON_NAME]" at bounding box center [850, 176] width 508 height 48
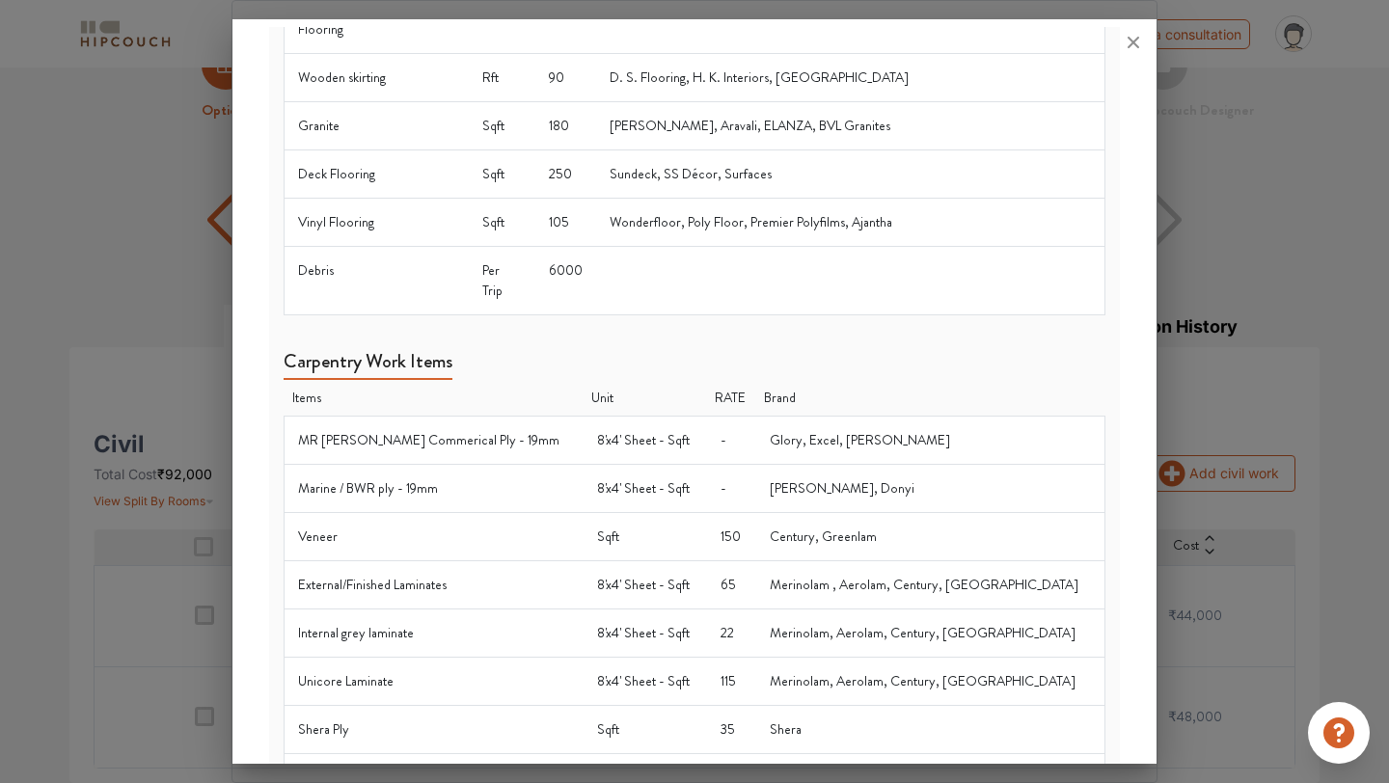
scroll to position [551, 0]
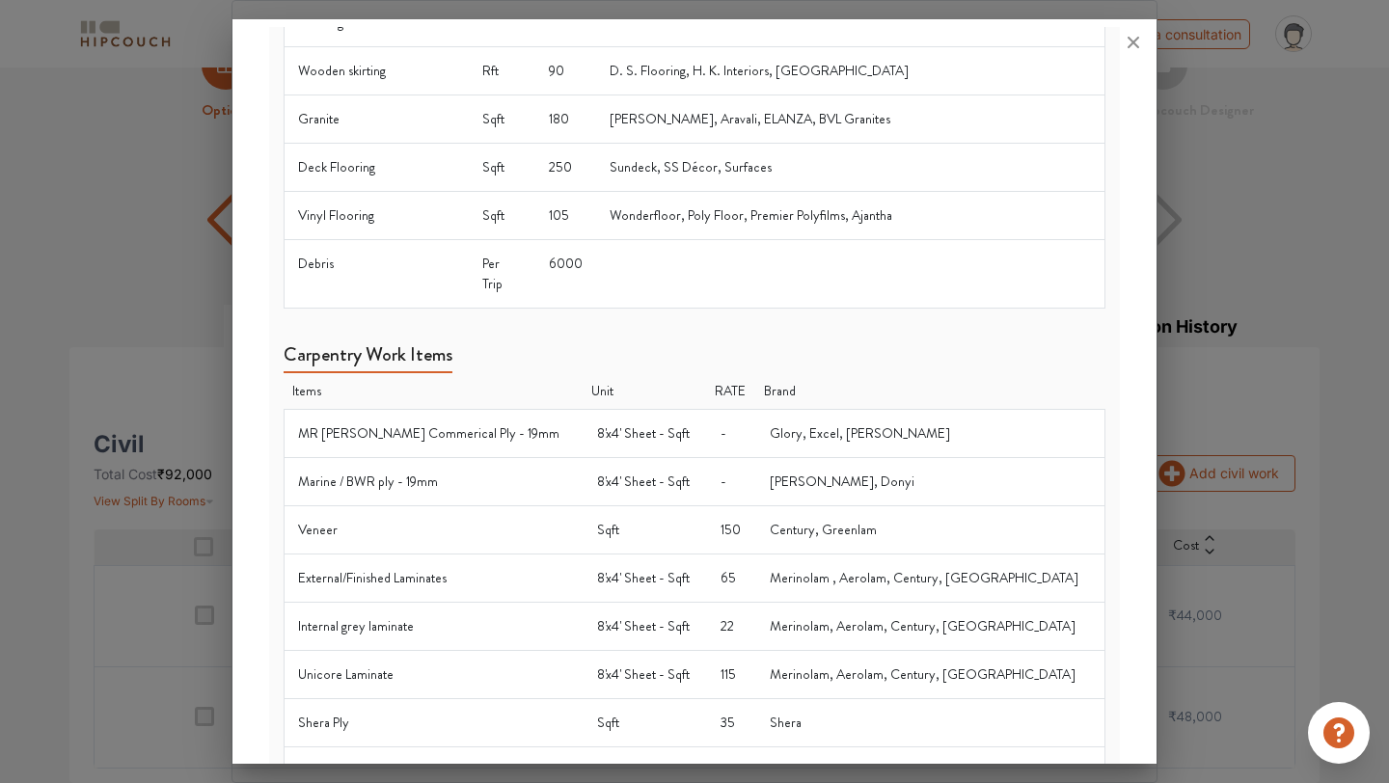
click at [377, 343] on h5 "Carpentry Work Items" at bounding box center [368, 358] width 169 height 30
click at [1129, 48] on icon at bounding box center [1134, 43] width 12 height 12
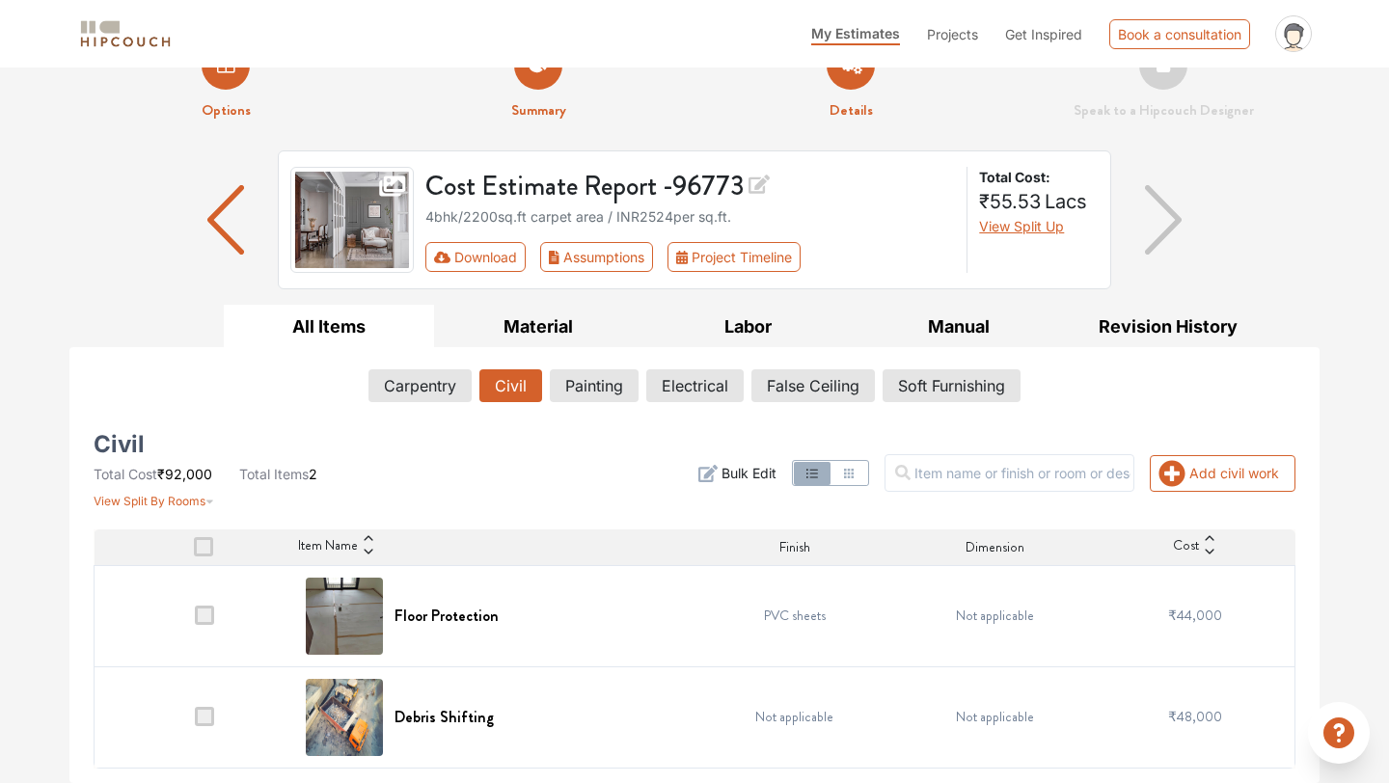
click at [205, 554] on span at bounding box center [203, 546] width 19 height 19
click at [194, 552] on input "checkbox" at bounding box center [194, 552] width 0 height 0
click at [205, 554] on span at bounding box center [203, 546] width 19 height 19
click at [194, 552] on input "checkbox" at bounding box center [194, 552] width 0 height 0
click at [207, 617] on span at bounding box center [204, 615] width 19 height 19
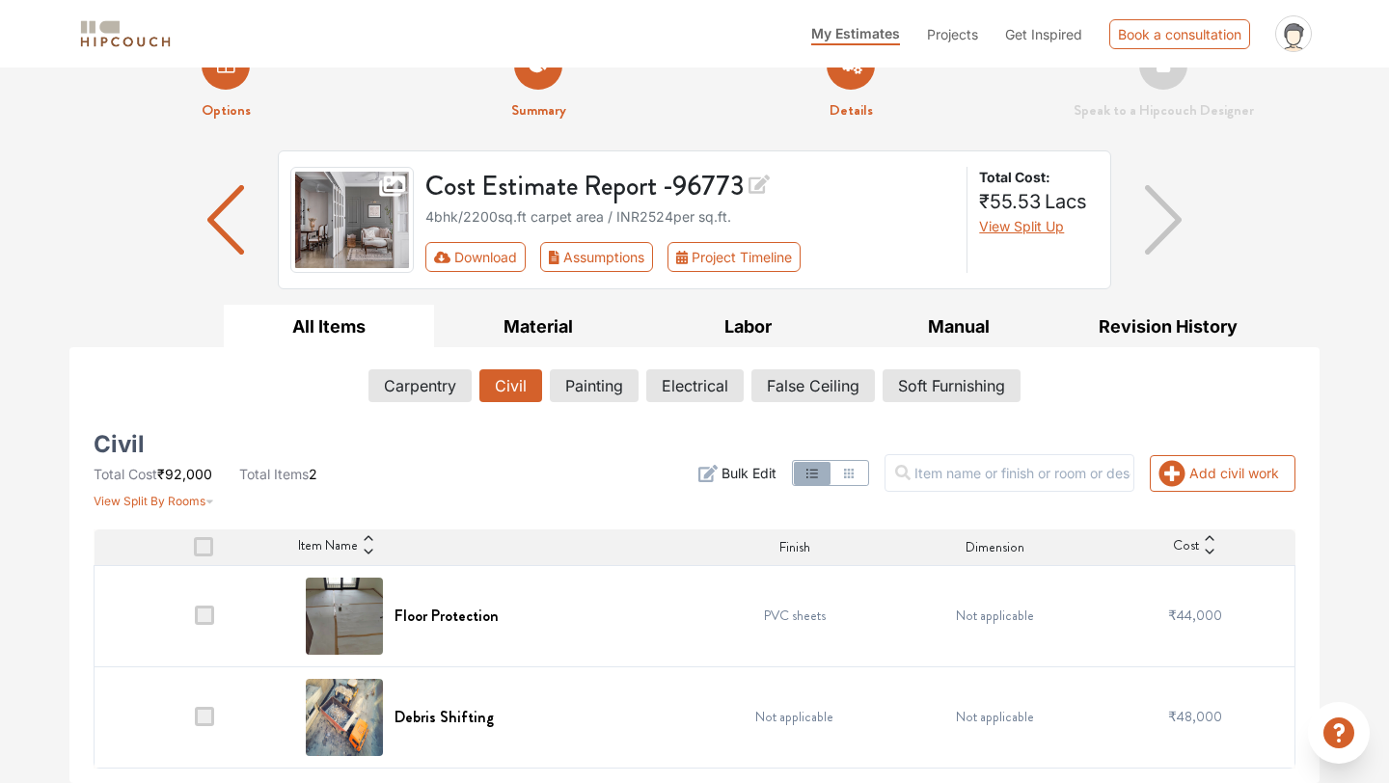
click at [195, 620] on input "checkbox" at bounding box center [195, 620] width 0 height 0
click at [581, 323] on button "Material" at bounding box center [539, 326] width 210 height 43
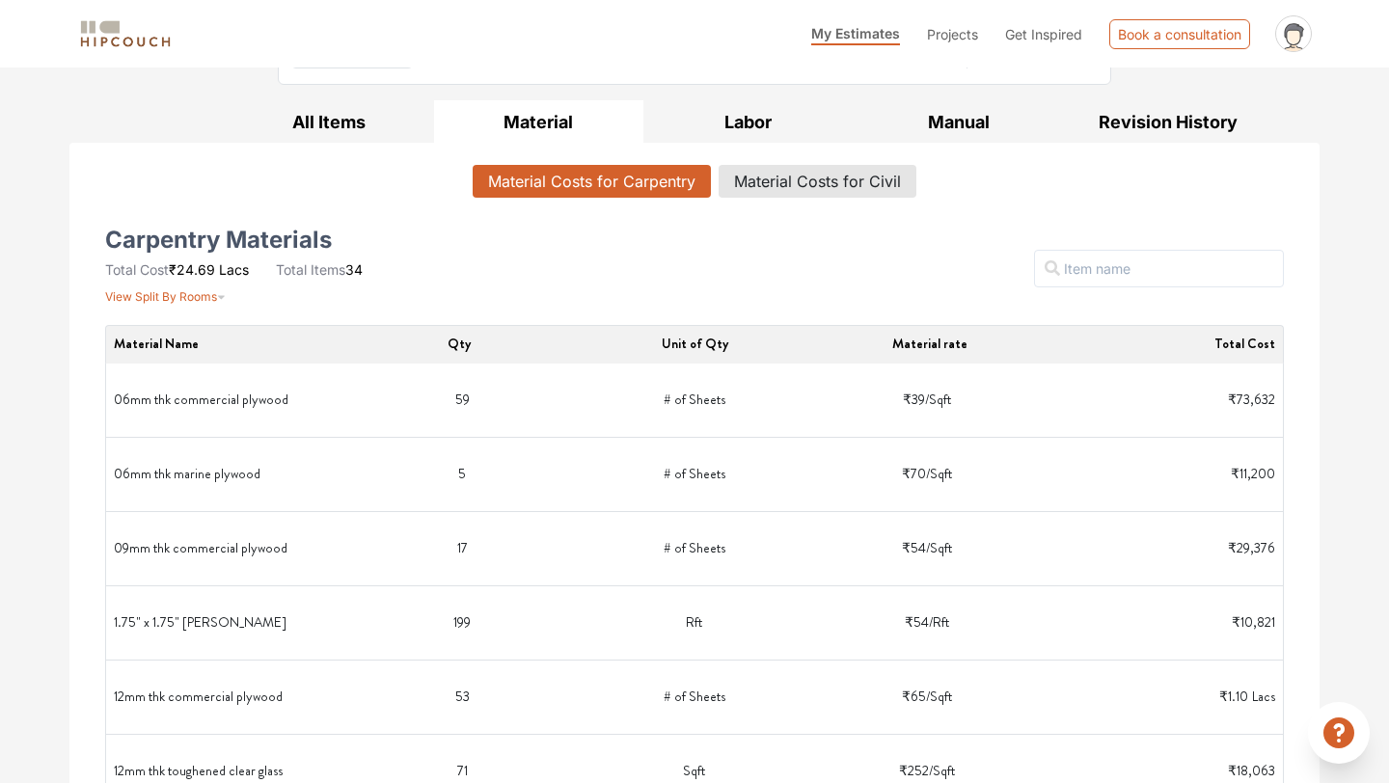
scroll to position [0, 0]
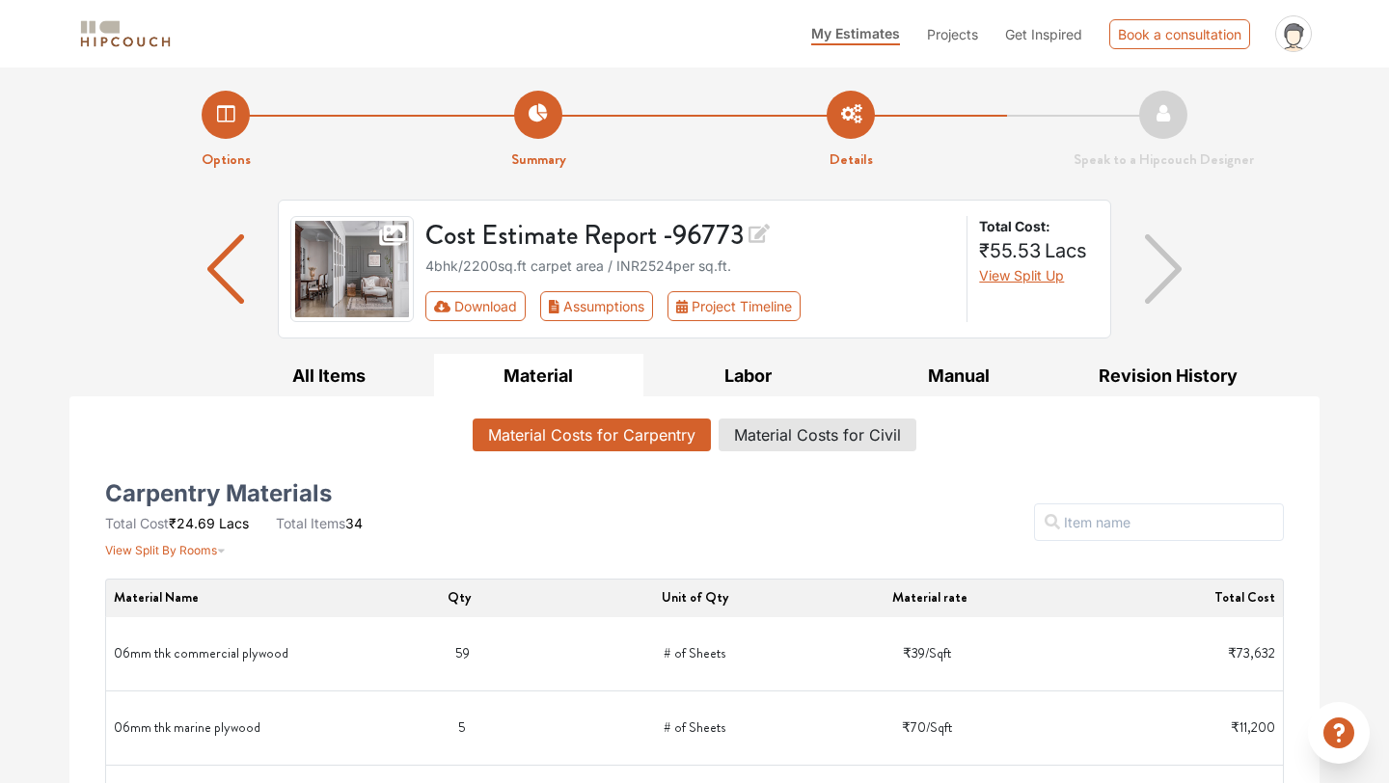
click at [551, 113] on li "Summary" at bounding box center [538, 131] width 313 height 80
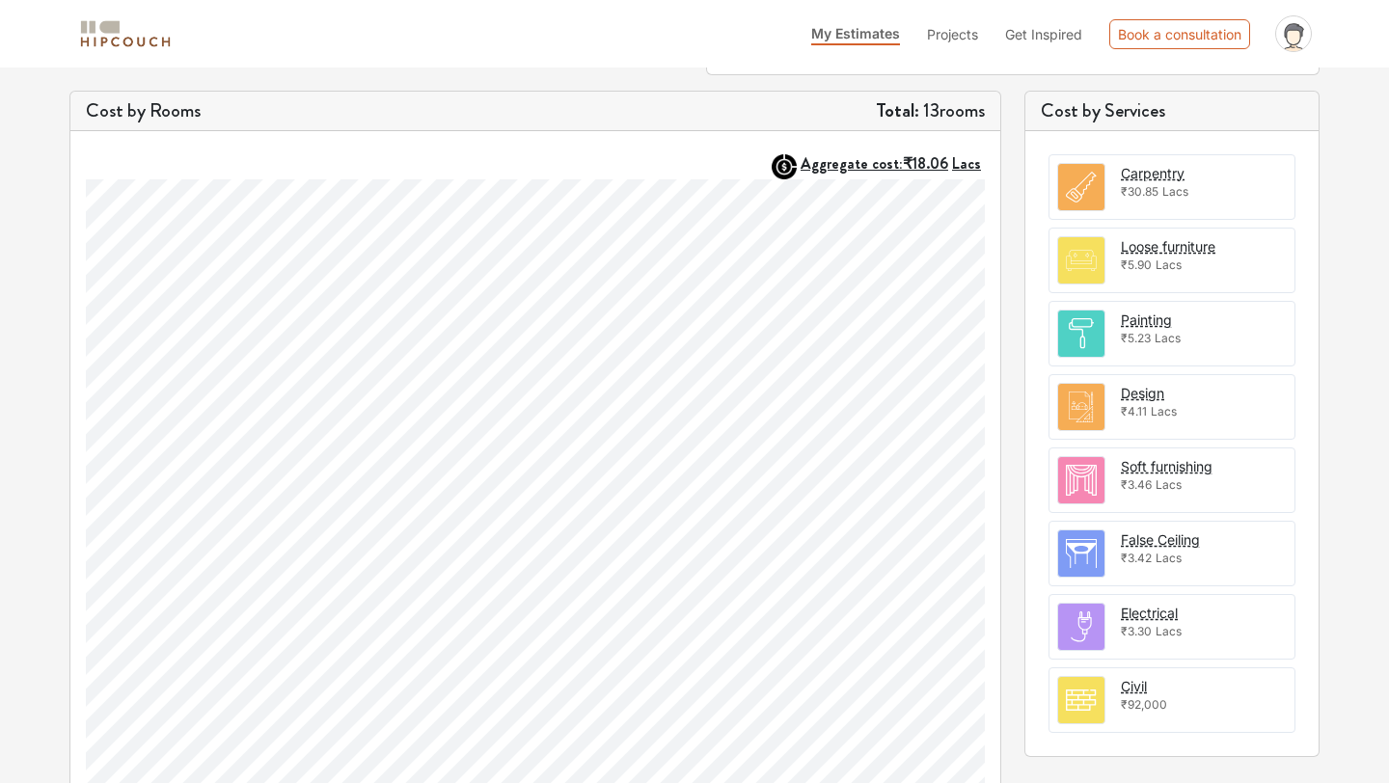
scroll to position [572, 0]
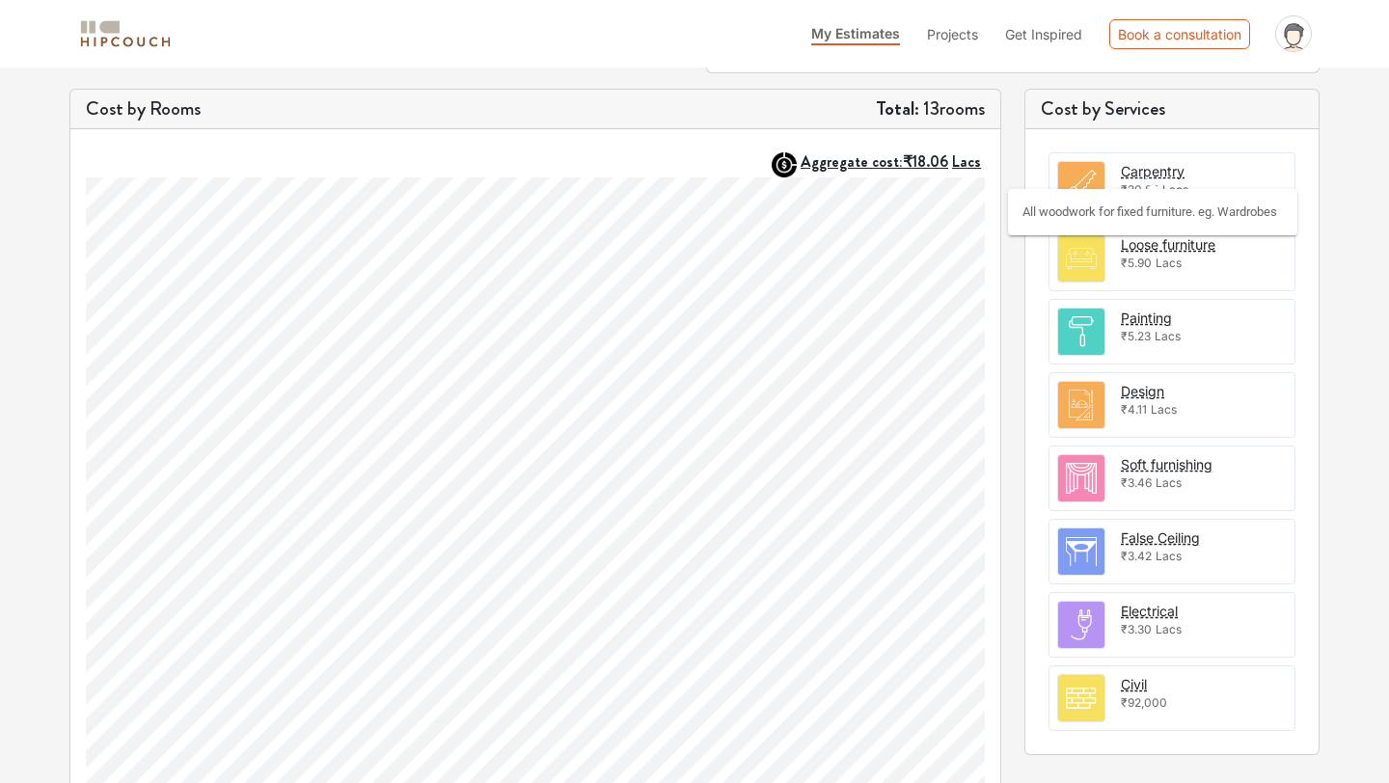
click at [1146, 170] on div "Carpentry" at bounding box center [1153, 171] width 64 height 20
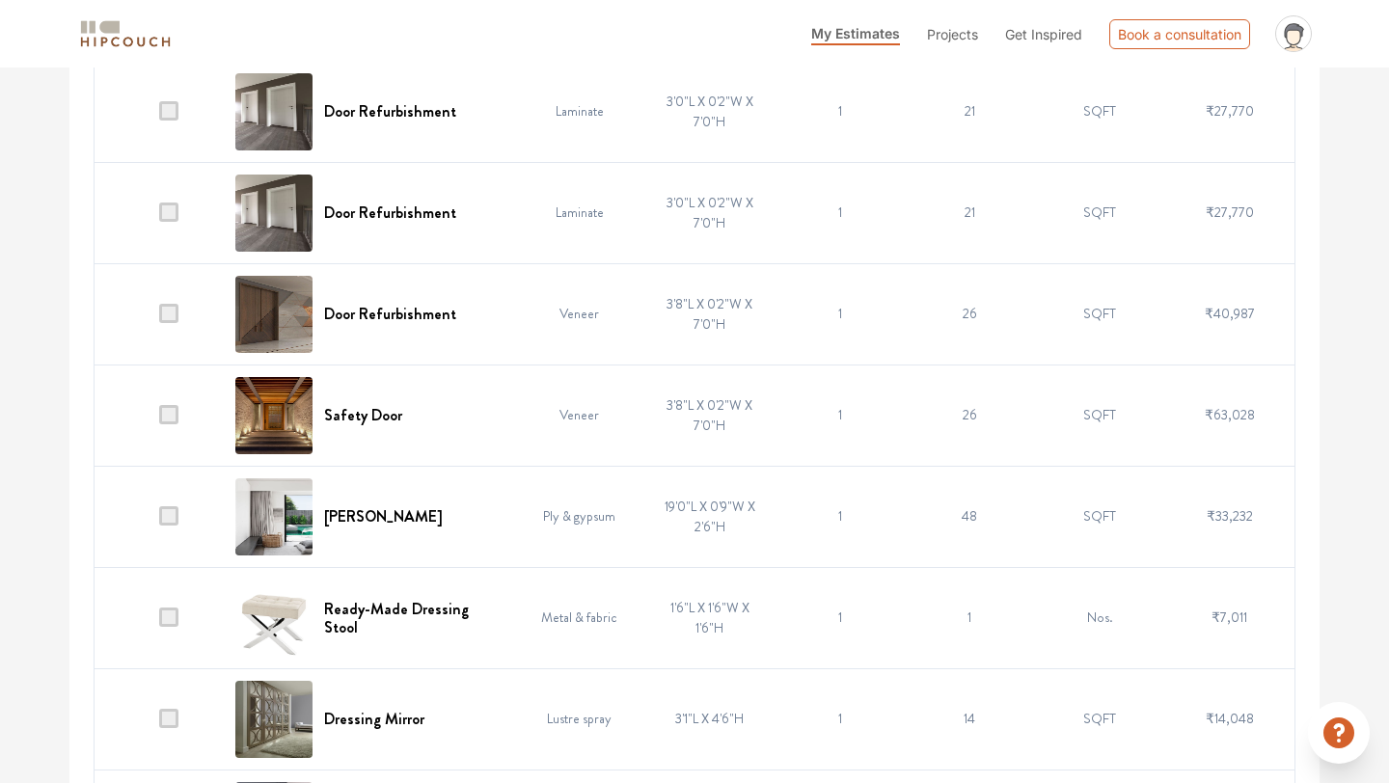
scroll to position [3589, 0]
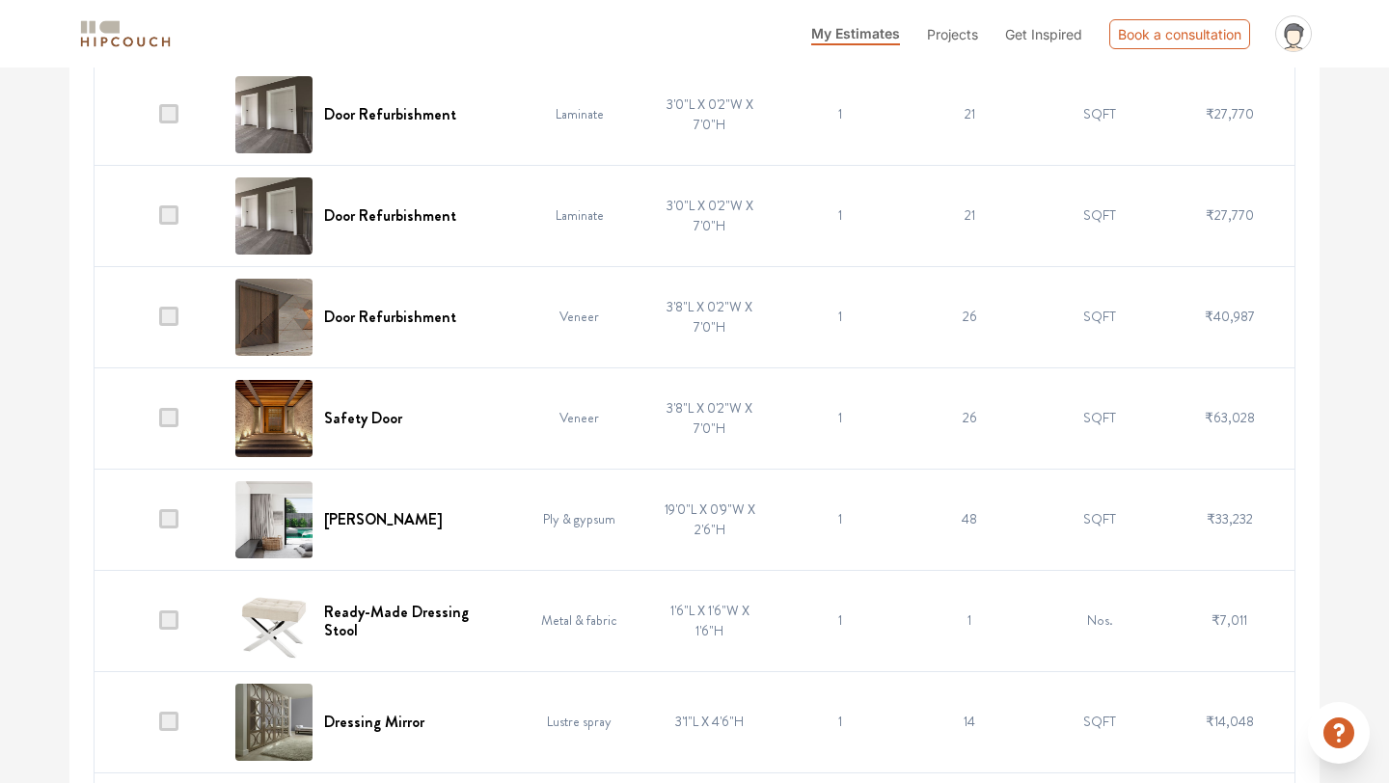
click at [169, 517] on span at bounding box center [168, 518] width 19 height 19
click at [159, 524] on input "checkbox" at bounding box center [159, 524] width 0 height 0
click at [169, 517] on span at bounding box center [168, 518] width 19 height 19
click at [159, 524] on input "checkbox" at bounding box center [159, 524] width 0 height 0
click at [170, 520] on span at bounding box center [168, 518] width 19 height 19
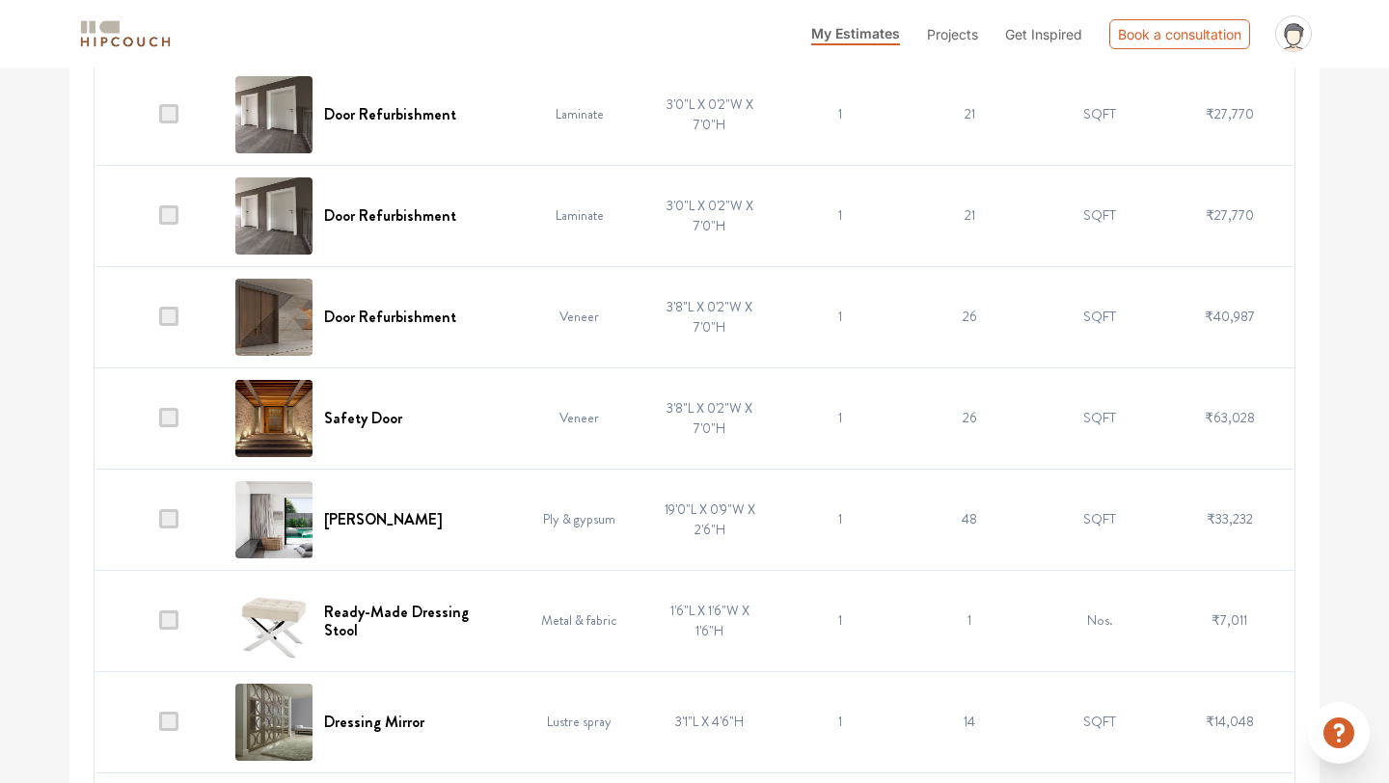
click at [159, 524] on input "checkbox" at bounding box center [159, 524] width 0 height 0
click at [172, 414] on span at bounding box center [168, 417] width 19 height 19
click at [159, 423] on input "checkbox" at bounding box center [159, 423] width 0 height 0
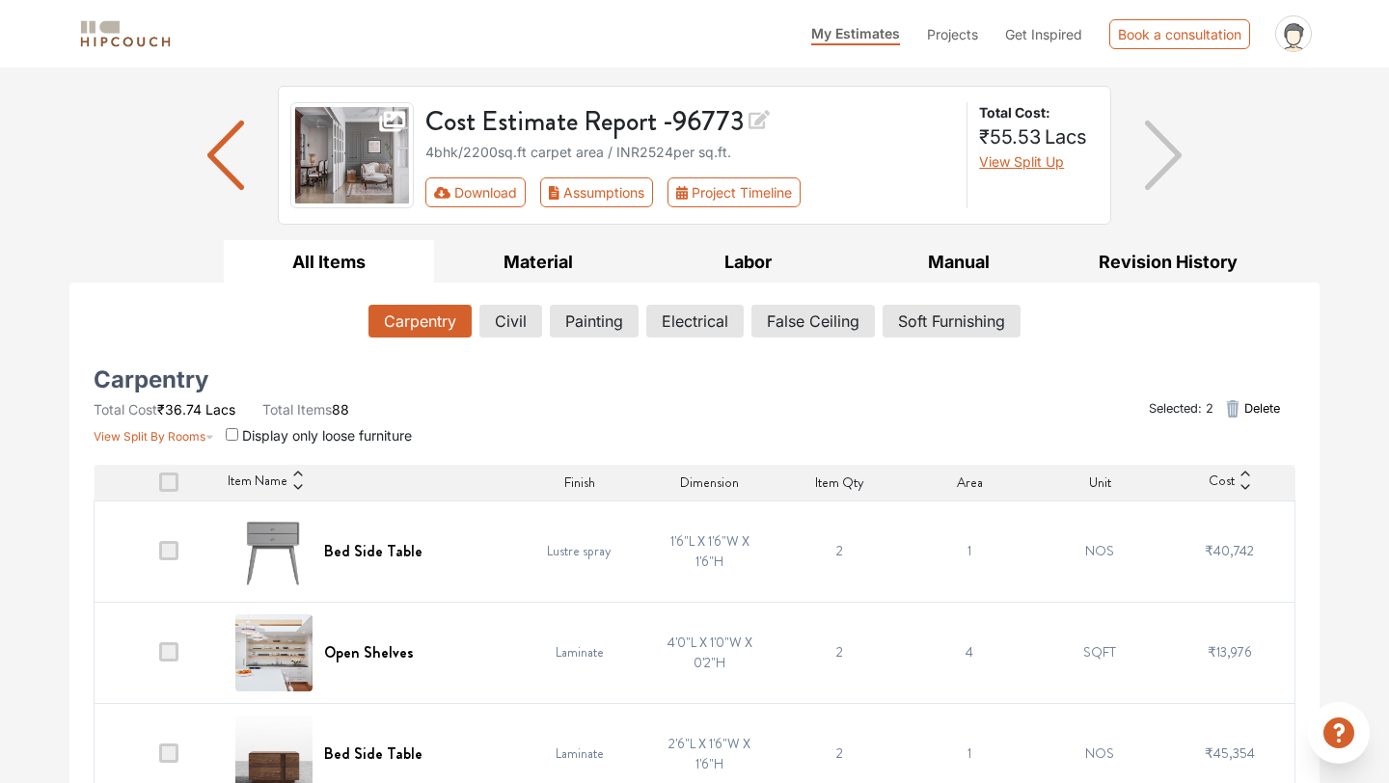
scroll to position [0, 0]
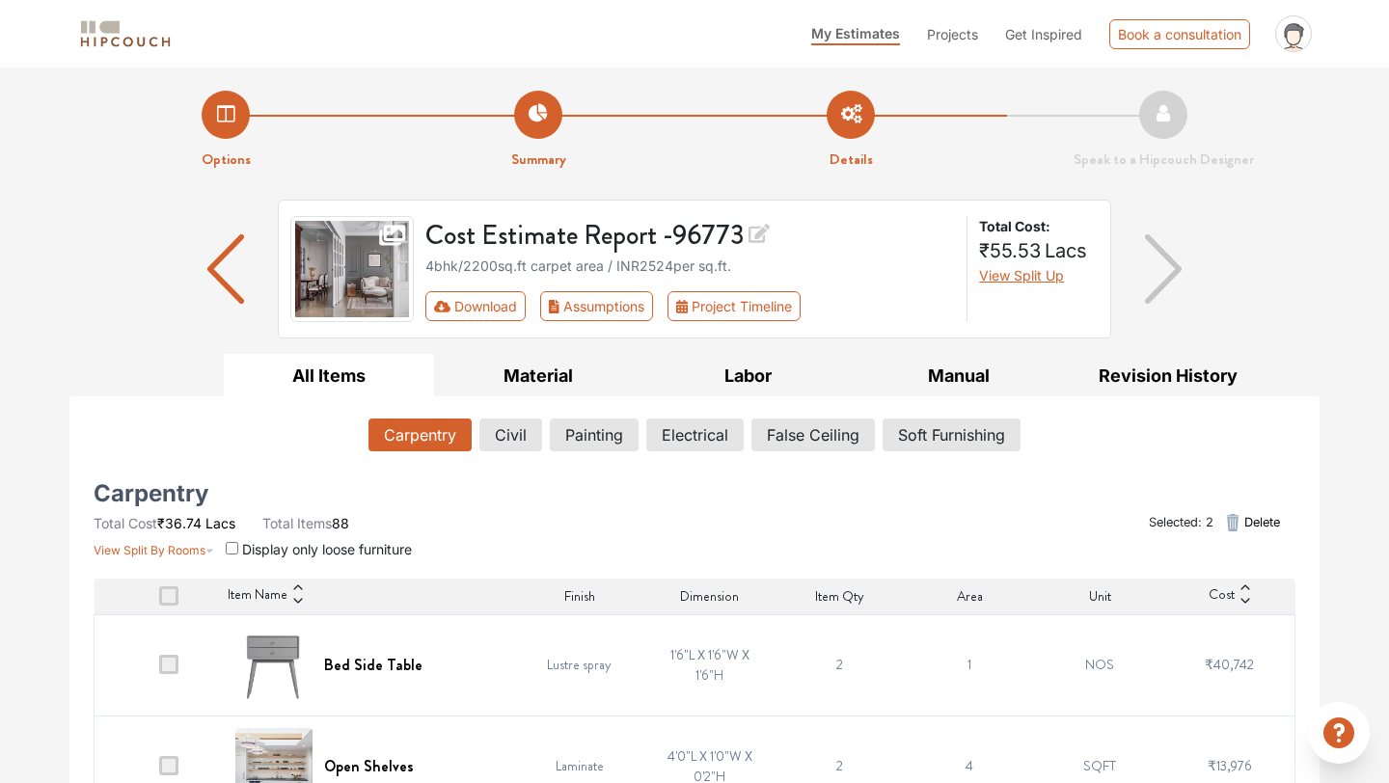
click at [230, 549] on input "checkbox" at bounding box center [232, 548] width 13 height 13
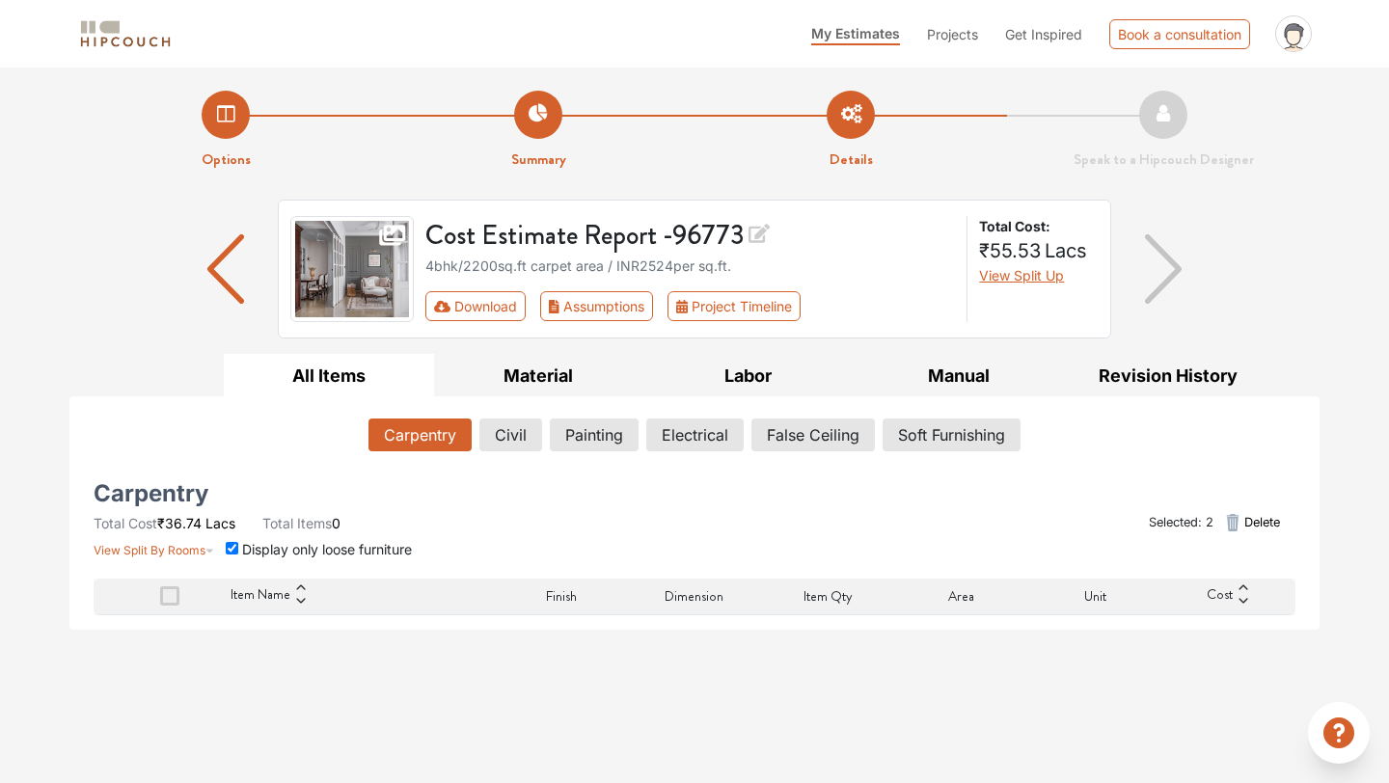
click at [167, 599] on span at bounding box center [169, 596] width 19 height 19
click at [160, 601] on input "checkbox" at bounding box center [160, 601] width 0 height 0
click at [167, 590] on span at bounding box center [169, 596] width 19 height 19
click at [160, 601] on input "checkbox" at bounding box center [160, 601] width 0 height 0
click at [232, 546] on input "checkbox" at bounding box center [232, 548] width 13 height 13
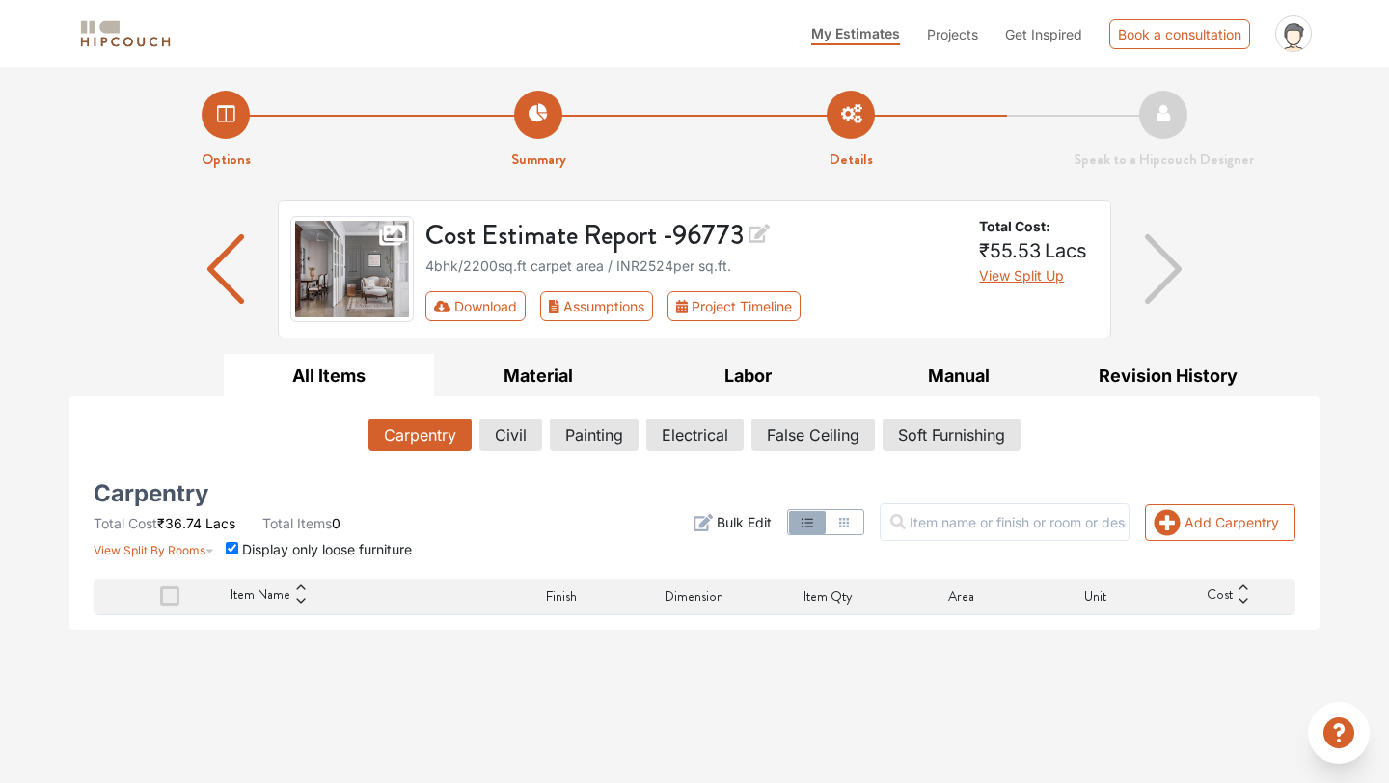
checkbox input "false"
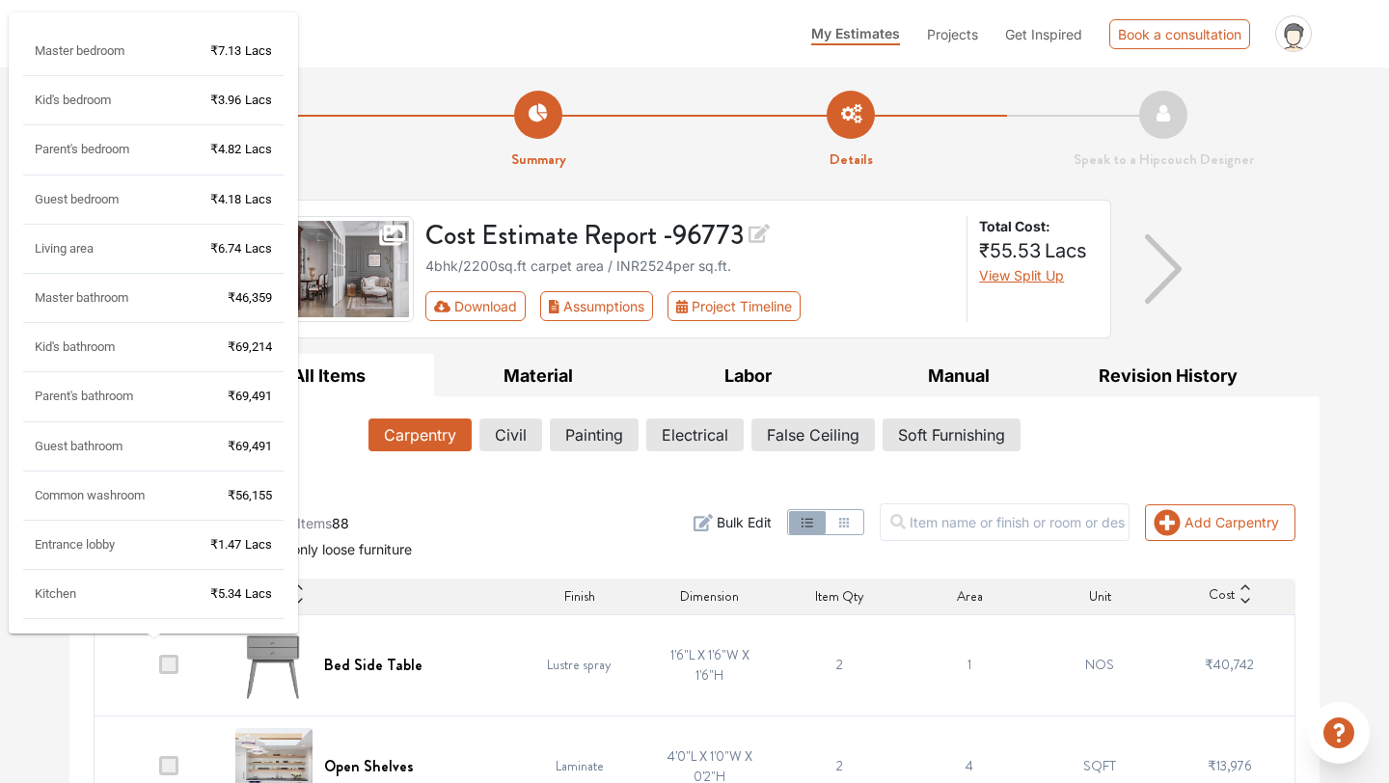
click at [206, 547] on div "Entrance lobby ₹1.47 Lacs" at bounding box center [153, 553] width 260 height 34
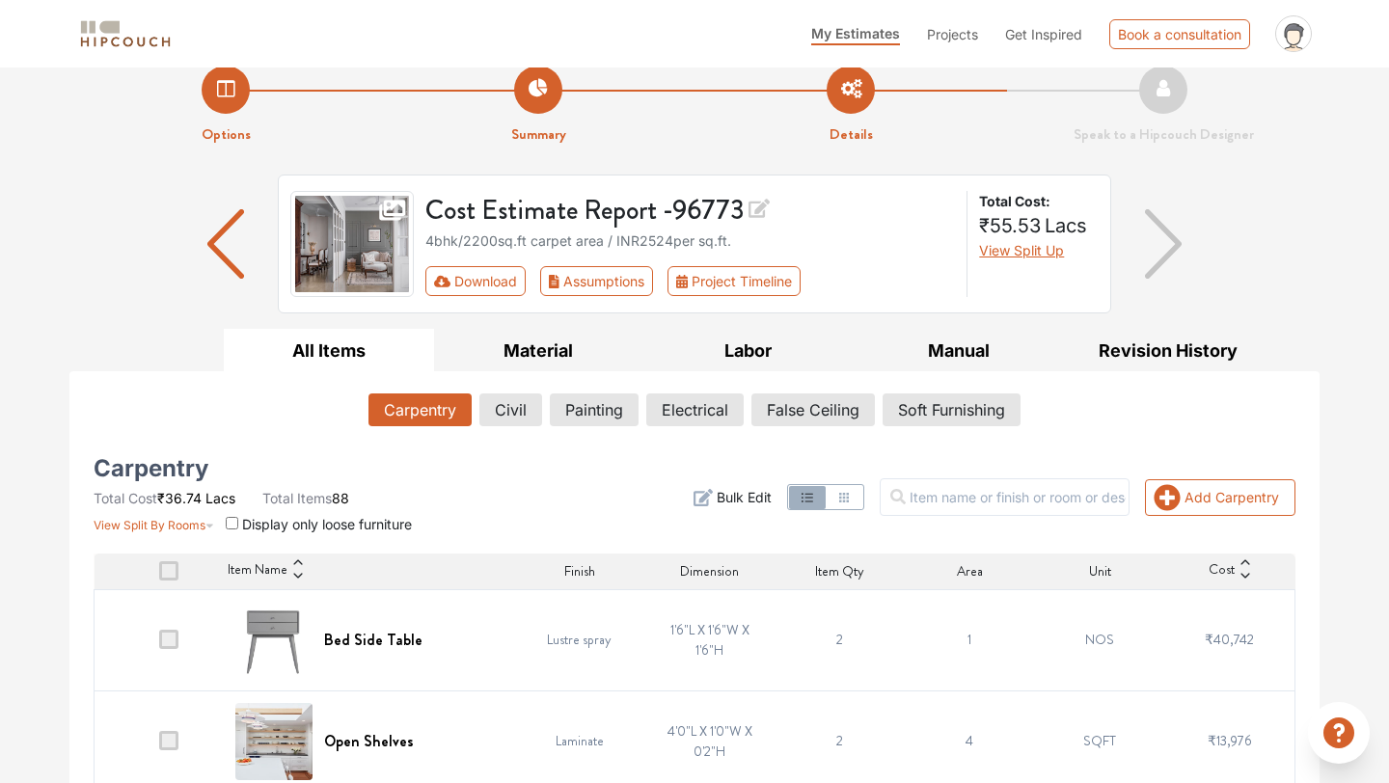
scroll to position [33, 0]
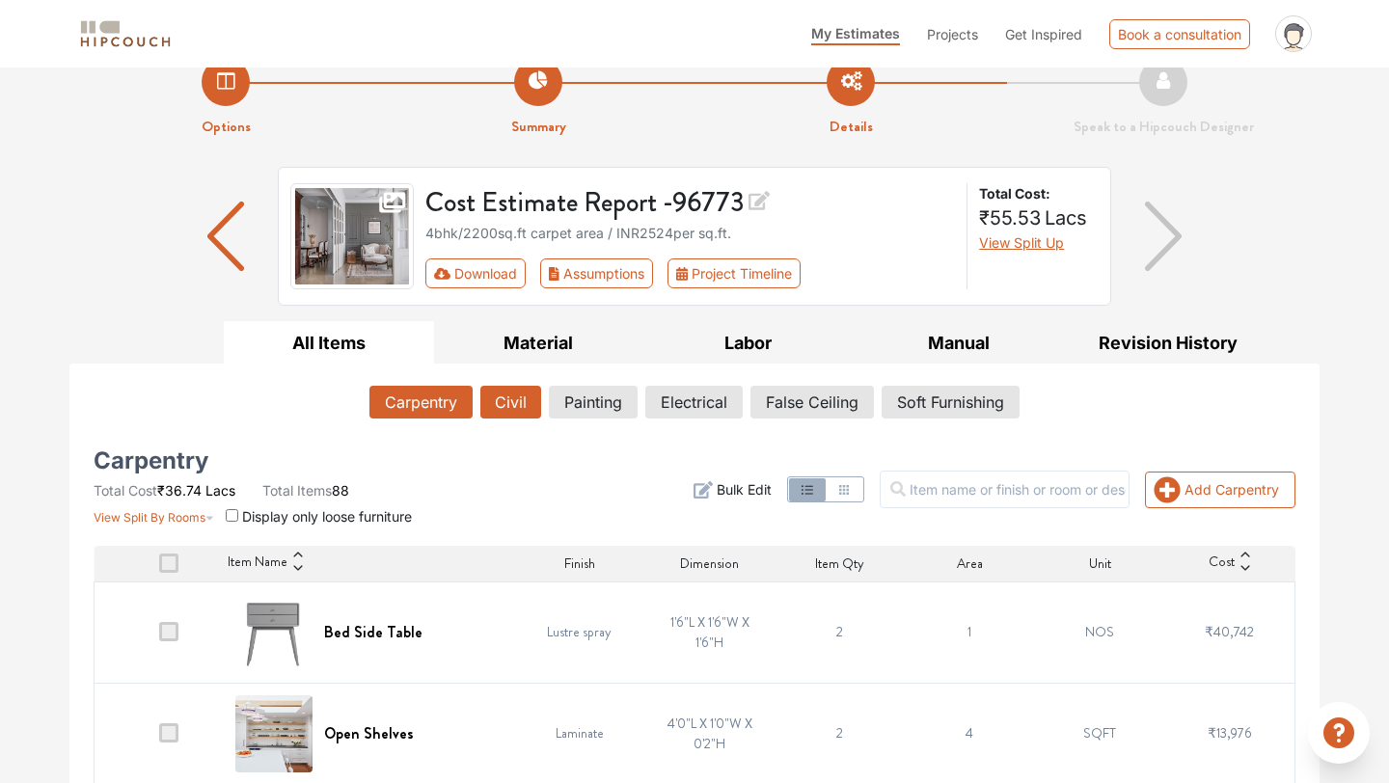
click at [517, 396] on button "Civil" at bounding box center [510, 402] width 61 height 33
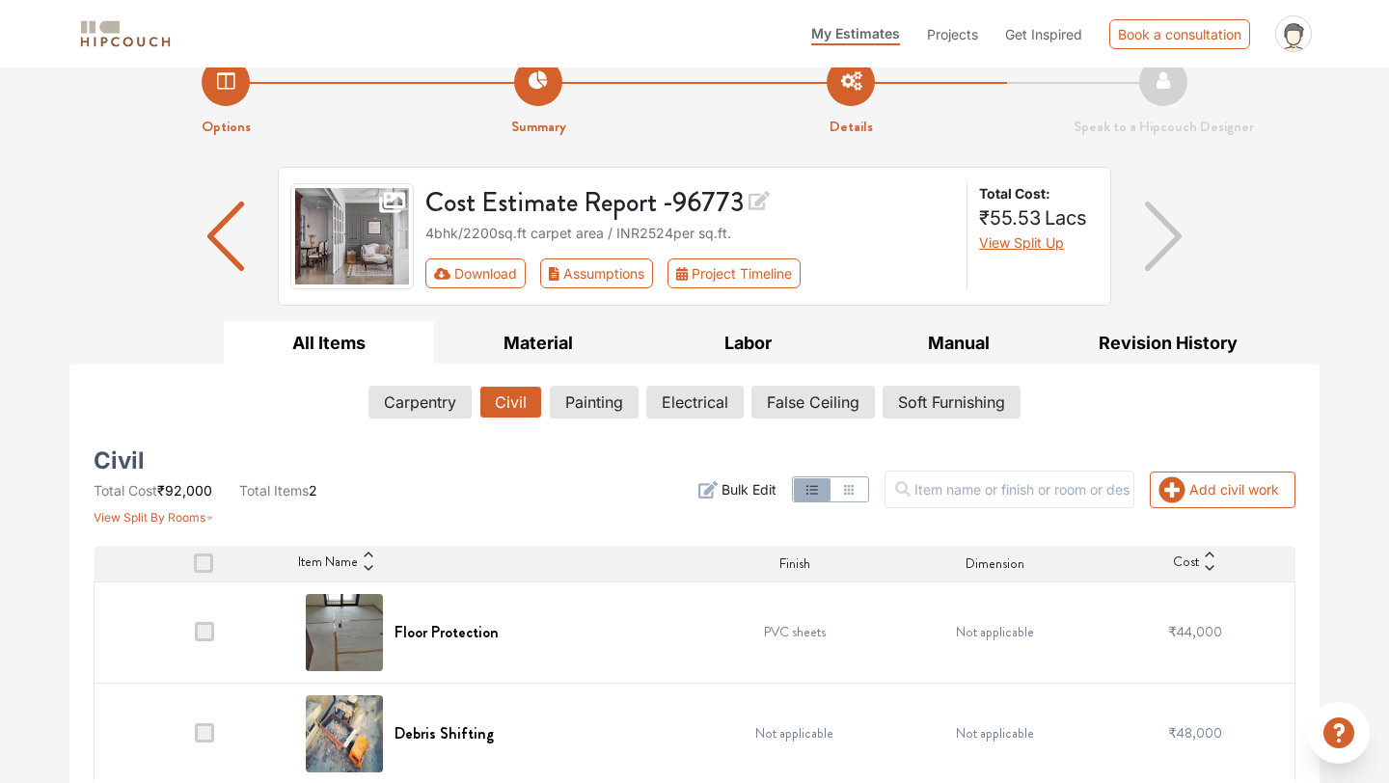
scroll to position [50, 0]
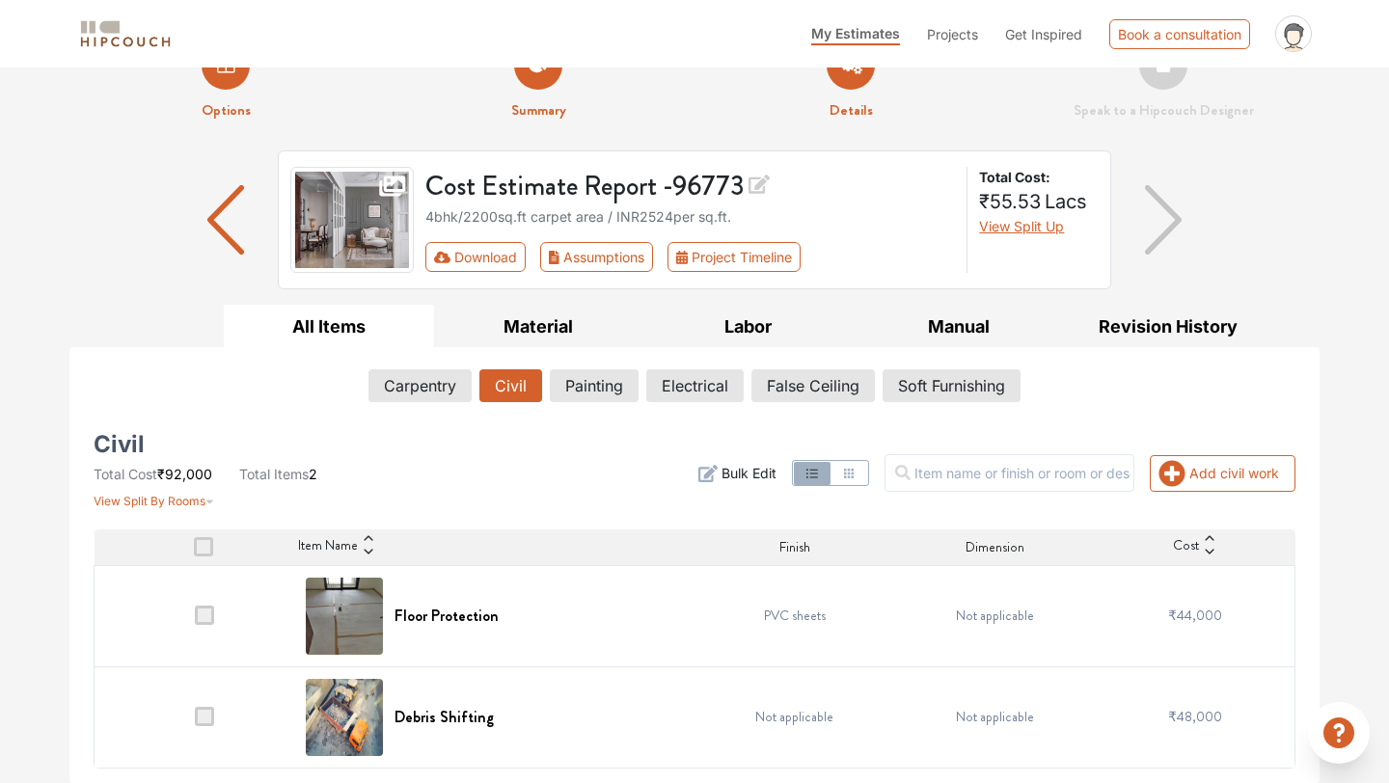
click at [201, 621] on span at bounding box center [204, 615] width 19 height 19
click at [195, 620] on input "checkbox" at bounding box center [195, 620] width 0 height 0
click at [201, 616] on span at bounding box center [204, 615] width 19 height 19
click at [195, 620] on input "checkbox" at bounding box center [195, 620] width 0 height 0
click at [205, 715] on span at bounding box center [204, 716] width 19 height 19
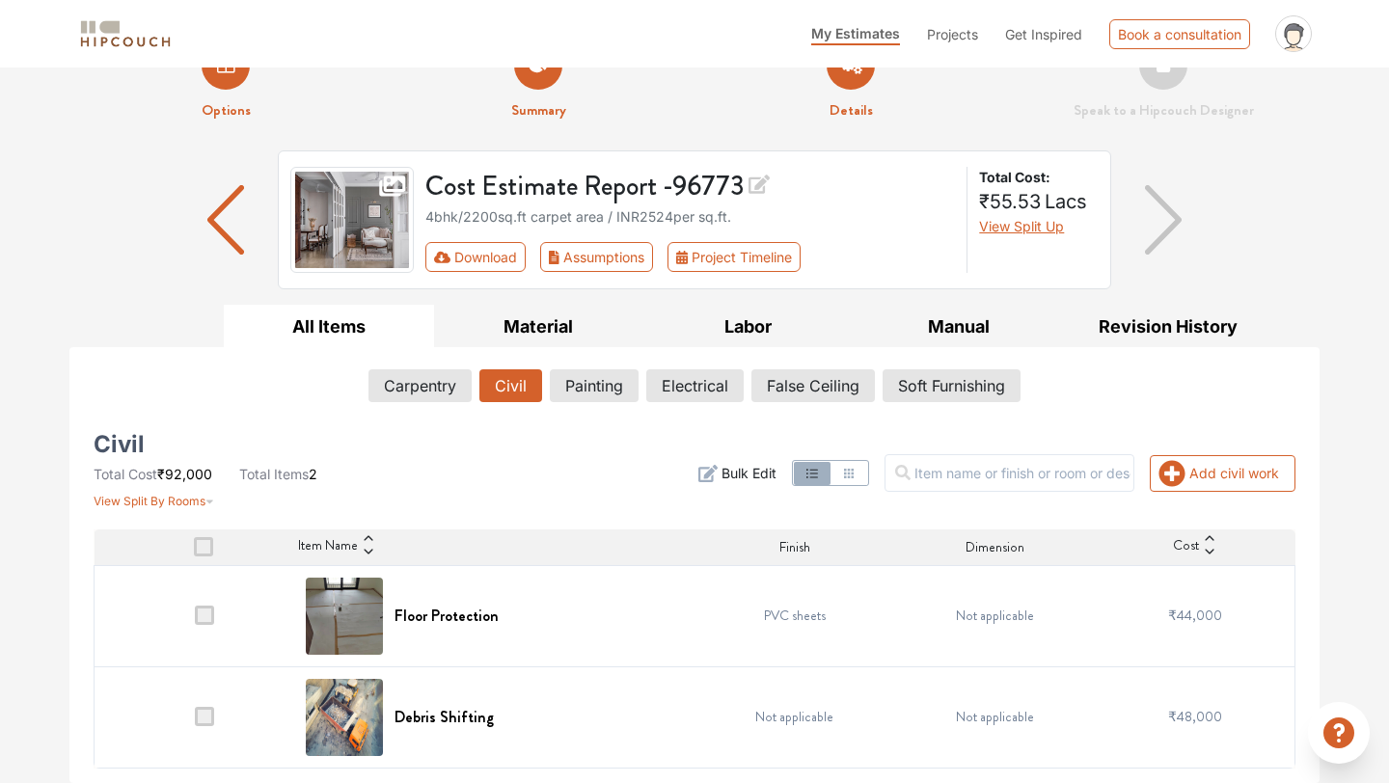
click at [195, 722] on input "checkbox" at bounding box center [195, 722] width 0 height 0
click at [205, 715] on span at bounding box center [204, 716] width 19 height 19
click at [195, 722] on input "checkbox" at bounding box center [195, 722] width 0 height 0
click at [205, 715] on span at bounding box center [204, 716] width 19 height 19
click at [195, 722] on input "checkbox" at bounding box center [195, 722] width 0 height 0
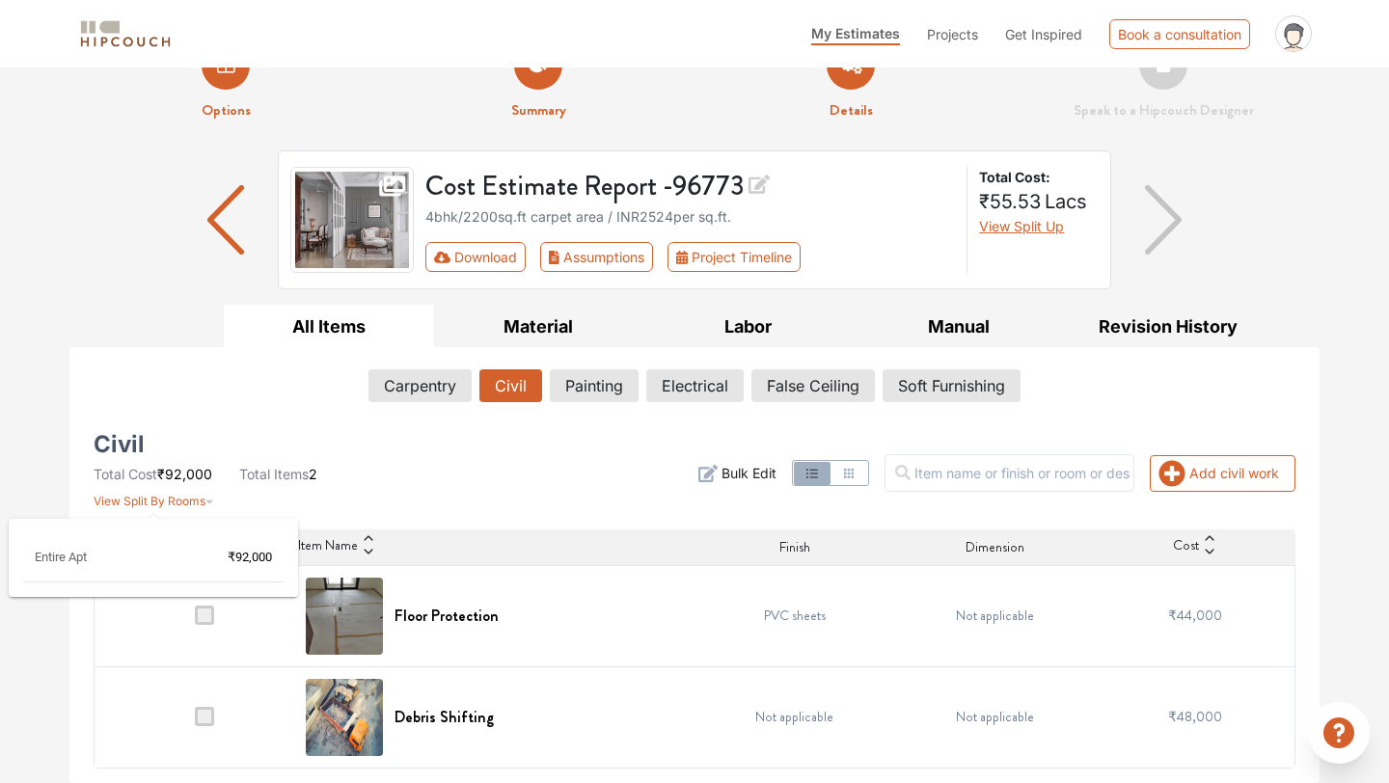
click at [177, 490] on button "View Split By Rooms" at bounding box center [154, 497] width 121 height 26
click at [177, 491] on button "View Split By Rooms" at bounding box center [154, 497] width 121 height 26
click at [509, 377] on button "Civil" at bounding box center [510, 385] width 61 height 33
click at [158, 499] on span "View Split By Rooms" at bounding box center [150, 501] width 112 height 14
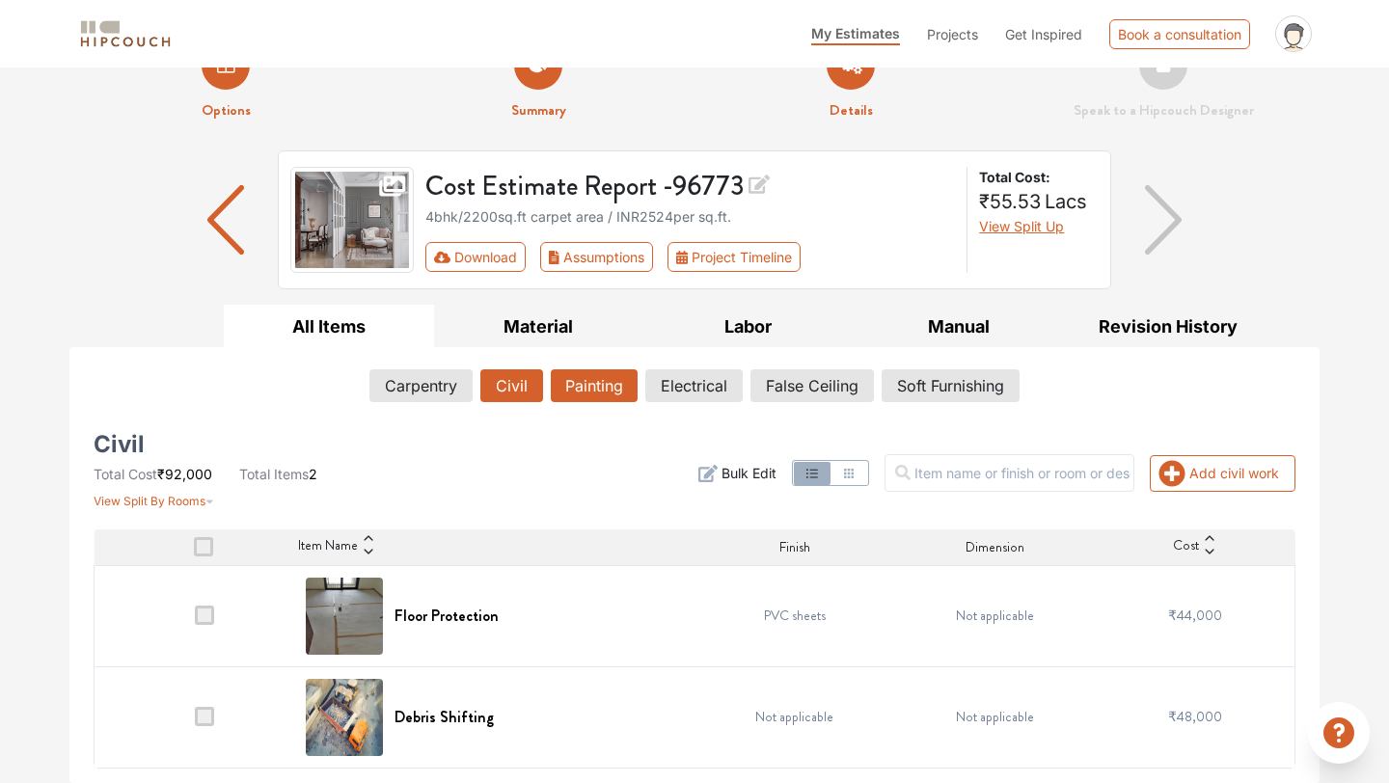
click at [591, 394] on button "Painting" at bounding box center [594, 385] width 87 height 33
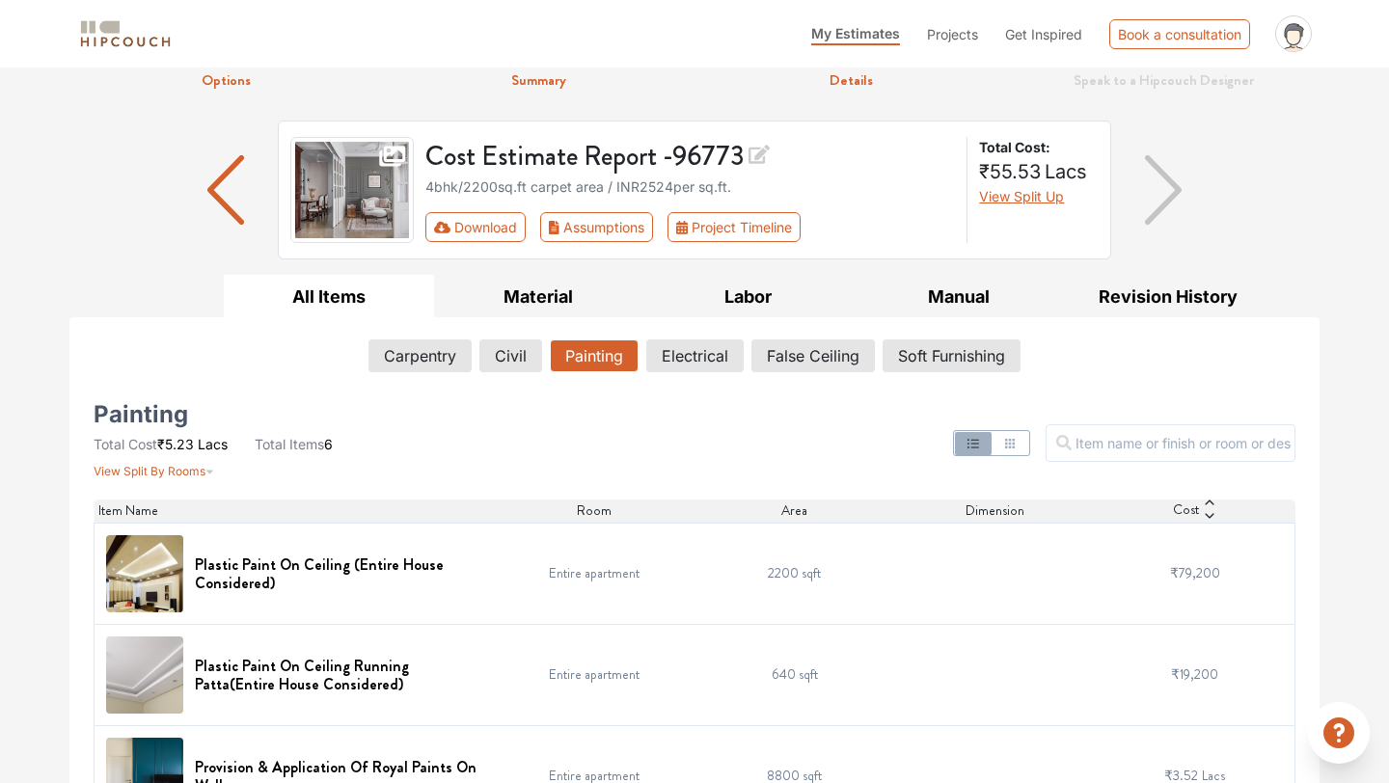
scroll to position [74, 0]
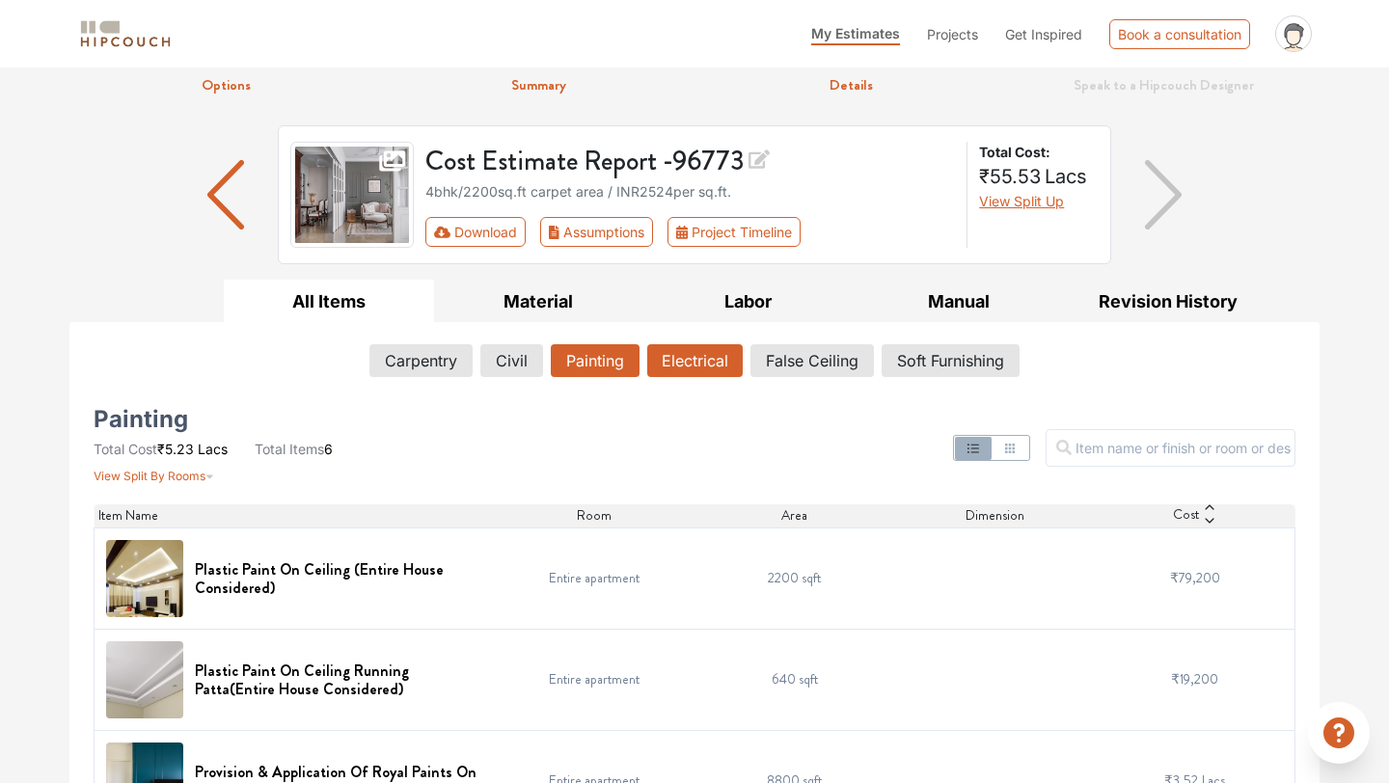
click at [683, 356] on button "Electrical" at bounding box center [695, 360] width 96 height 33
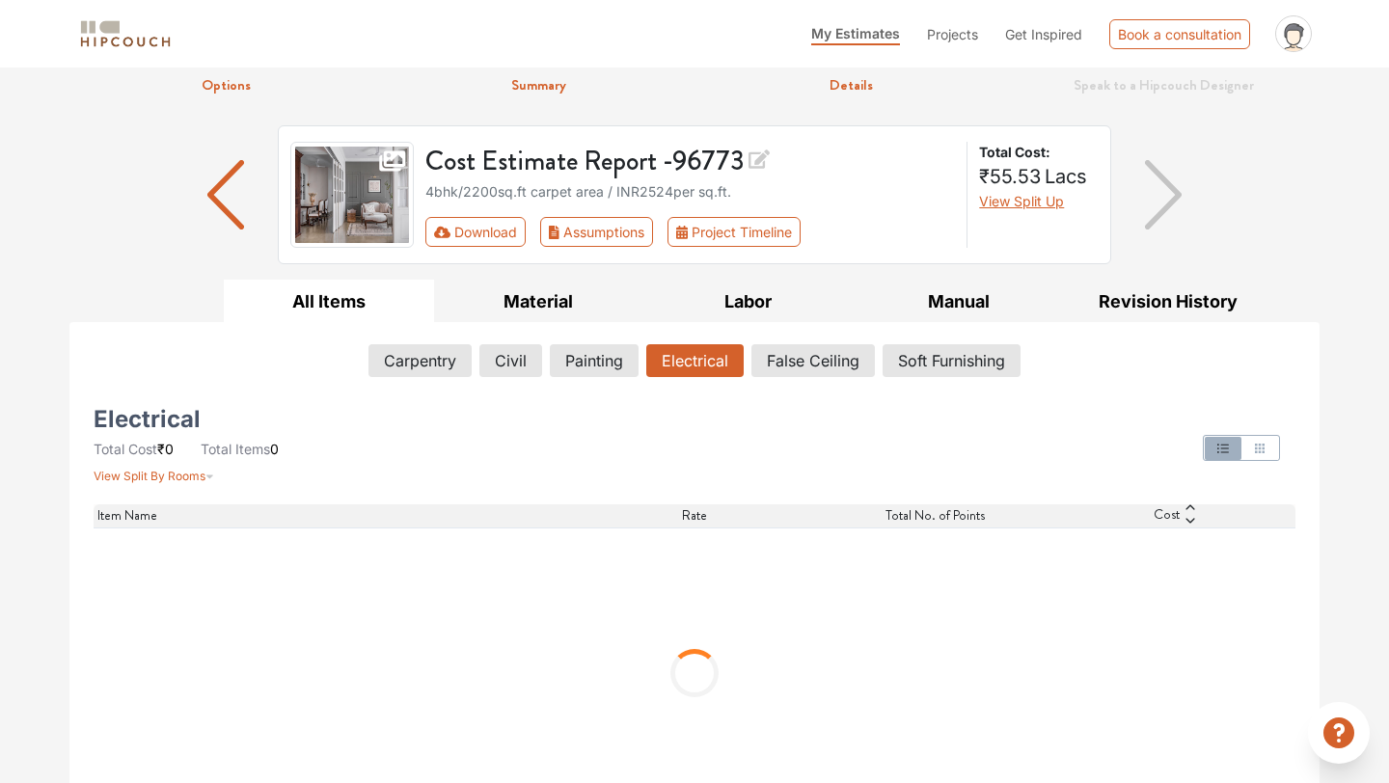
click at [1262, 447] on icon "button" at bounding box center [1259, 448] width 15 height 15
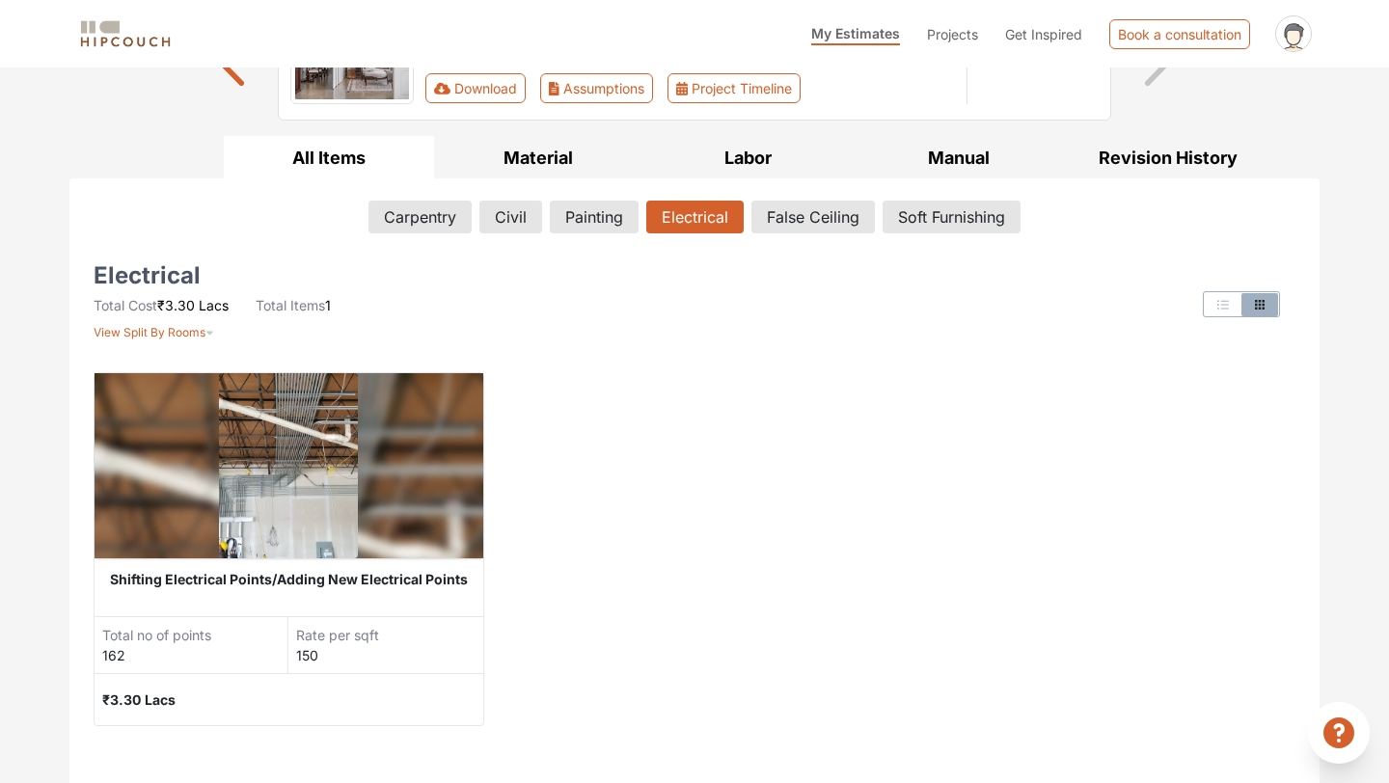
scroll to position [205, 0]
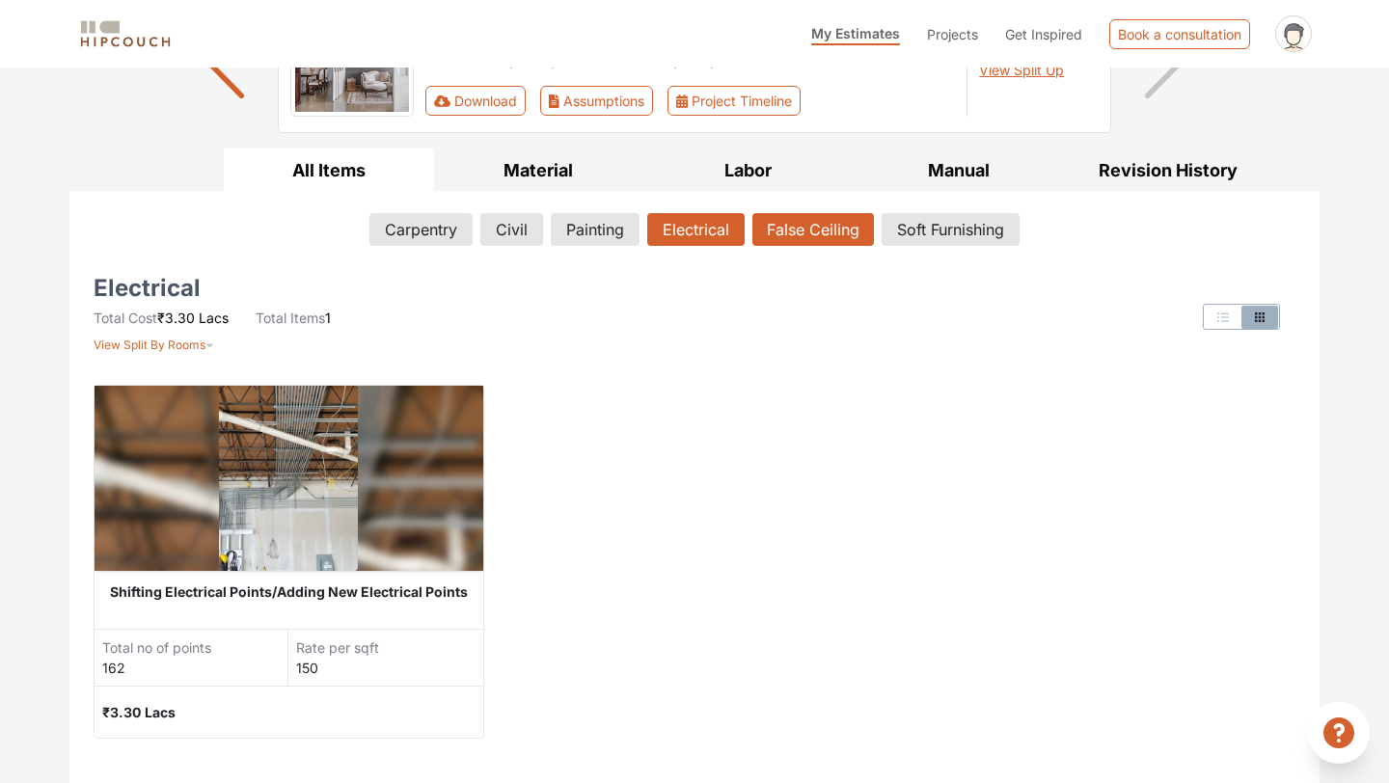
click at [838, 232] on button "False Ceiling" at bounding box center [813, 229] width 122 height 33
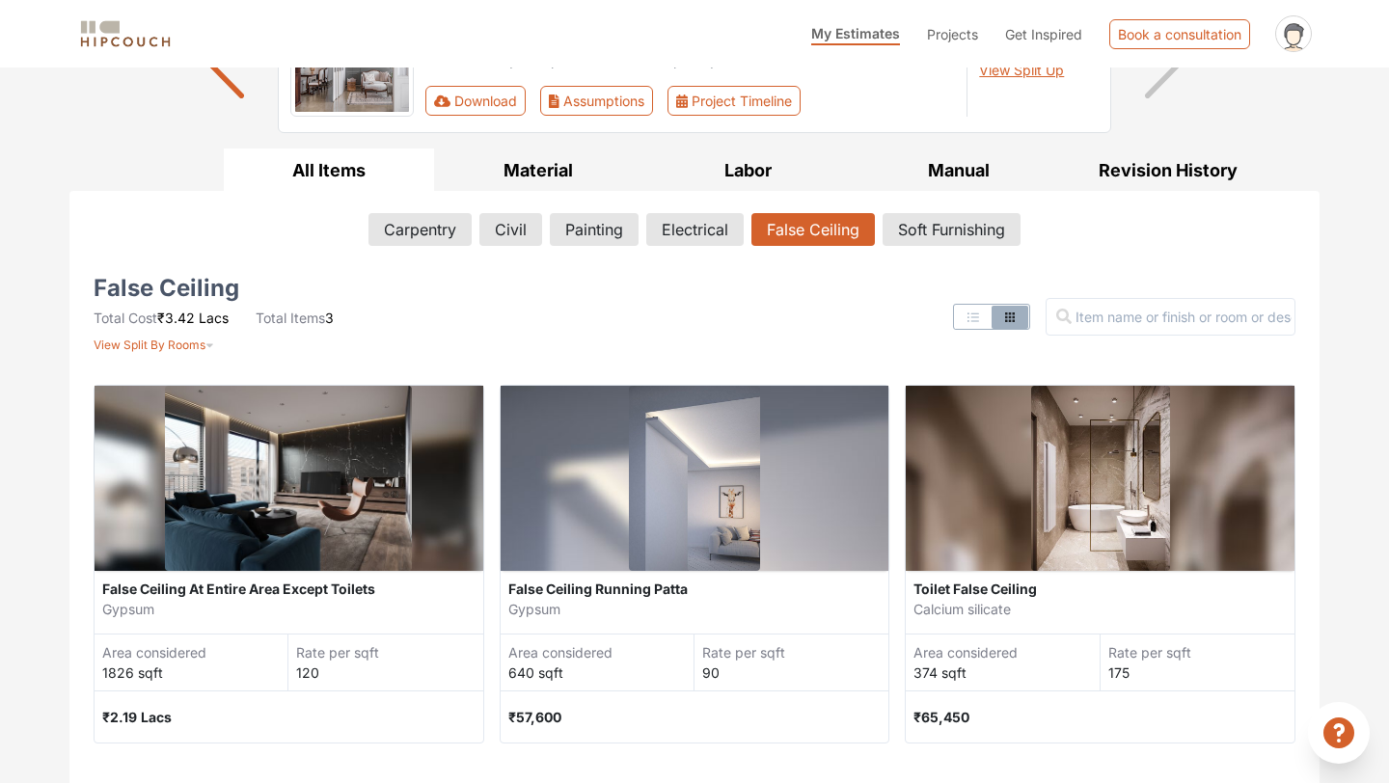
click at [317, 677] on div "120" at bounding box center [389, 673] width 186 height 20
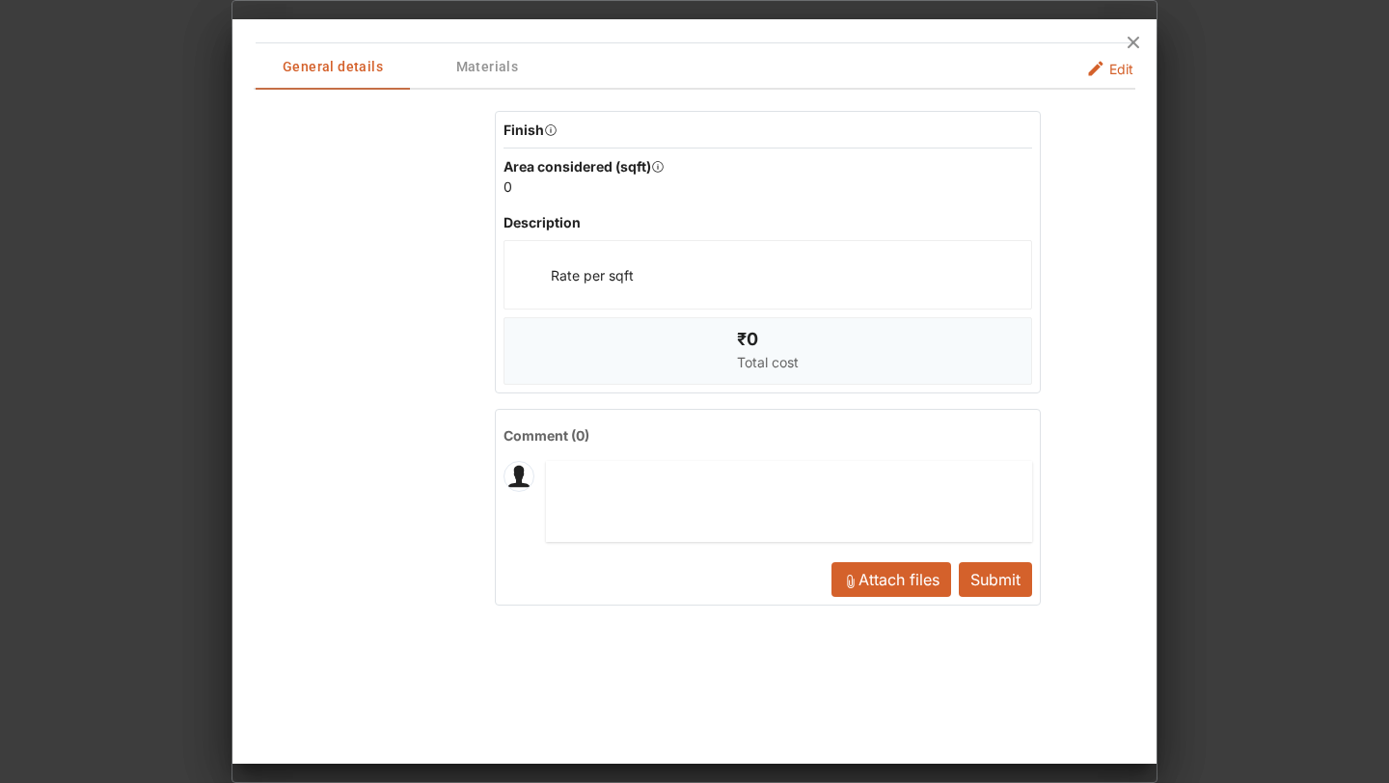
scroll to position [0, 0]
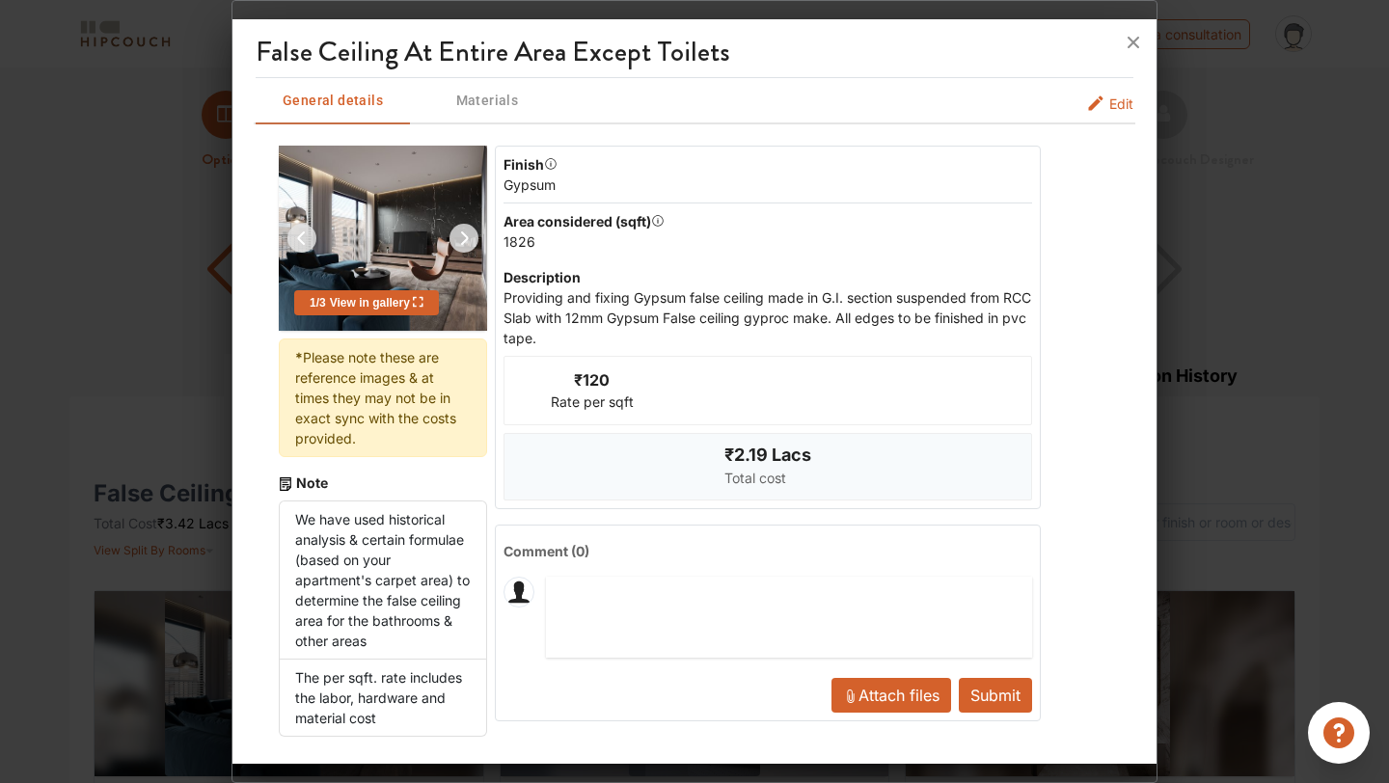
drag, startPoint x: 586, startPoint y: 381, endPoint x: 615, endPoint y: 377, distance: 30.2
click at [615, 378] on div "₹120 Rate per sqft" at bounding box center [593, 391] width 176 height 68
drag, startPoint x: 615, startPoint y: 377, endPoint x: 572, endPoint y: 379, distance: 43.5
click at [572, 379] on div "₹120 Rate per sqft" at bounding box center [593, 391] width 176 height 68
click at [475, 103] on span "Materials" at bounding box center [487, 101] width 150 height 24
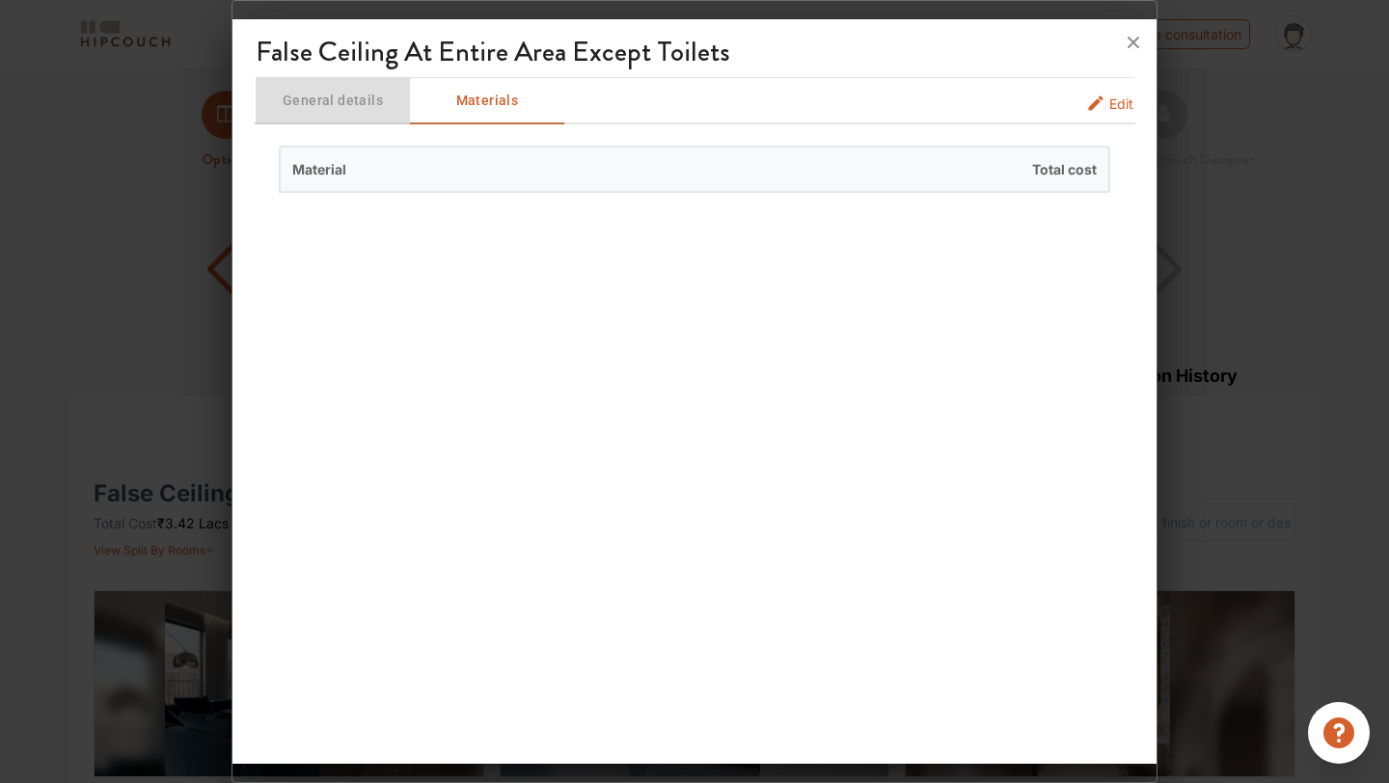
click at [352, 102] on span "General details" at bounding box center [333, 101] width 150 height 24
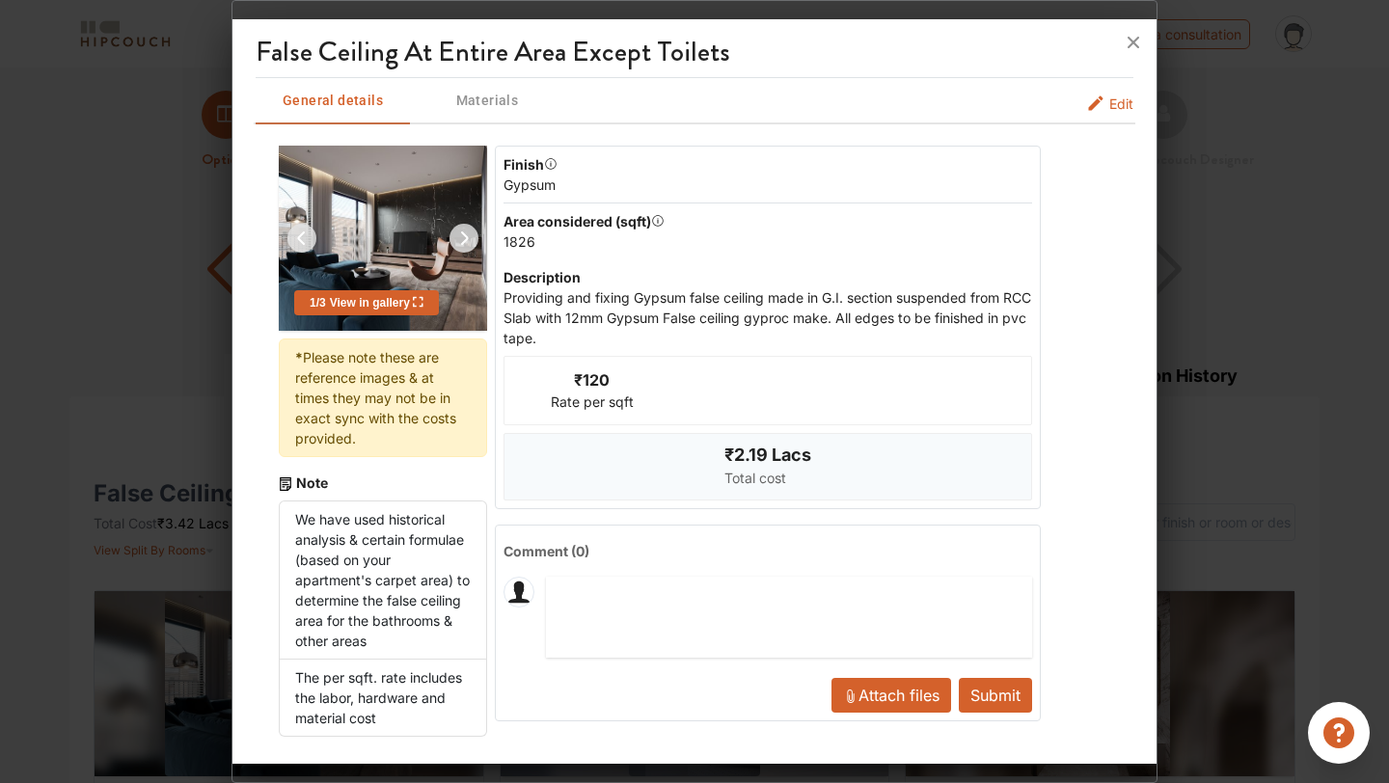
click at [1115, 102] on span "Edit" at bounding box center [1121, 104] width 24 height 20
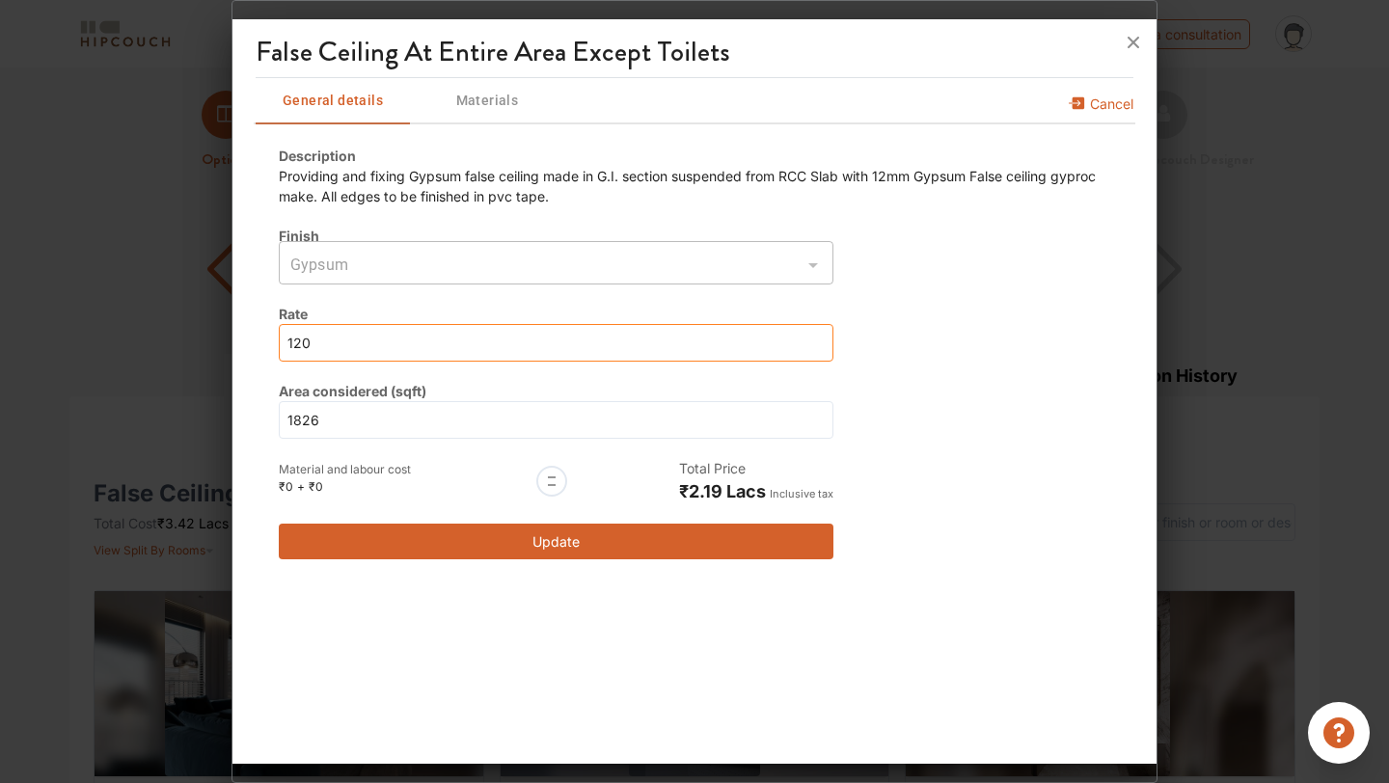
drag, startPoint x: 350, startPoint y: 336, endPoint x: 171, endPoint y: 296, distance: 183.7
click at [232, 297] on div "False Ceiling At Entire Area Except Toilets General details Materials Cancel De…" at bounding box center [695, 391] width 926 height 783
type input "6"
type input "60"
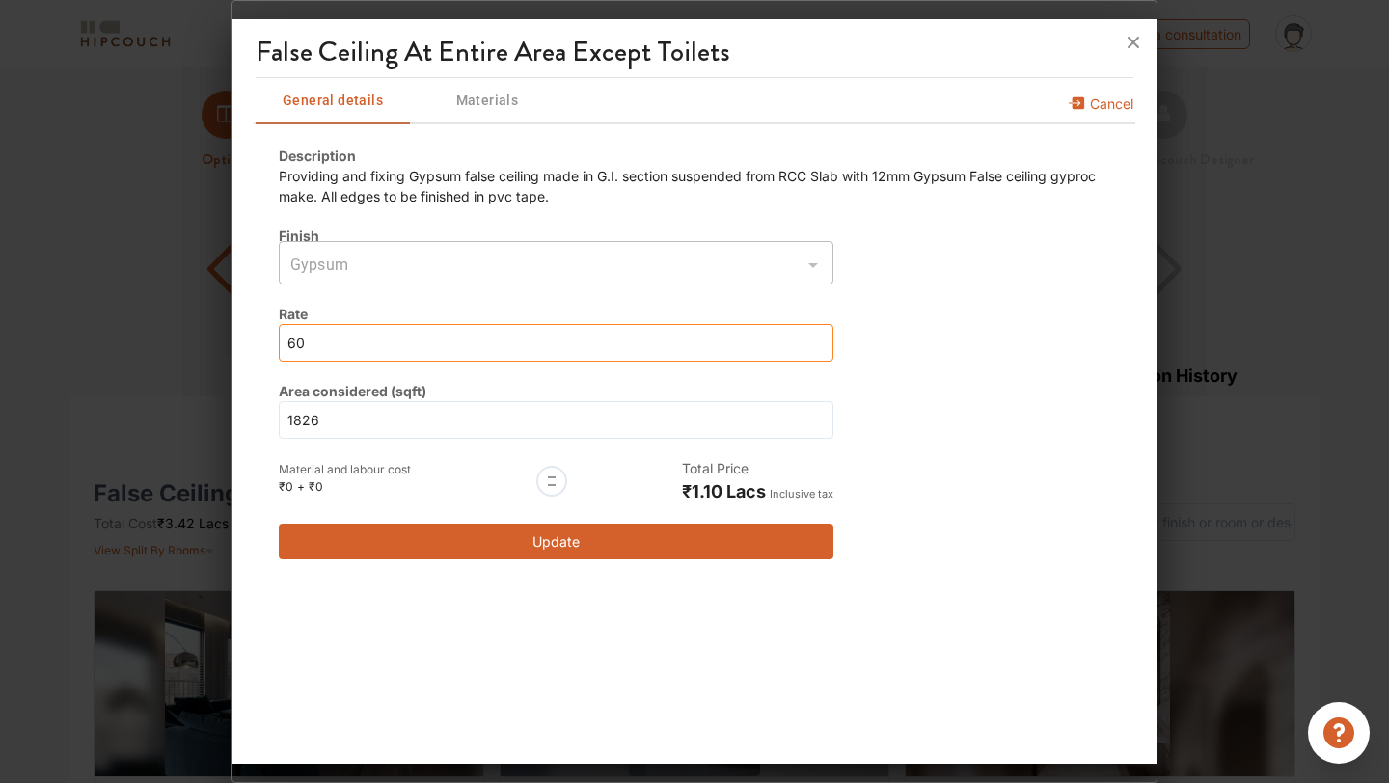
type input "60"
click at [568, 542] on button "Update" at bounding box center [556, 542] width 555 height 36
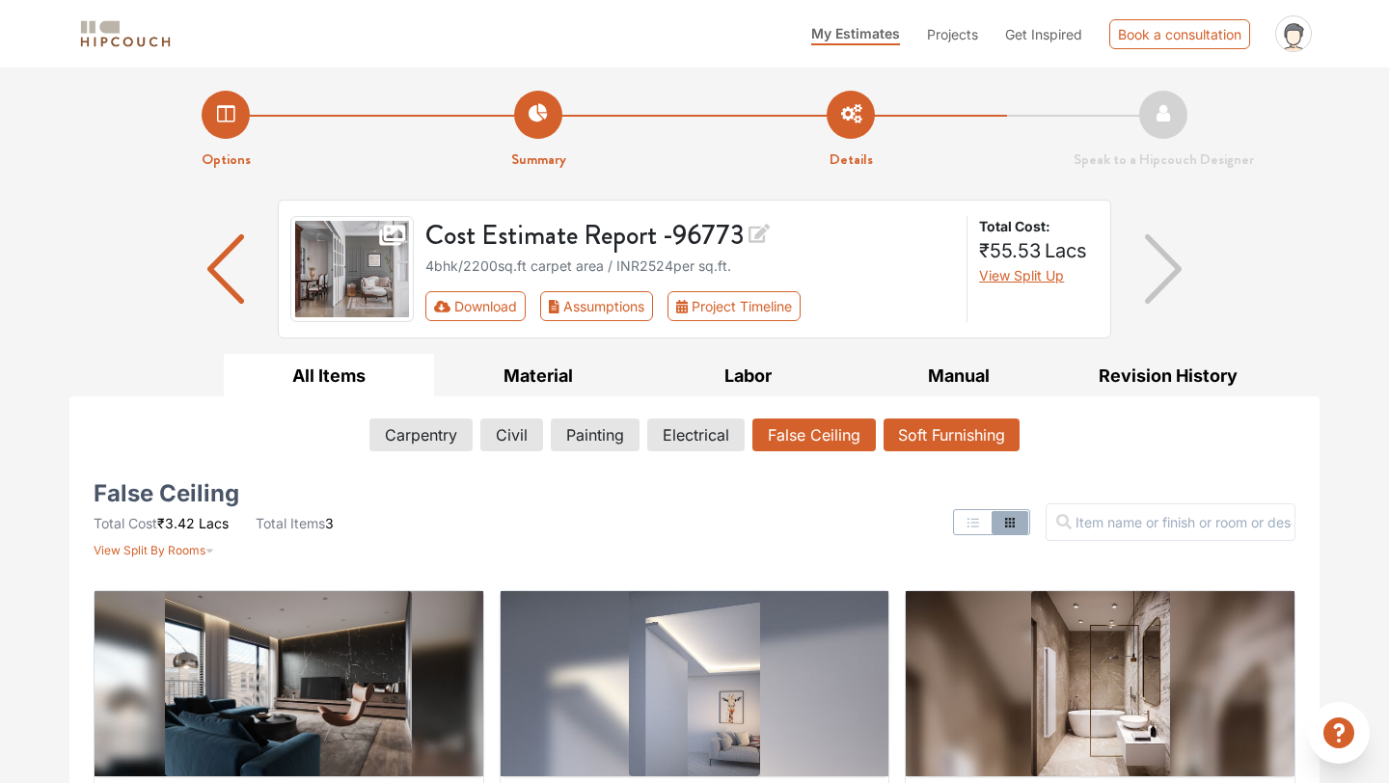
click at [985, 433] on button "Soft Furnishing" at bounding box center [952, 435] width 136 height 33
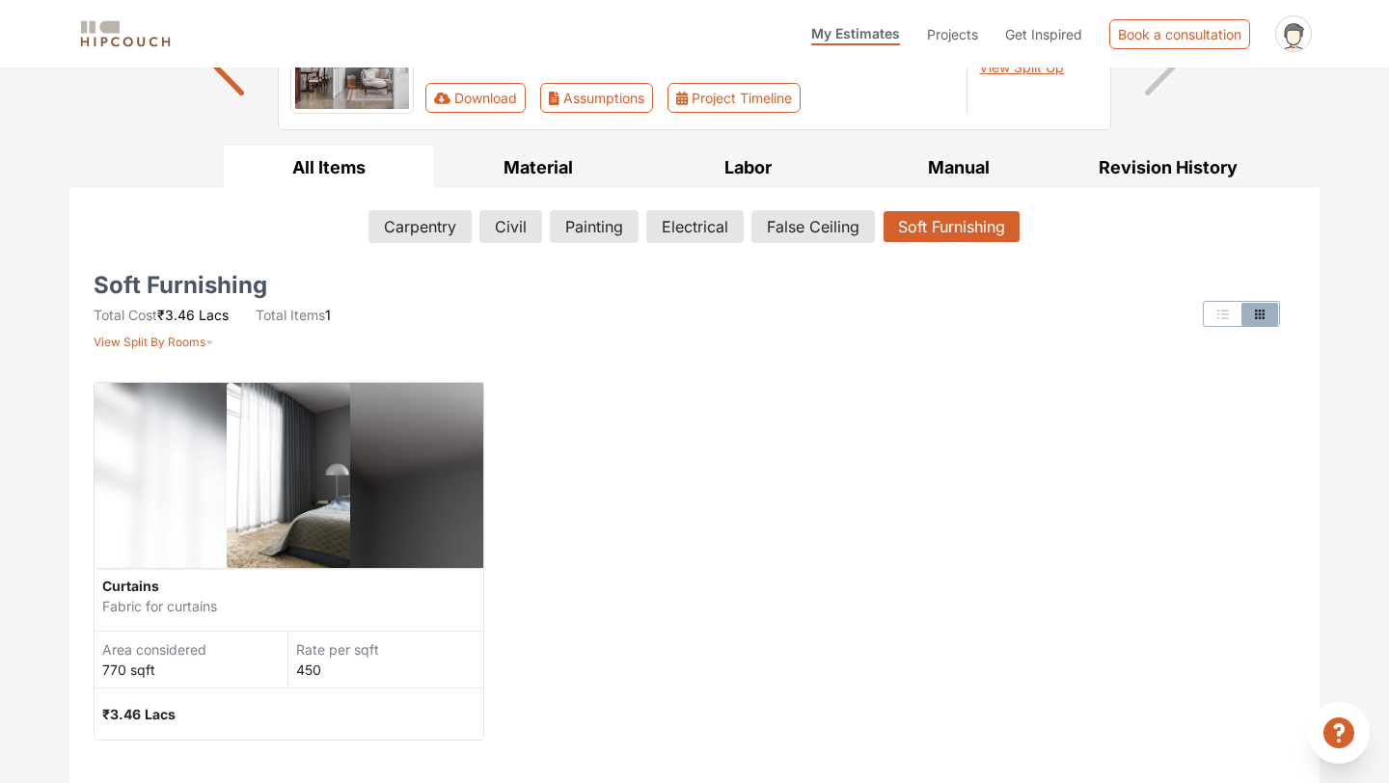
scroll to position [205, 0]
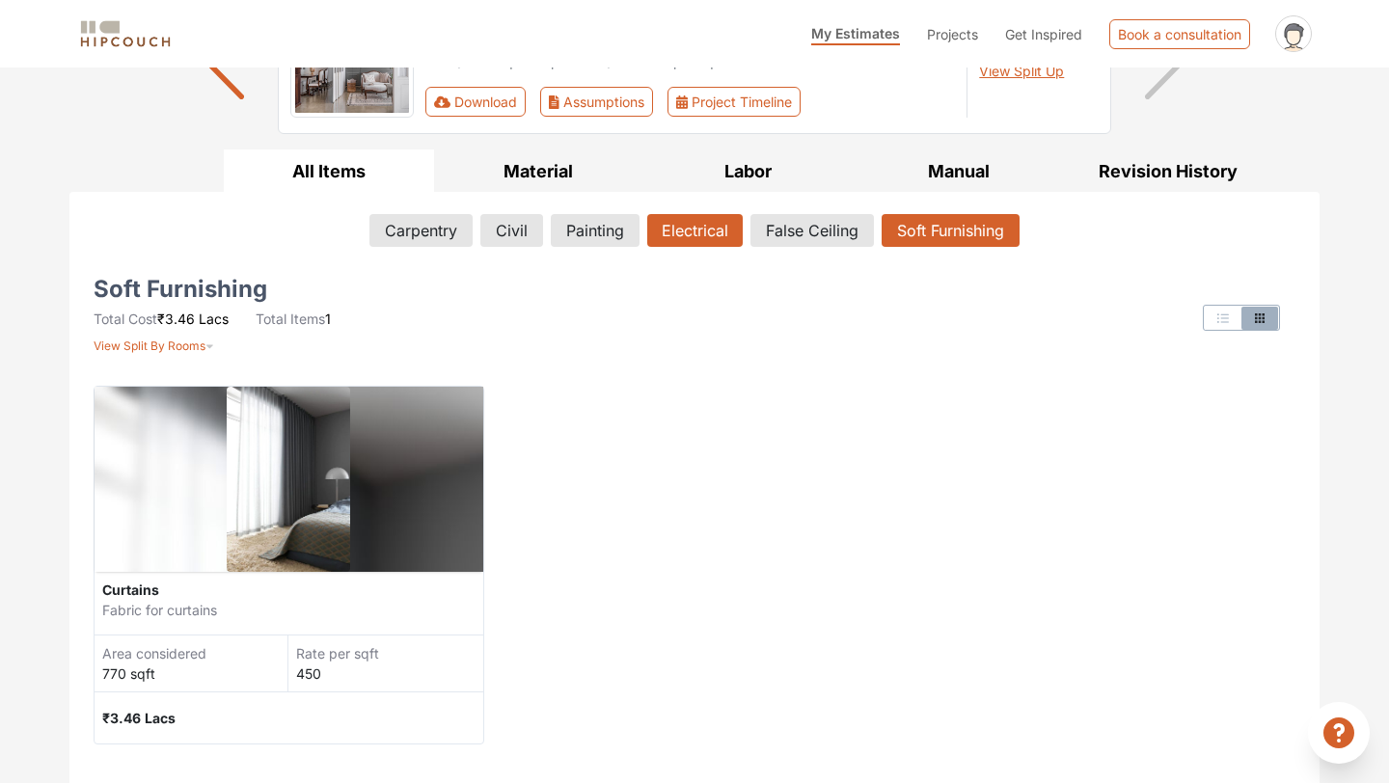
click at [682, 228] on button "Electrical" at bounding box center [695, 230] width 96 height 33
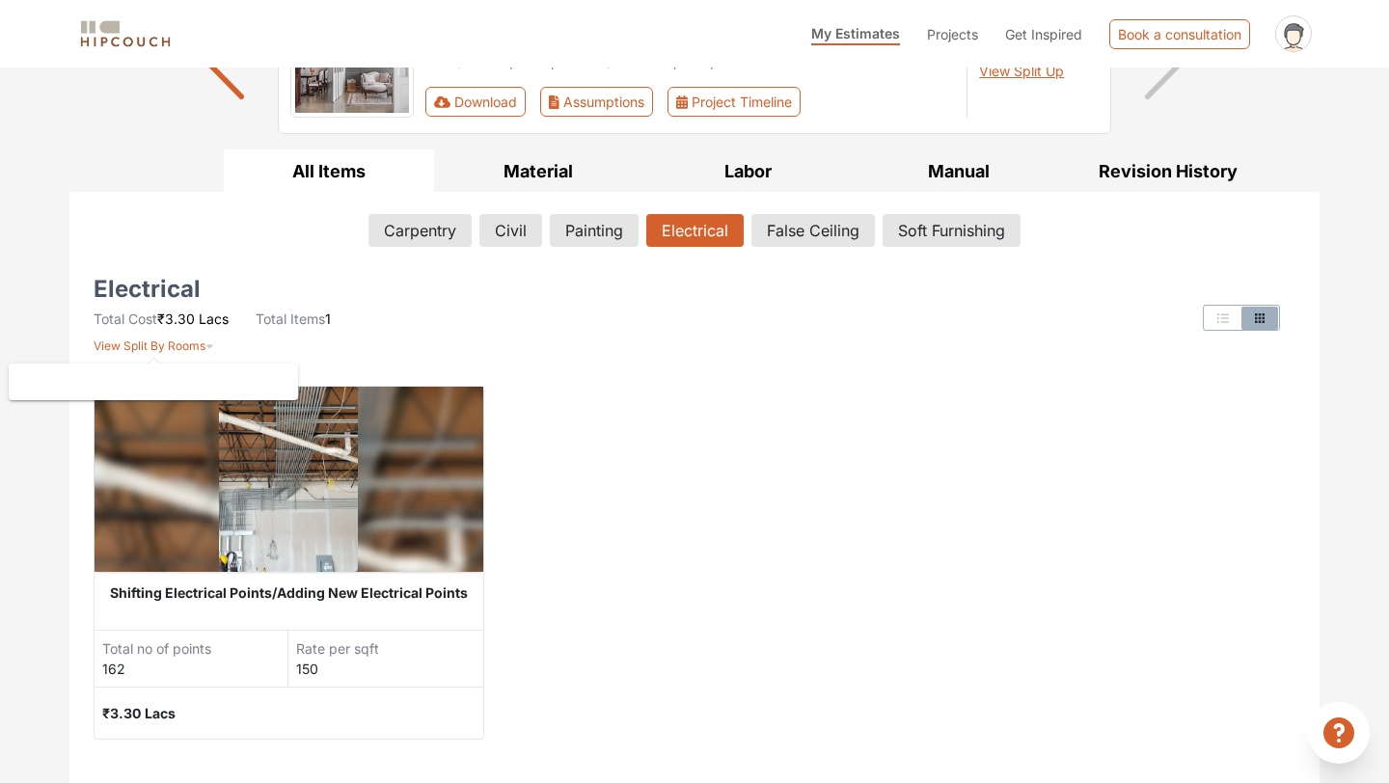
click at [160, 352] on span "View Split By Rooms" at bounding box center [150, 346] width 112 height 14
click at [605, 238] on button "Painting" at bounding box center [594, 230] width 87 height 33
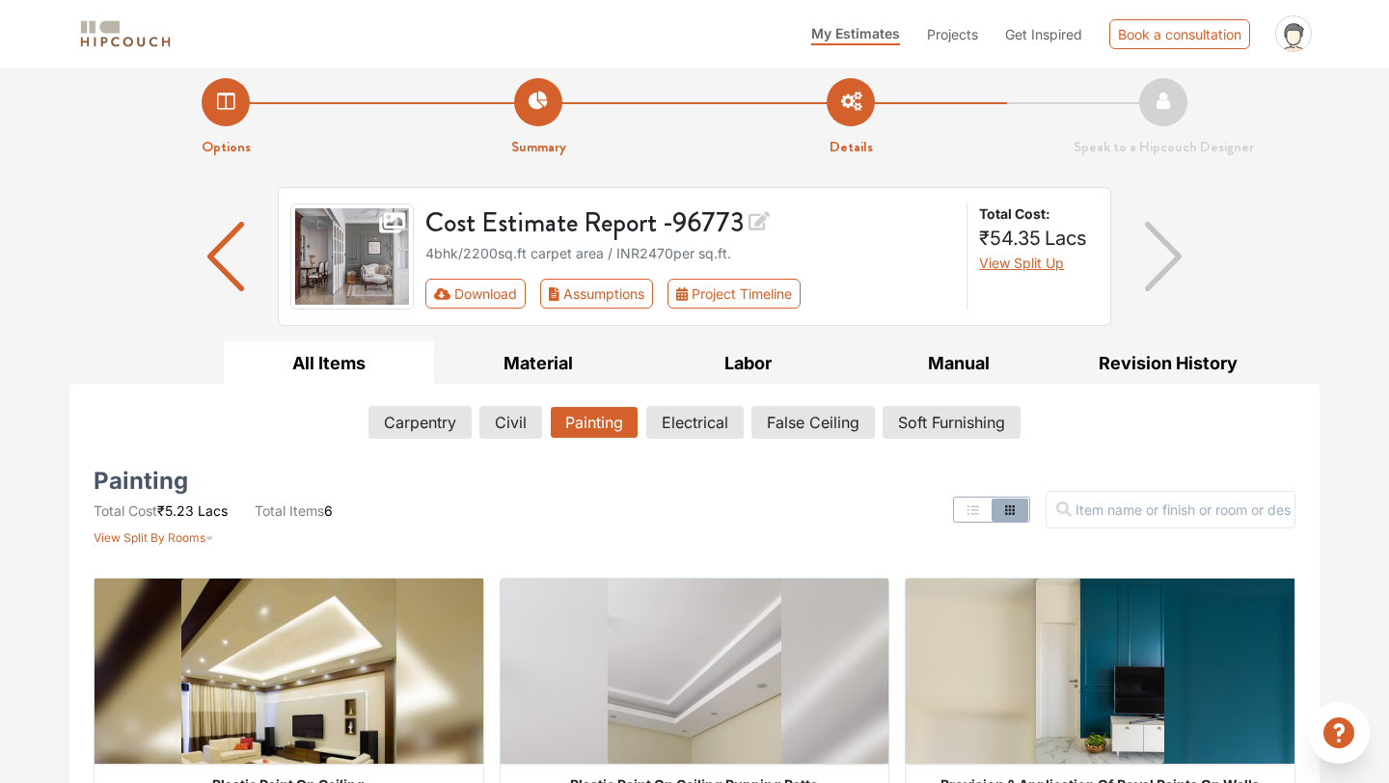
scroll to position [0, 0]
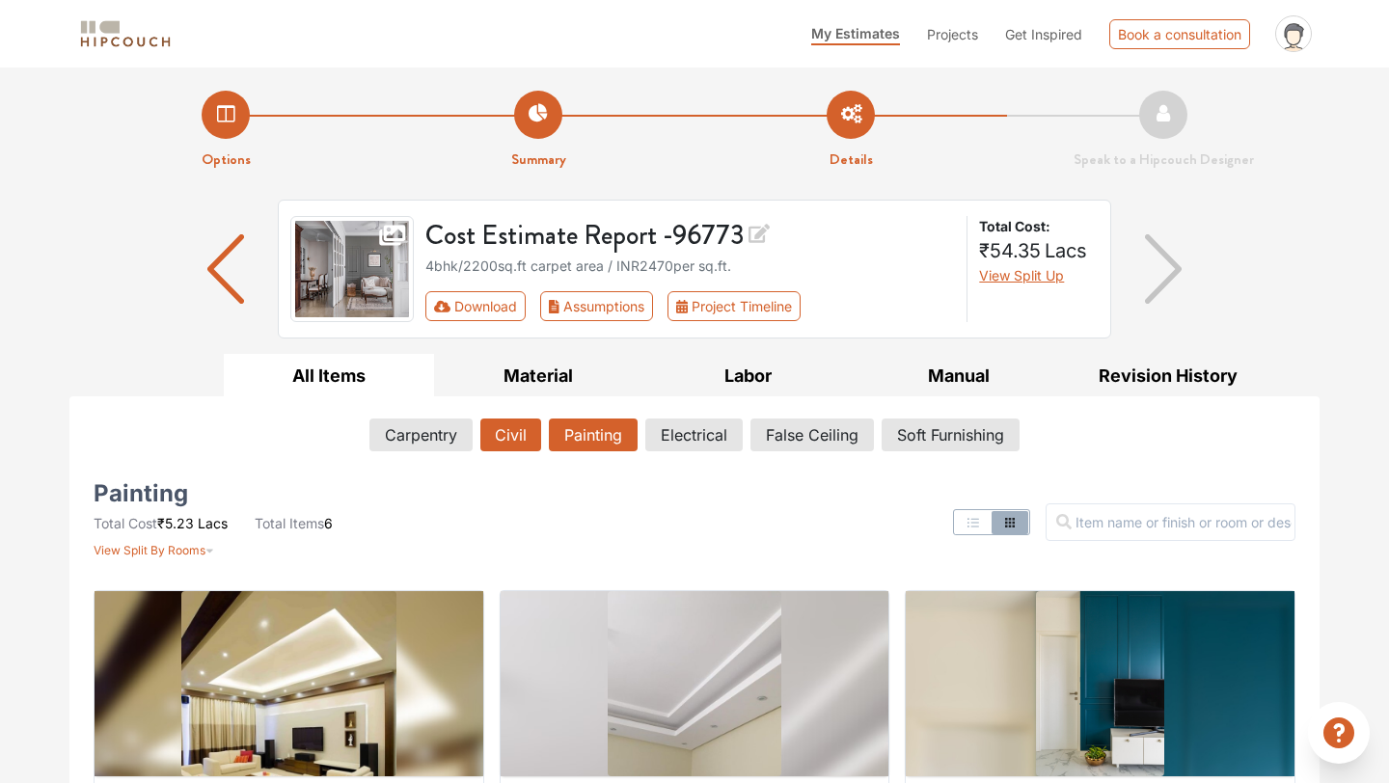
click at [512, 433] on button "Civil" at bounding box center [510, 435] width 61 height 33
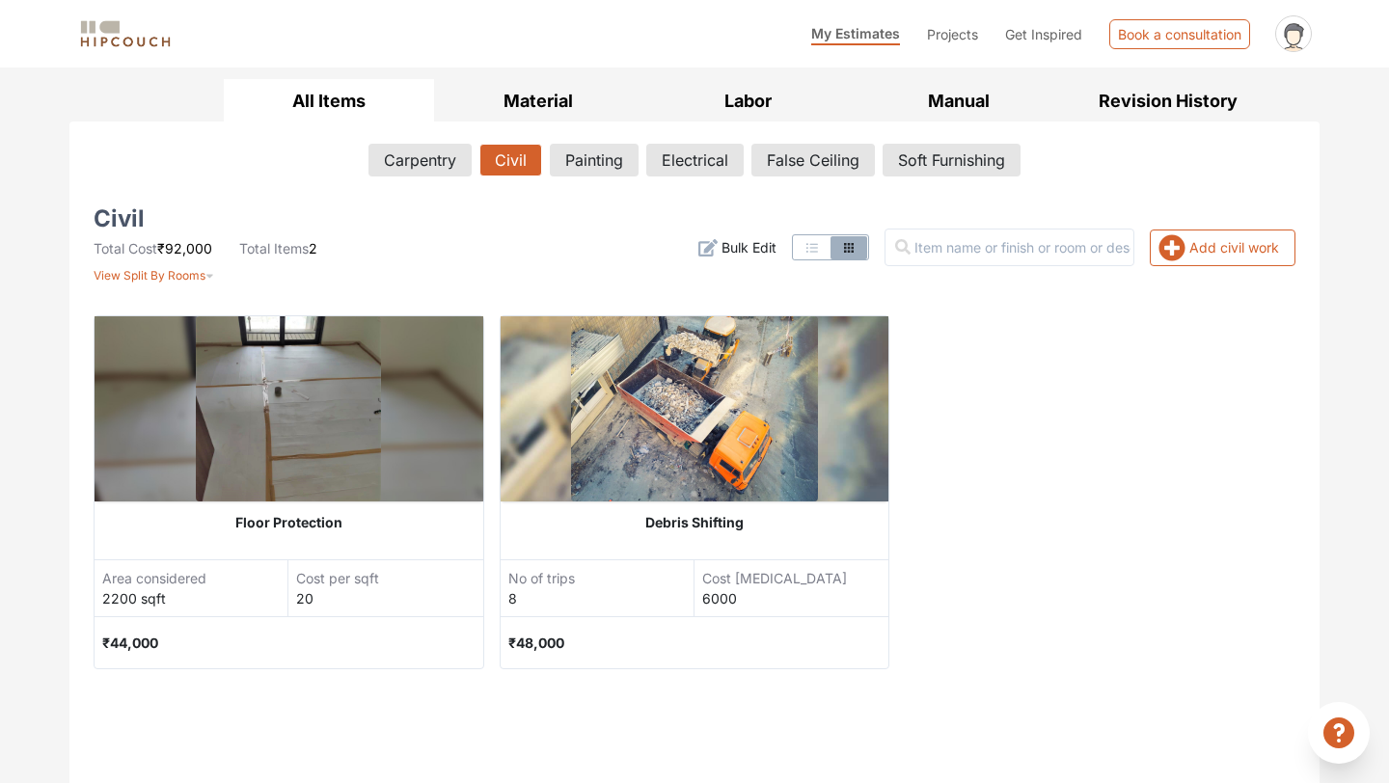
scroll to position [277, 0]
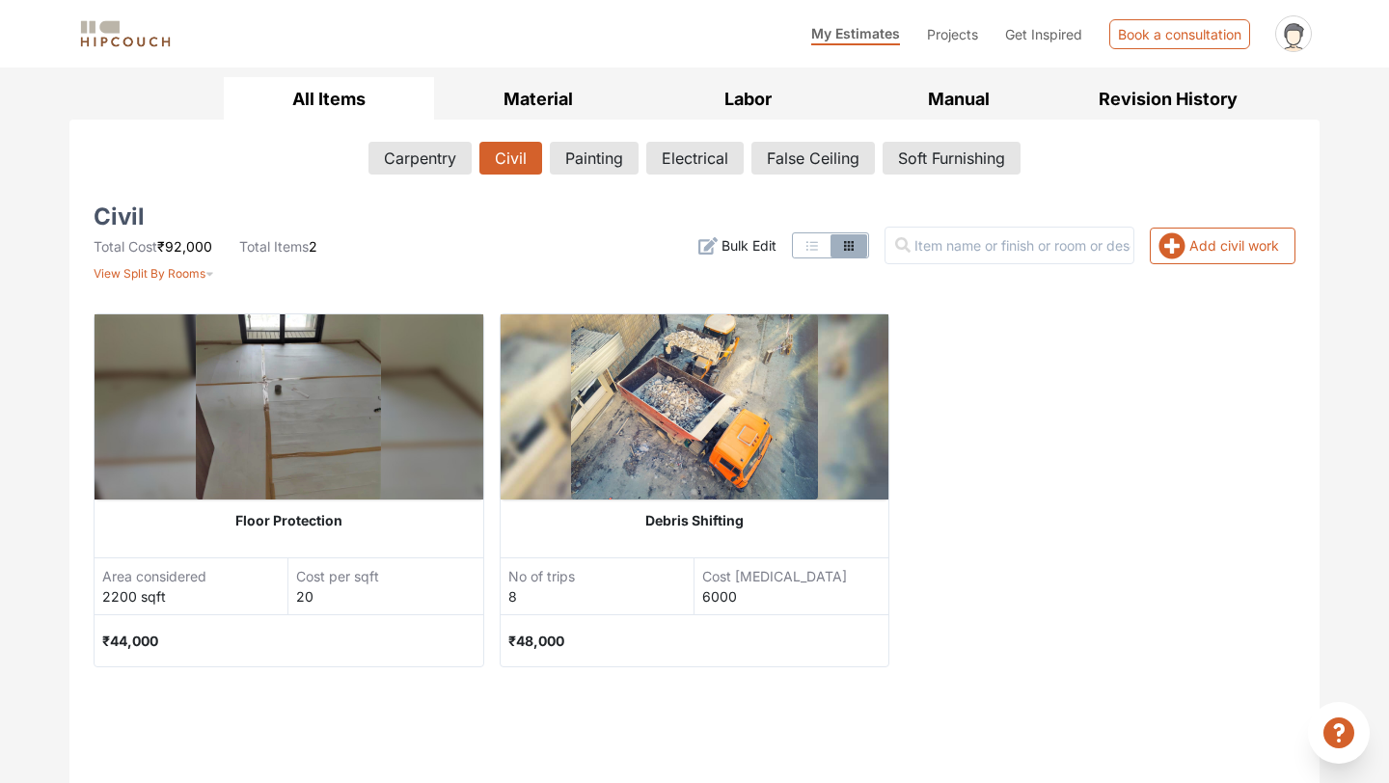
click at [707, 524] on div "Debris Shifting" at bounding box center [695, 521] width 389 height 42
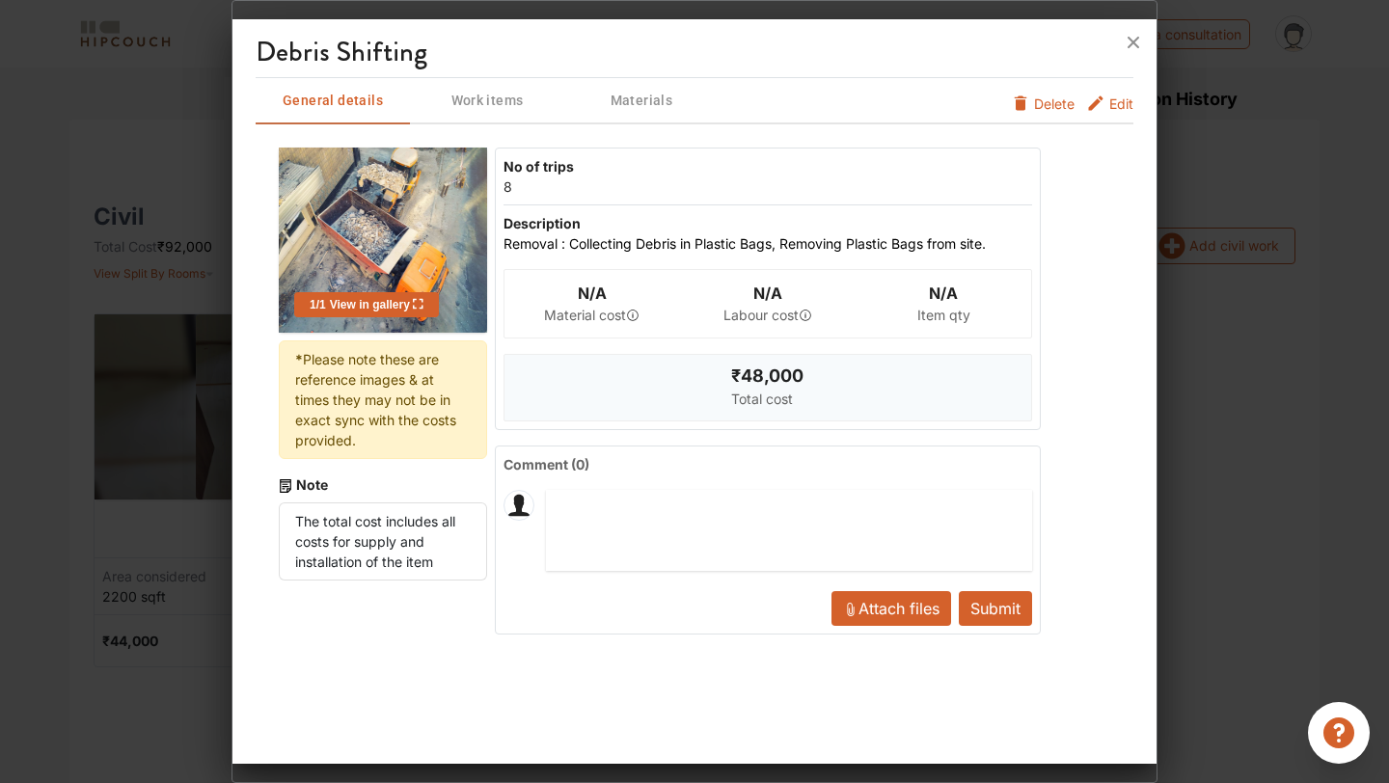
click at [1040, 101] on span "Delete" at bounding box center [1054, 104] width 41 height 20
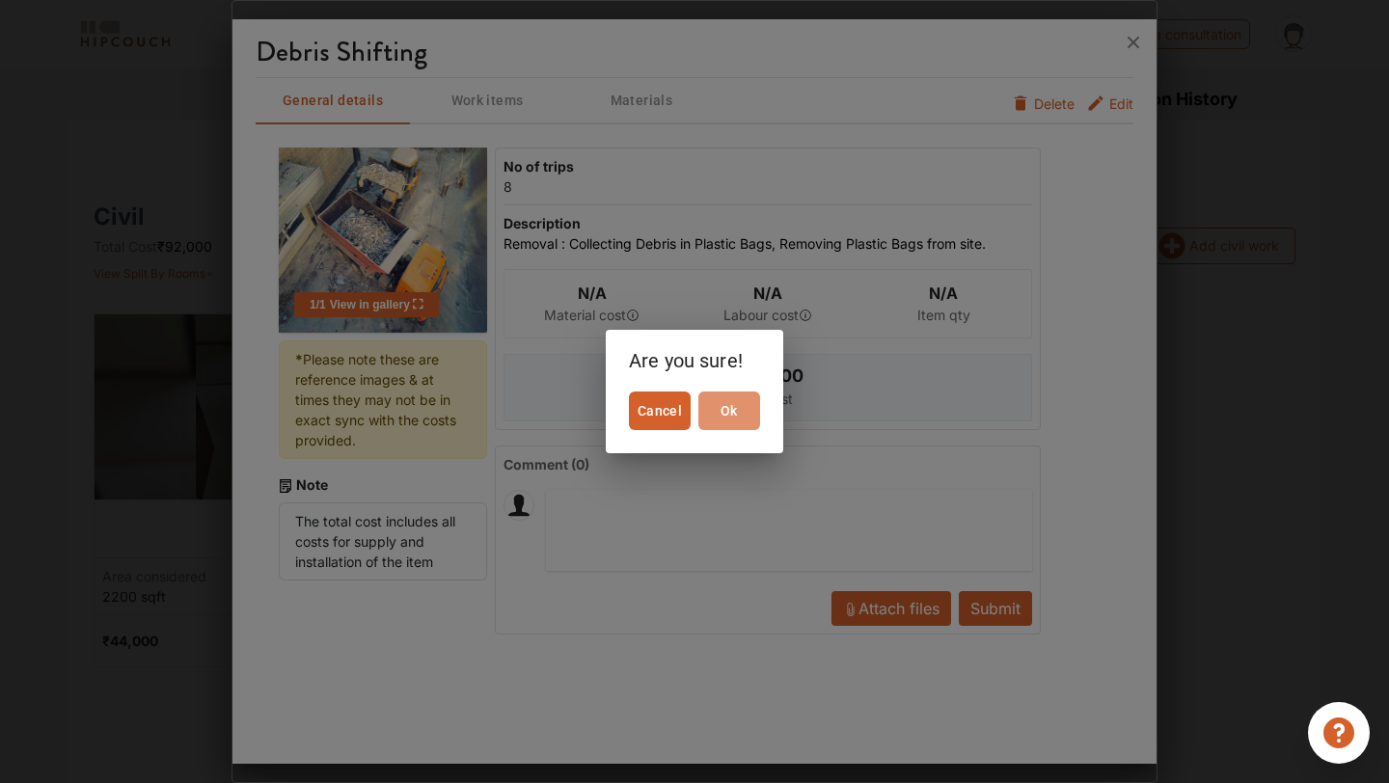
click at [719, 407] on span "Ok" at bounding box center [729, 411] width 46 height 24
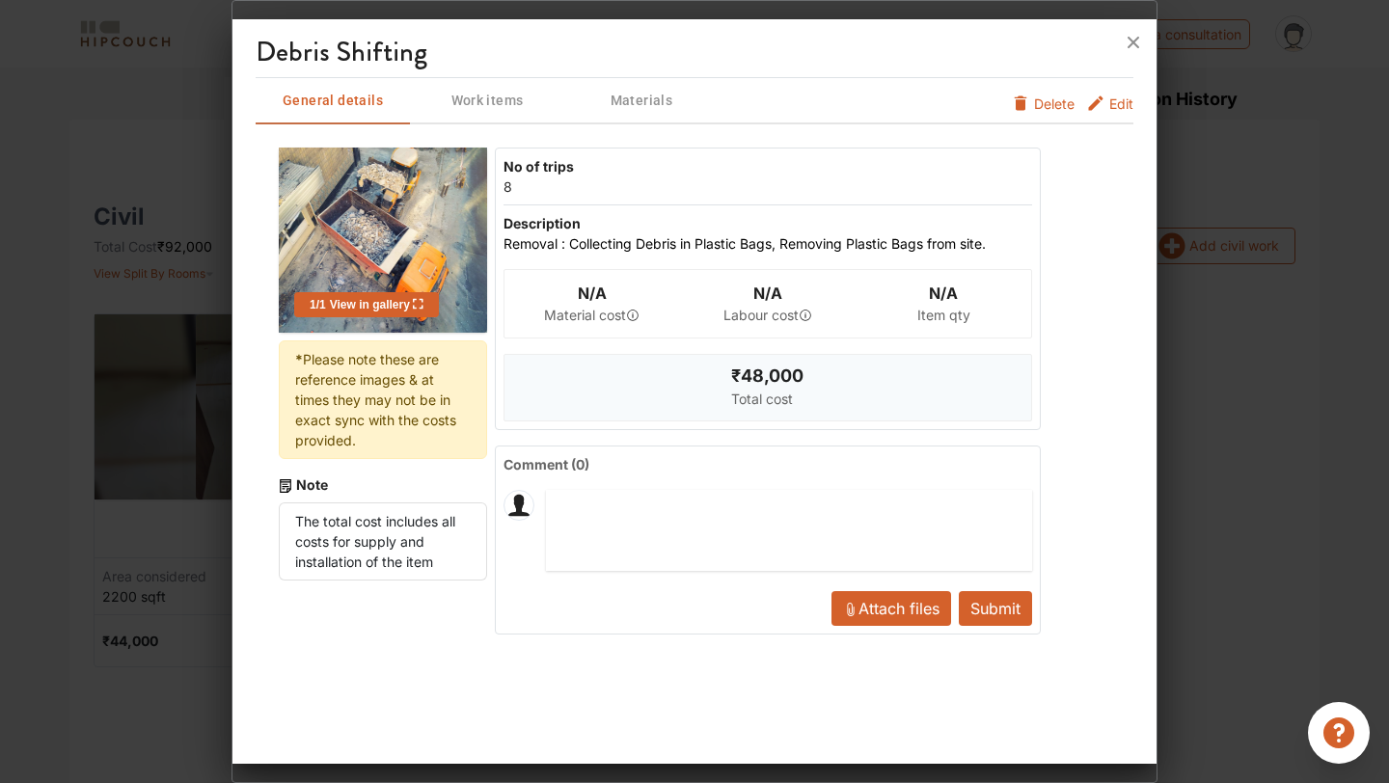
click at [1110, 98] on span "Edit" at bounding box center [1121, 109] width 24 height 31
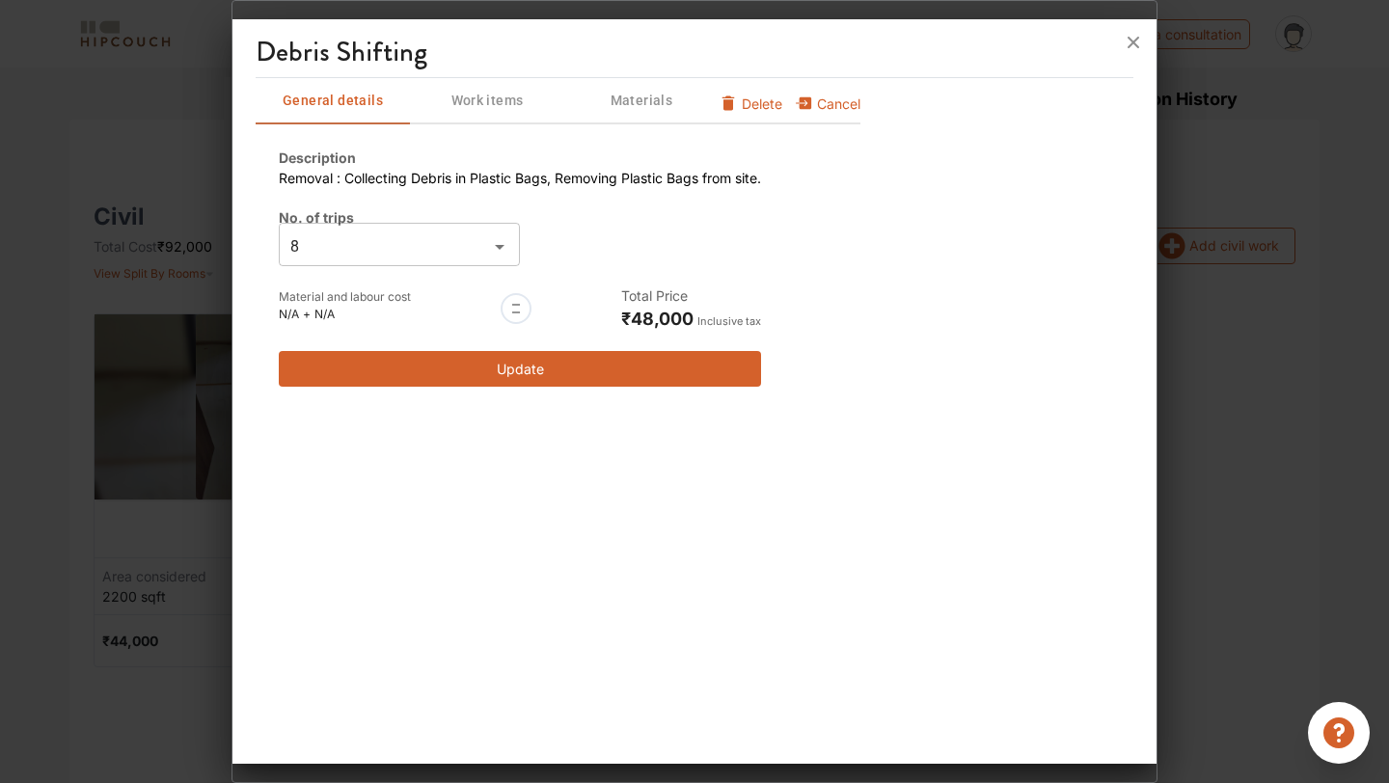
click at [757, 100] on span "Delete" at bounding box center [762, 104] width 41 height 20
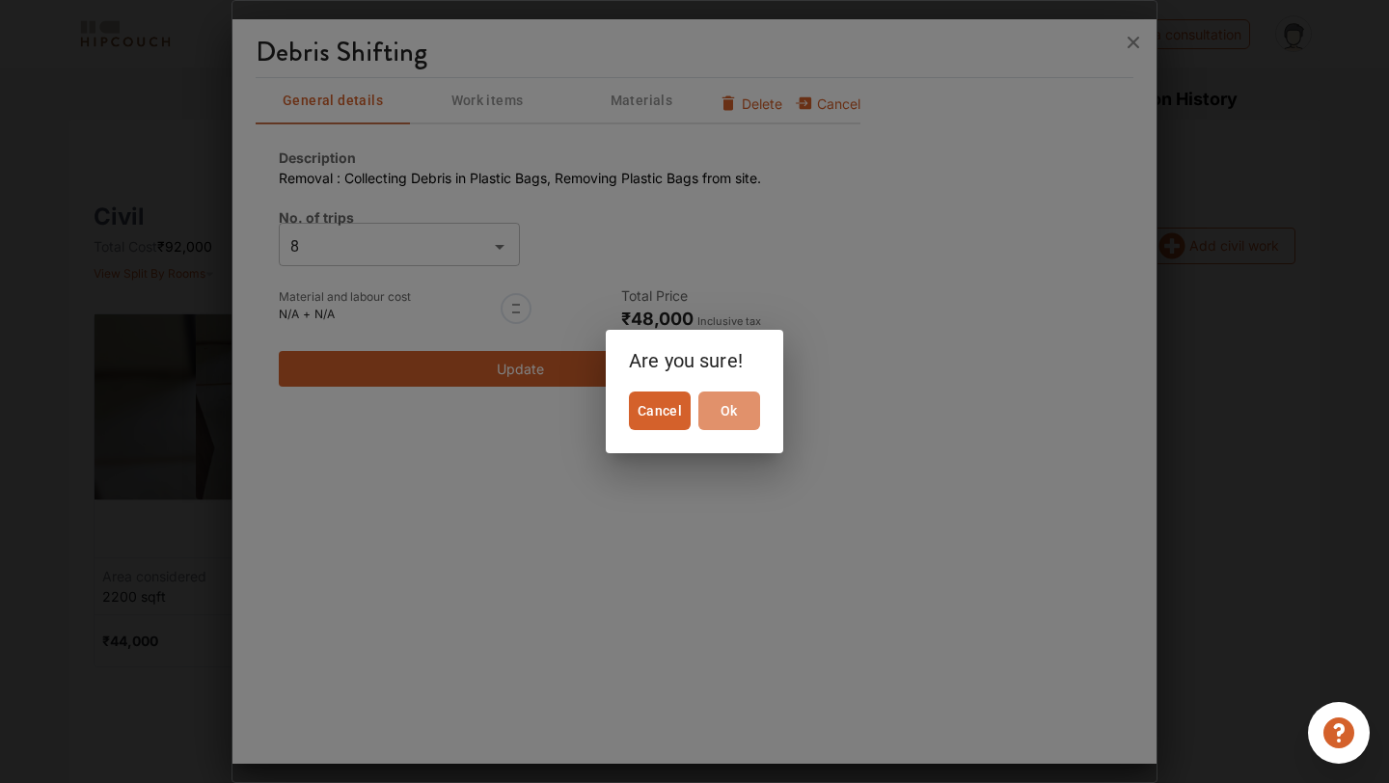
click at [717, 419] on span "Ok" at bounding box center [729, 411] width 46 height 24
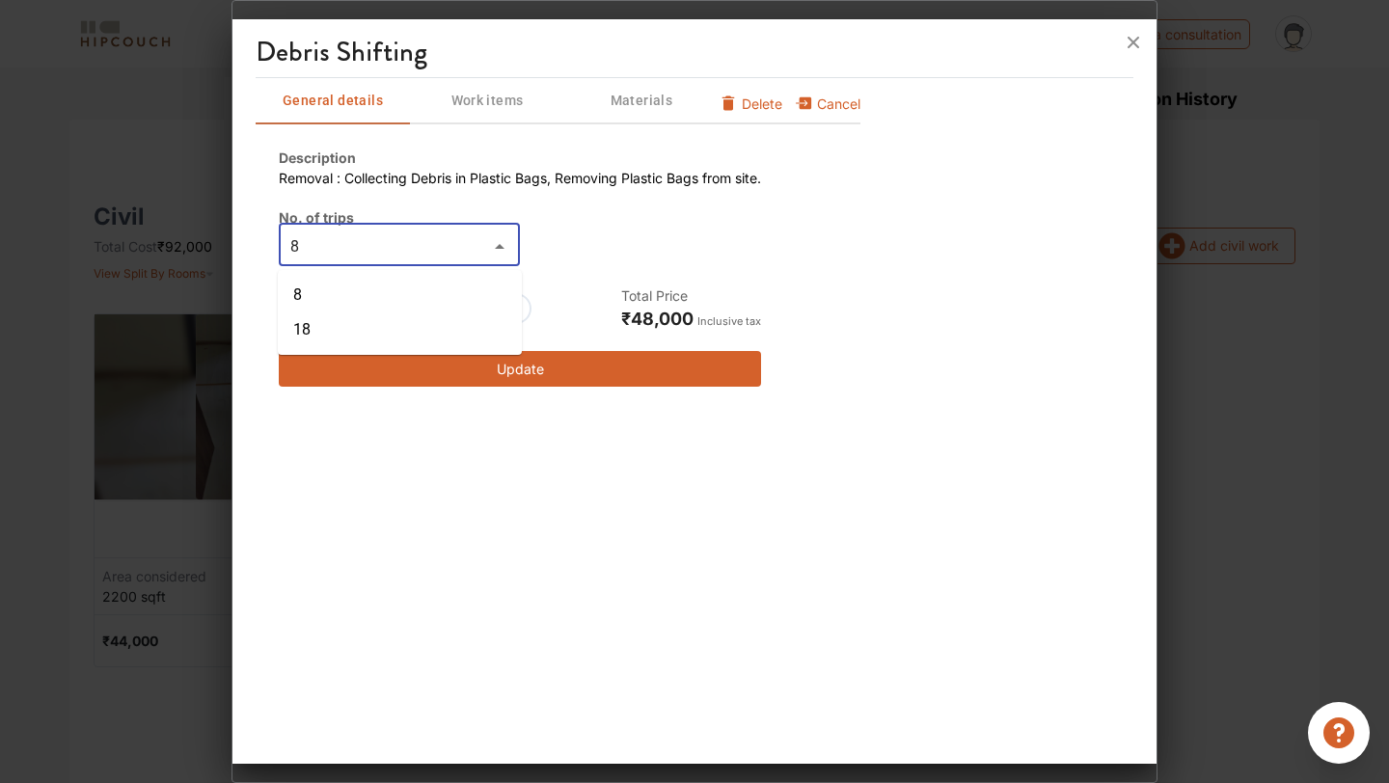
click at [477, 242] on input "8" at bounding box center [384, 246] width 198 height 27
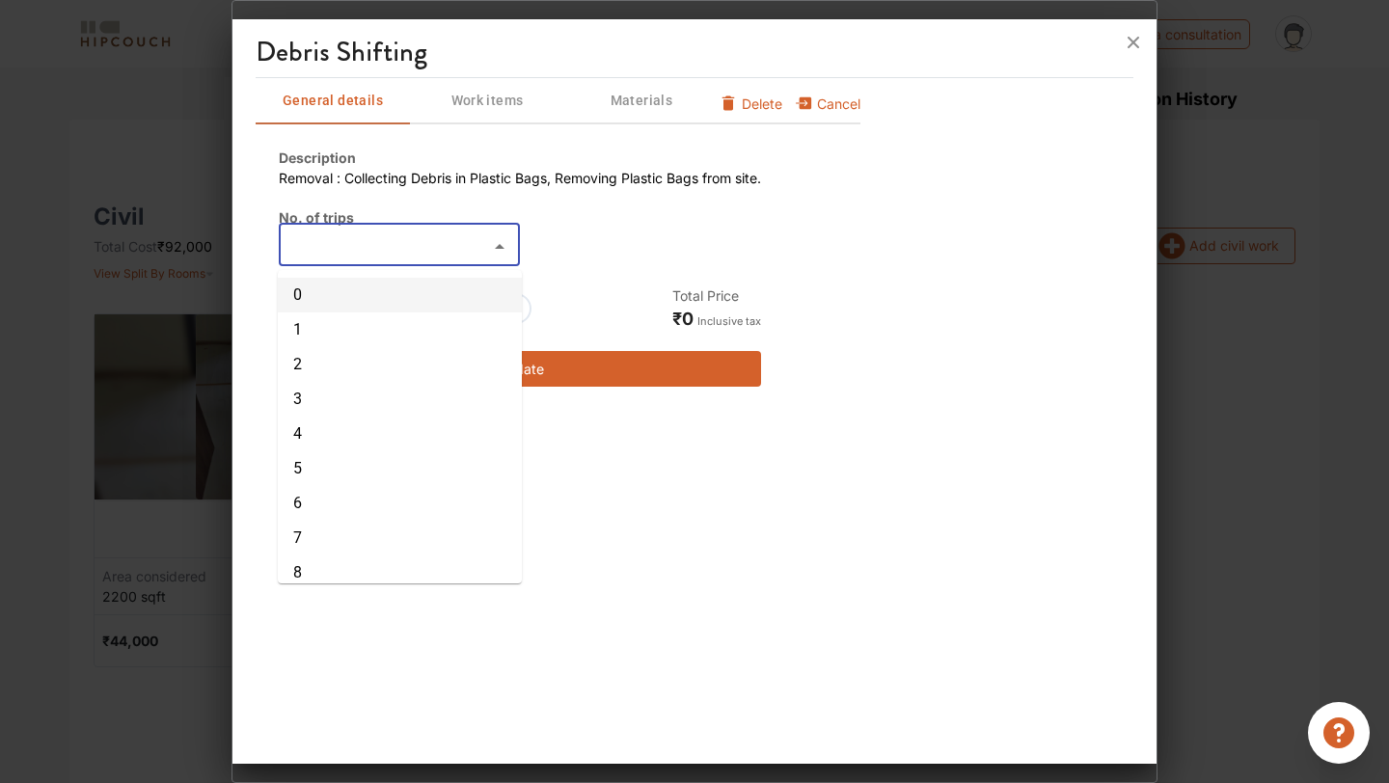
click at [441, 285] on li "0" at bounding box center [400, 295] width 244 height 35
type input "0"
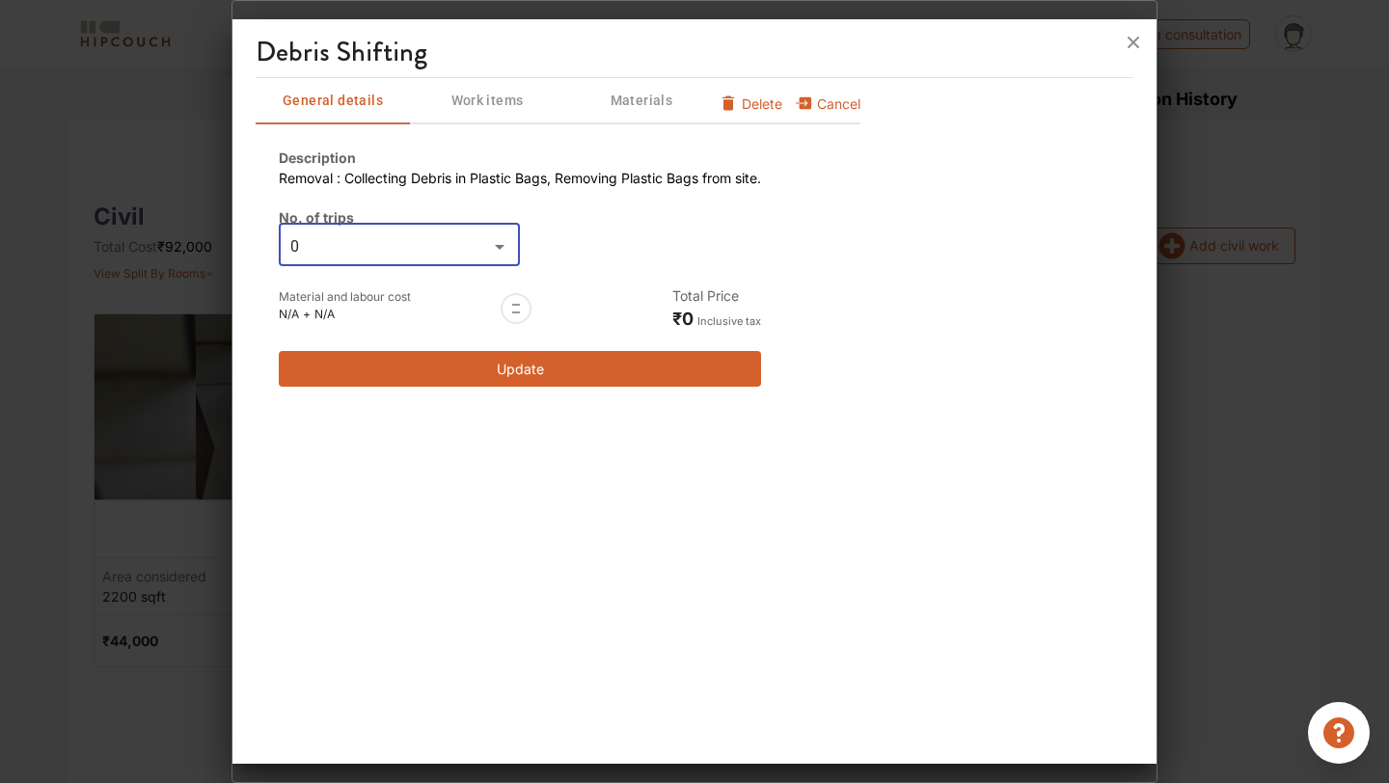
type input "0"
click at [550, 371] on button "Update" at bounding box center [520, 369] width 482 height 36
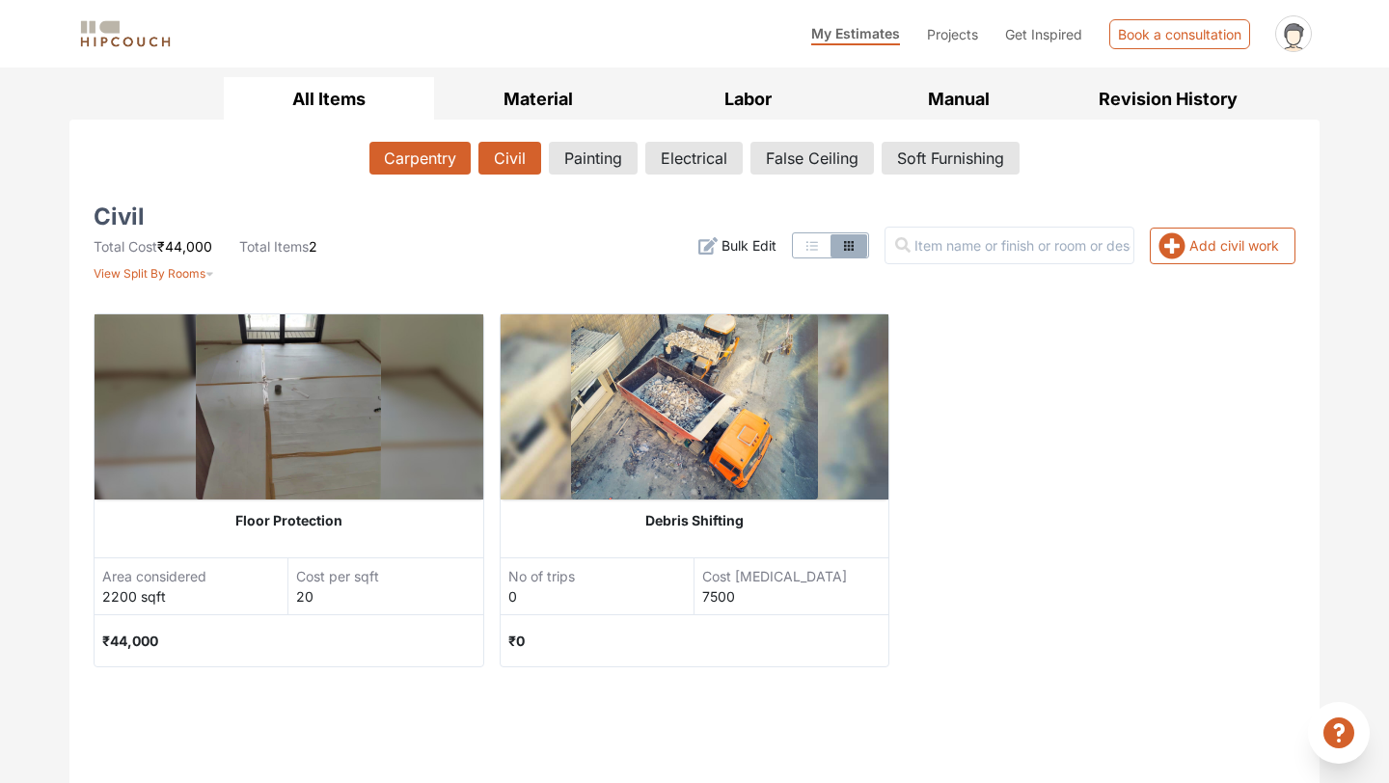
click at [402, 168] on button "Carpentry" at bounding box center [419, 158] width 101 height 33
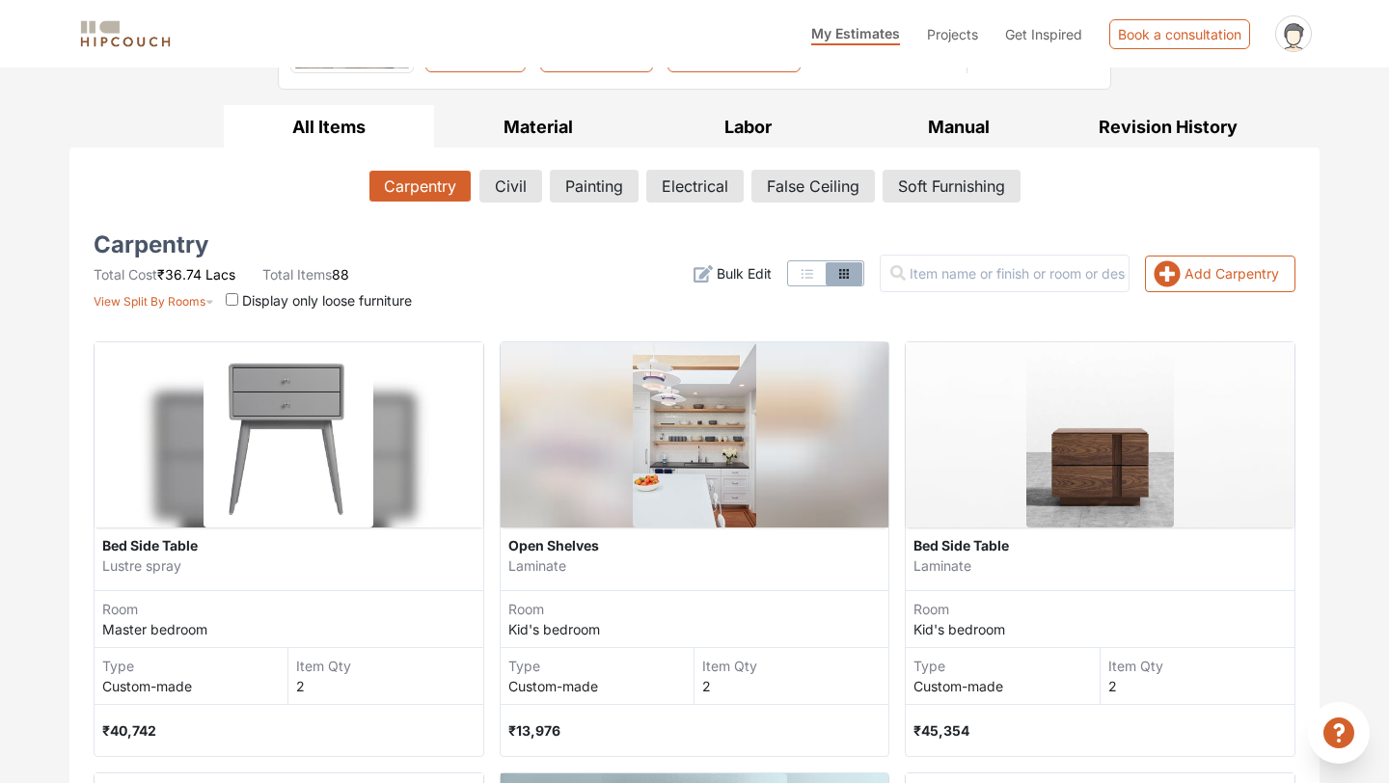
scroll to position [0, 0]
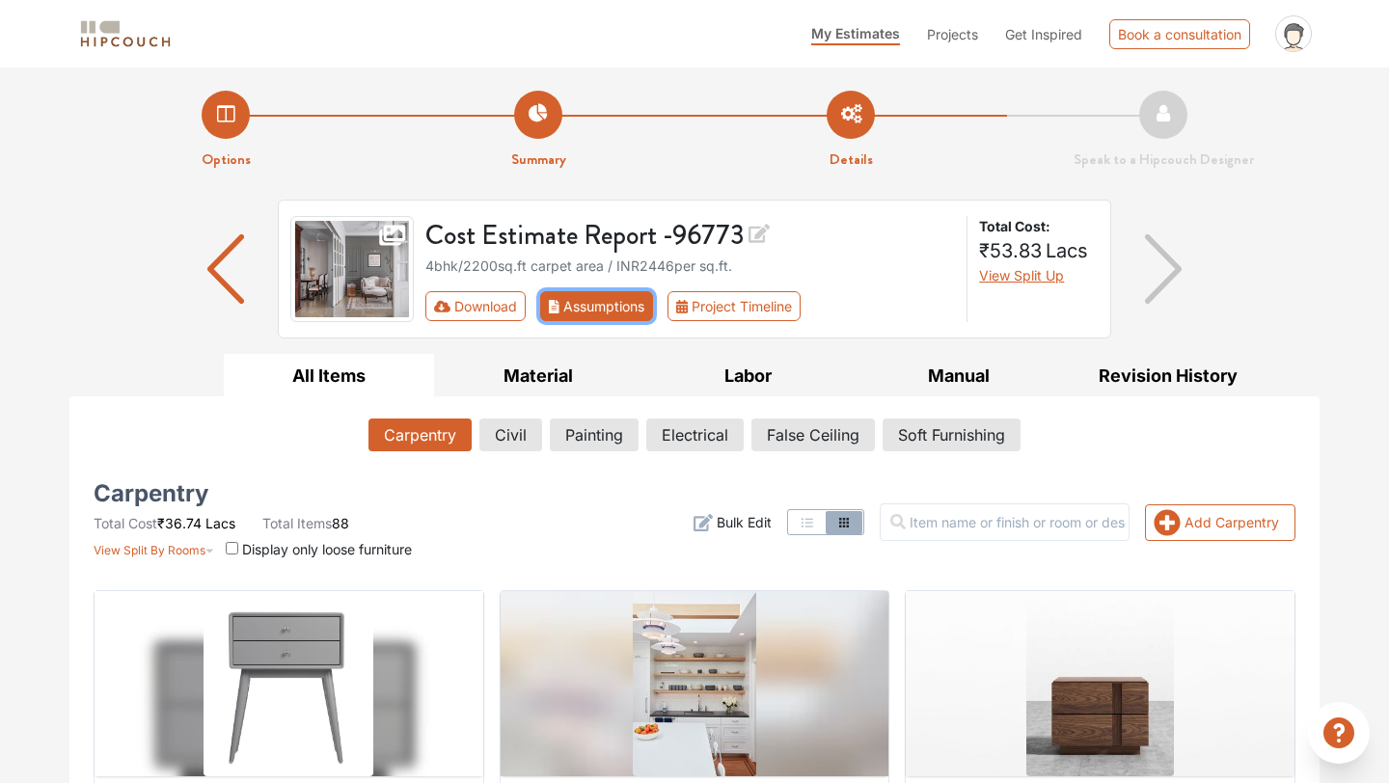
click at [616, 311] on button "Assumptions" at bounding box center [596, 306] width 113 height 30
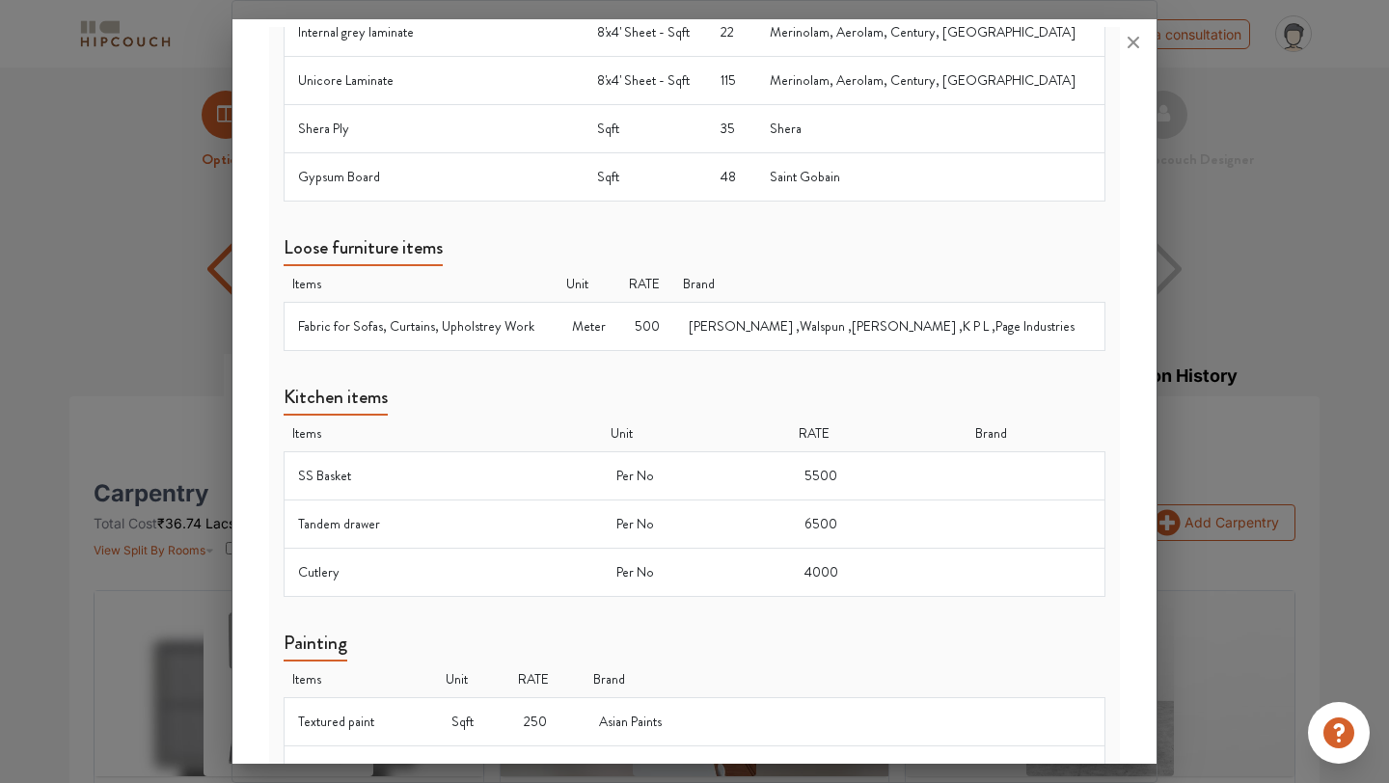
scroll to position [1153, 0]
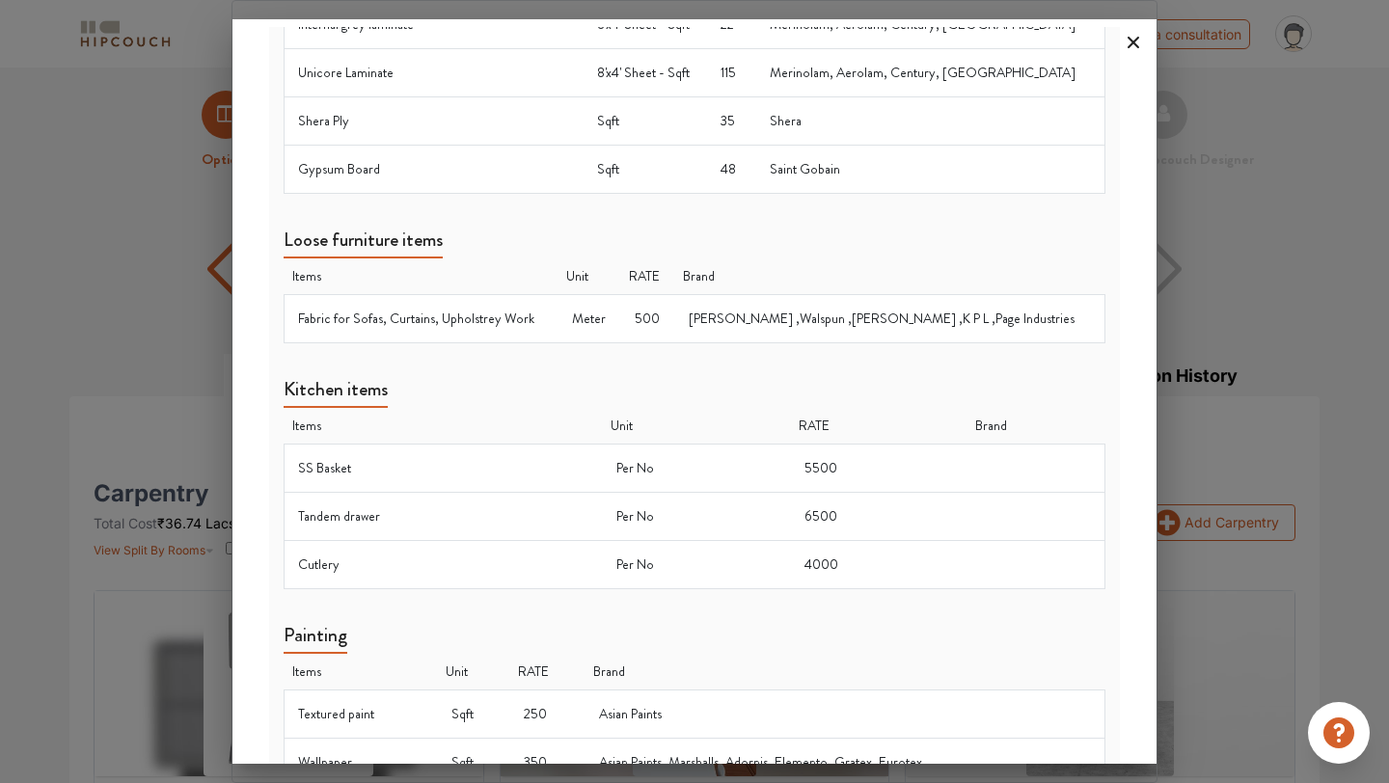
click at [1133, 40] on icon at bounding box center [1133, 42] width 31 height 31
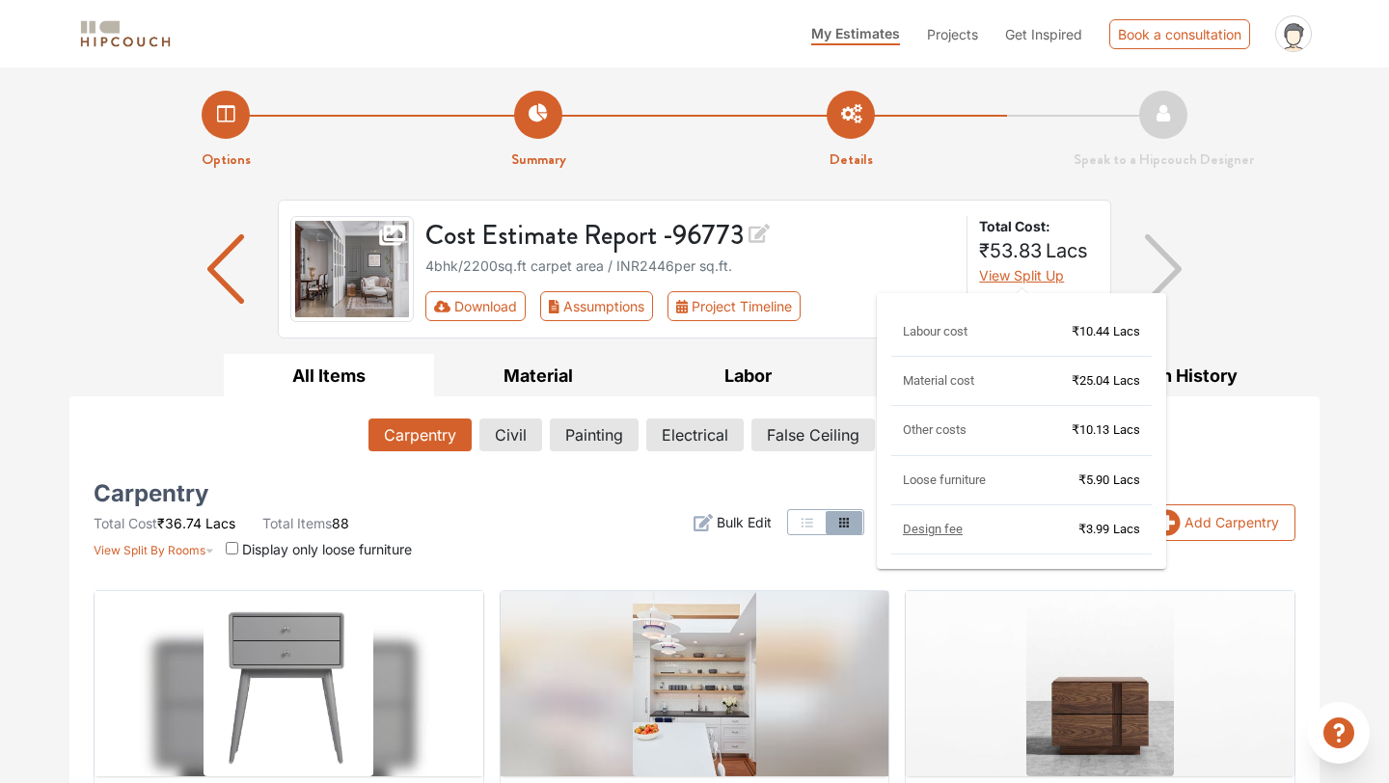
click at [1048, 275] on span "View Split Up" at bounding box center [1021, 275] width 85 height 16
click at [1035, 277] on span "View Split Up" at bounding box center [1021, 275] width 85 height 16
click at [1006, 272] on span "View Split Up" at bounding box center [1021, 275] width 85 height 16
click at [1005, 274] on span "View Split Up" at bounding box center [1021, 275] width 85 height 16
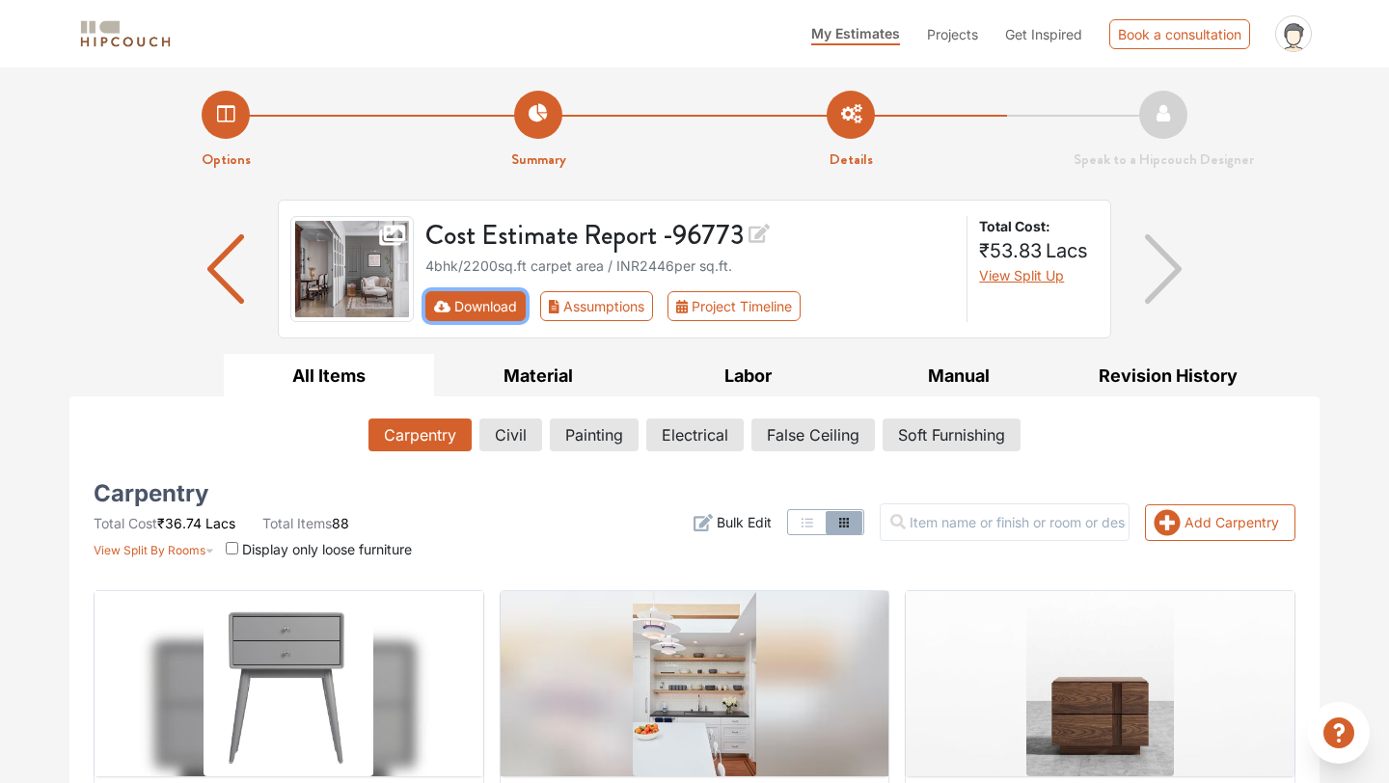
click at [477, 292] on button "Download" at bounding box center [475, 306] width 101 height 30
click at [466, 303] on button "Download" at bounding box center [475, 306] width 101 height 30
click at [500, 301] on button "Download" at bounding box center [475, 306] width 101 height 30
click at [489, 311] on button "Download" at bounding box center [475, 306] width 101 height 30
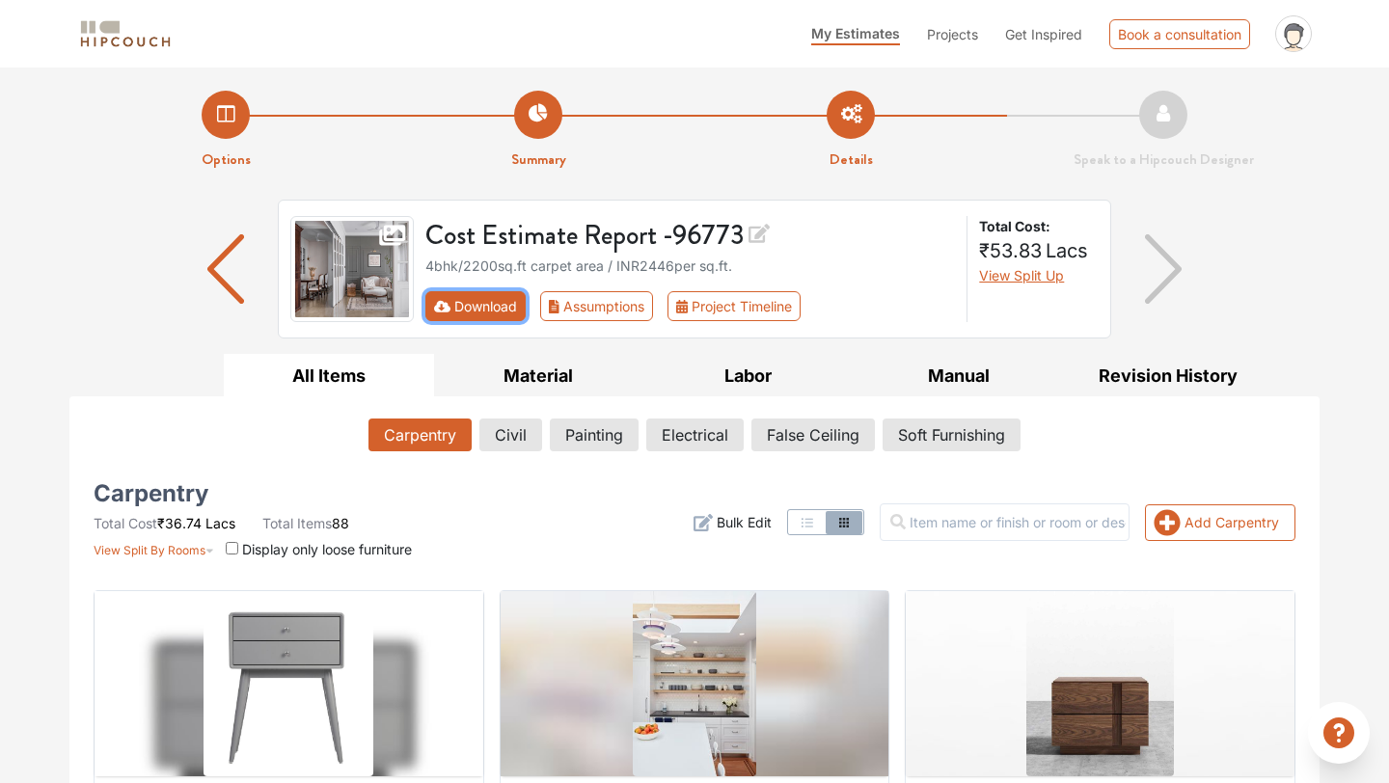
click at [489, 311] on button "Download" at bounding box center [475, 306] width 101 height 30
click at [491, 307] on button "Download" at bounding box center [475, 306] width 101 height 30
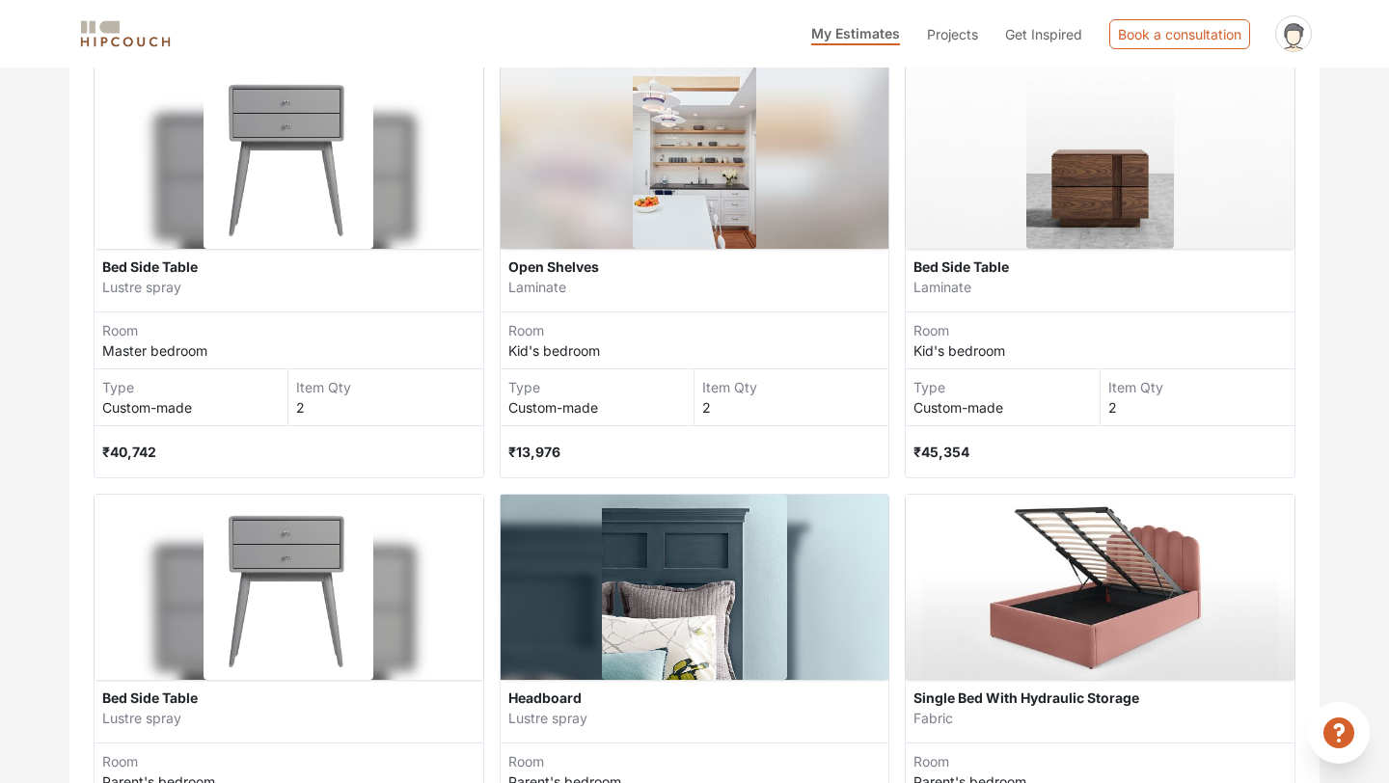
scroll to position [531, 0]
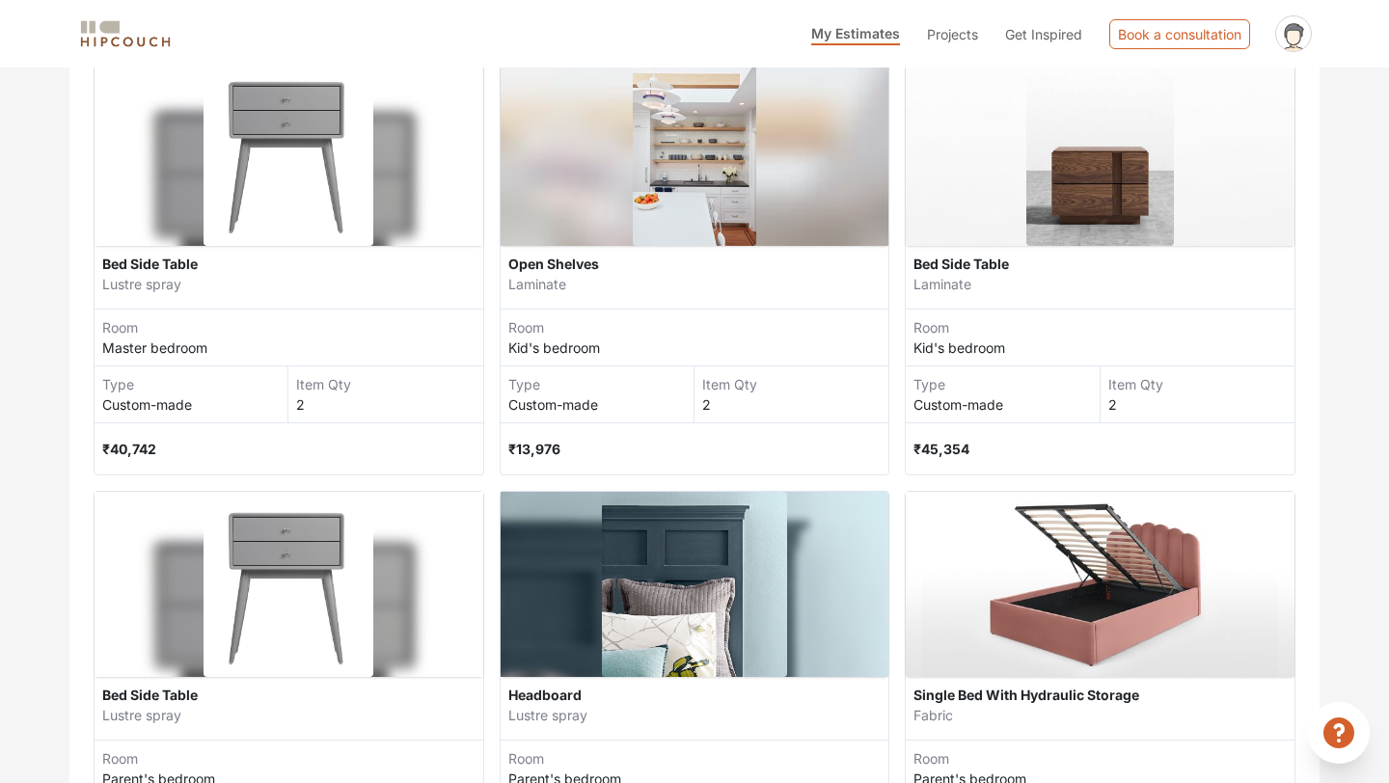
click at [960, 18] on ul "My Estimates Projects Get Inspired Book a consultation profile pic Upload Boq L…" at bounding box center [1061, 34] width 518 height 52
